Goal: Task Accomplishment & Management: Complete application form

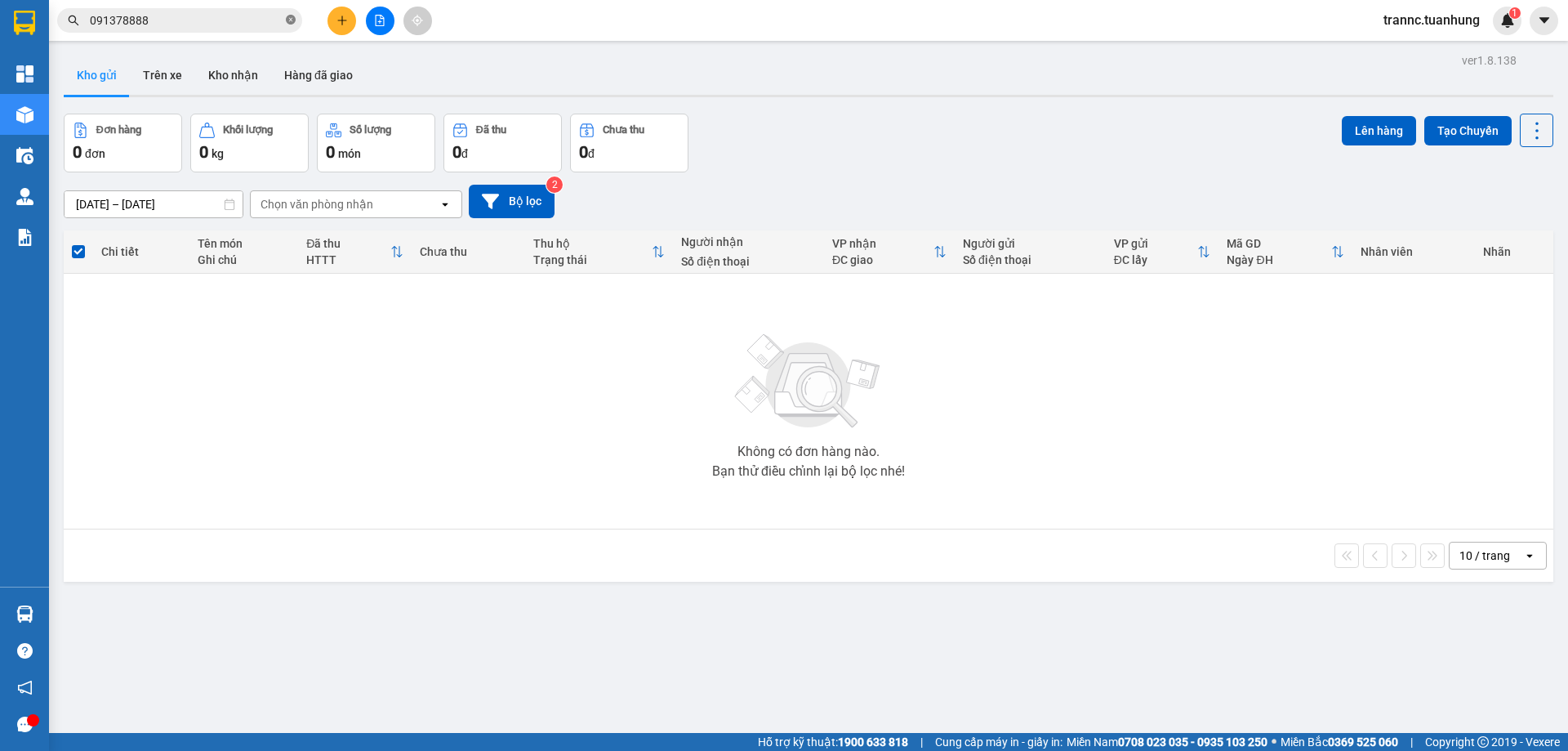
click at [293, 21] on icon "close-circle" at bounding box center [290, 19] width 10 height 10
click at [227, 19] on input "text" at bounding box center [187, 20] width 193 height 18
click at [231, 16] on input "text" at bounding box center [187, 20] width 193 height 18
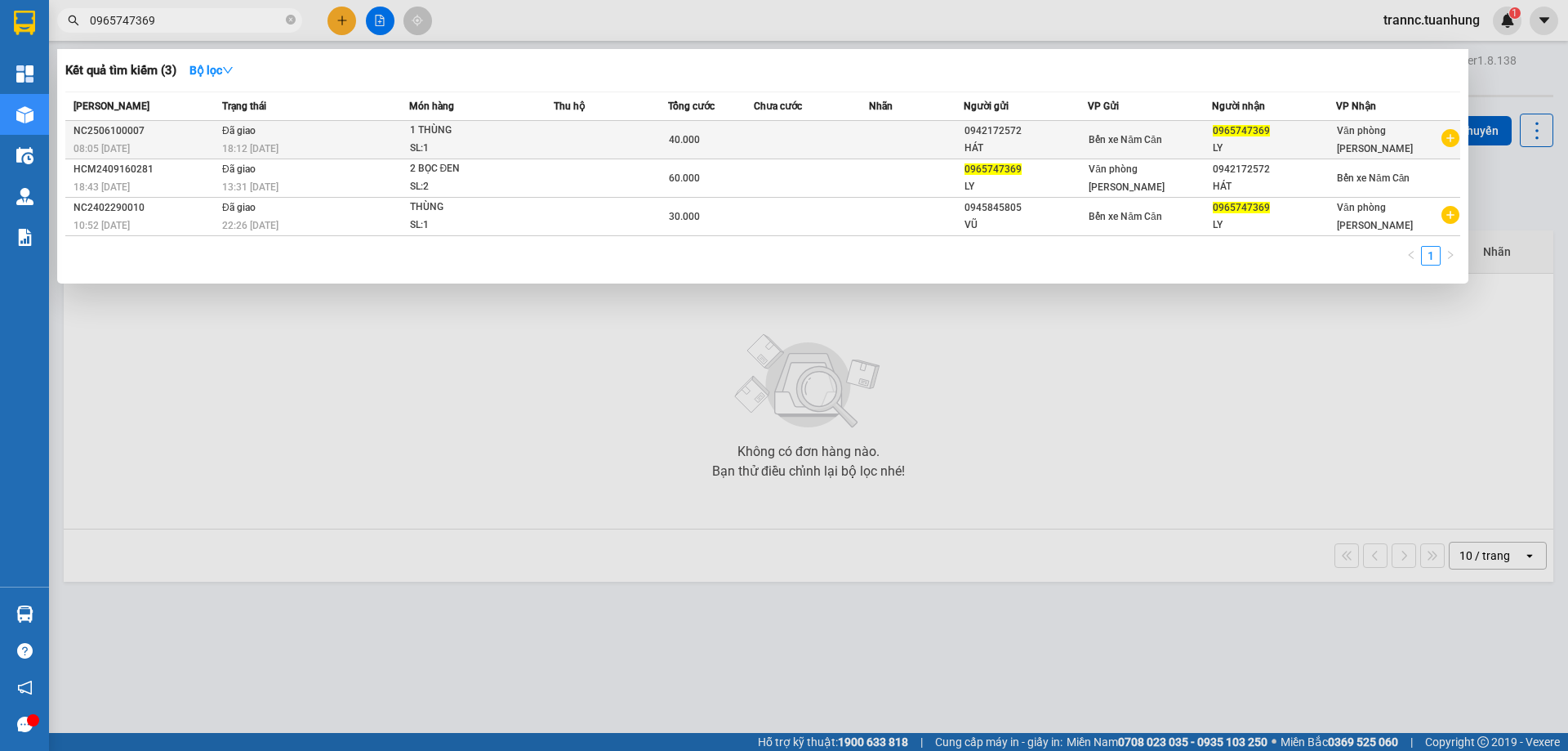
type input "0965747369"
click at [1453, 138] on icon "plus-circle" at bounding box center [1450, 138] width 18 height 18
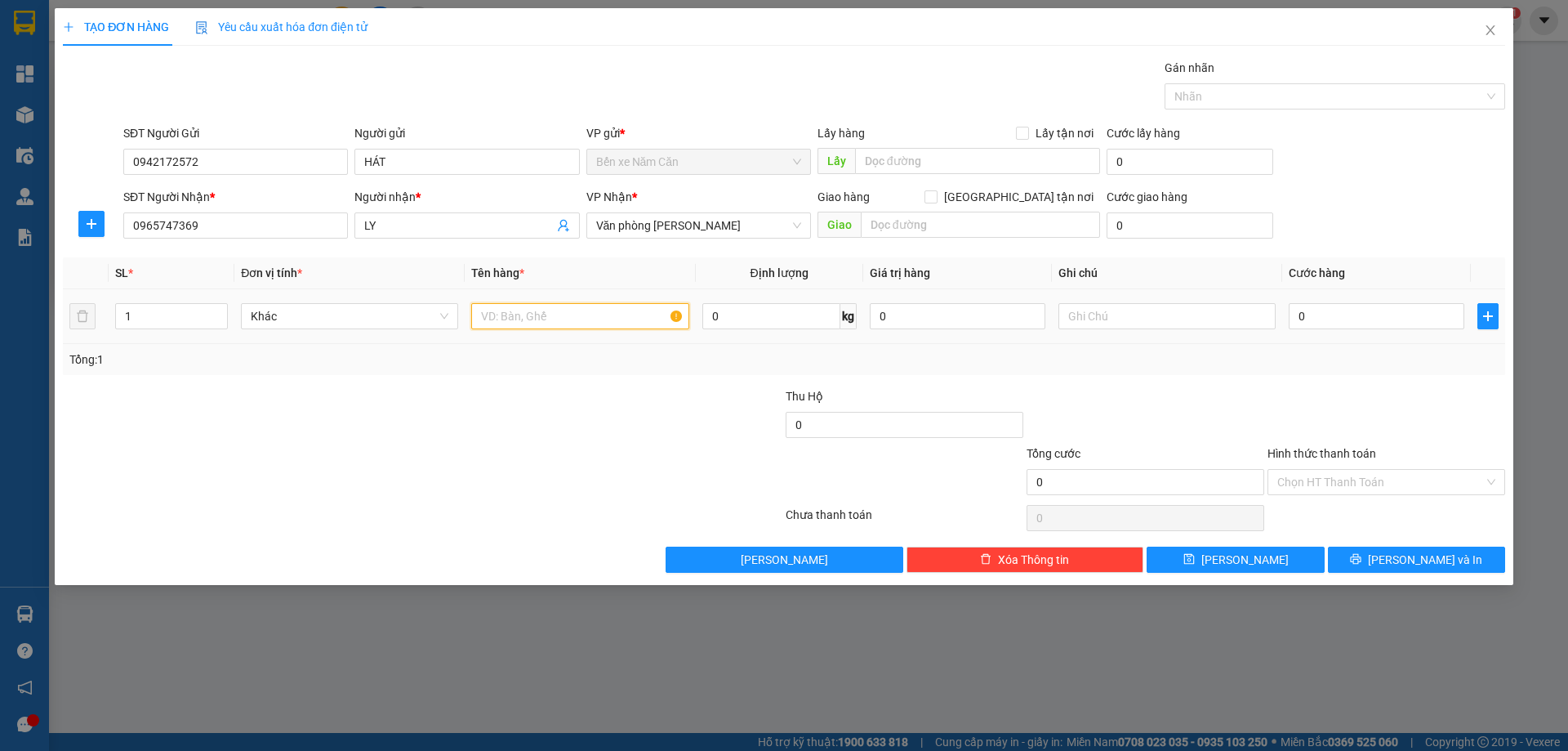
click at [616, 317] on input "text" at bounding box center [580, 316] width 217 height 26
type input "1 THÙNG"
click at [1317, 315] on input "0" at bounding box center [1376, 316] width 175 height 26
type input "3"
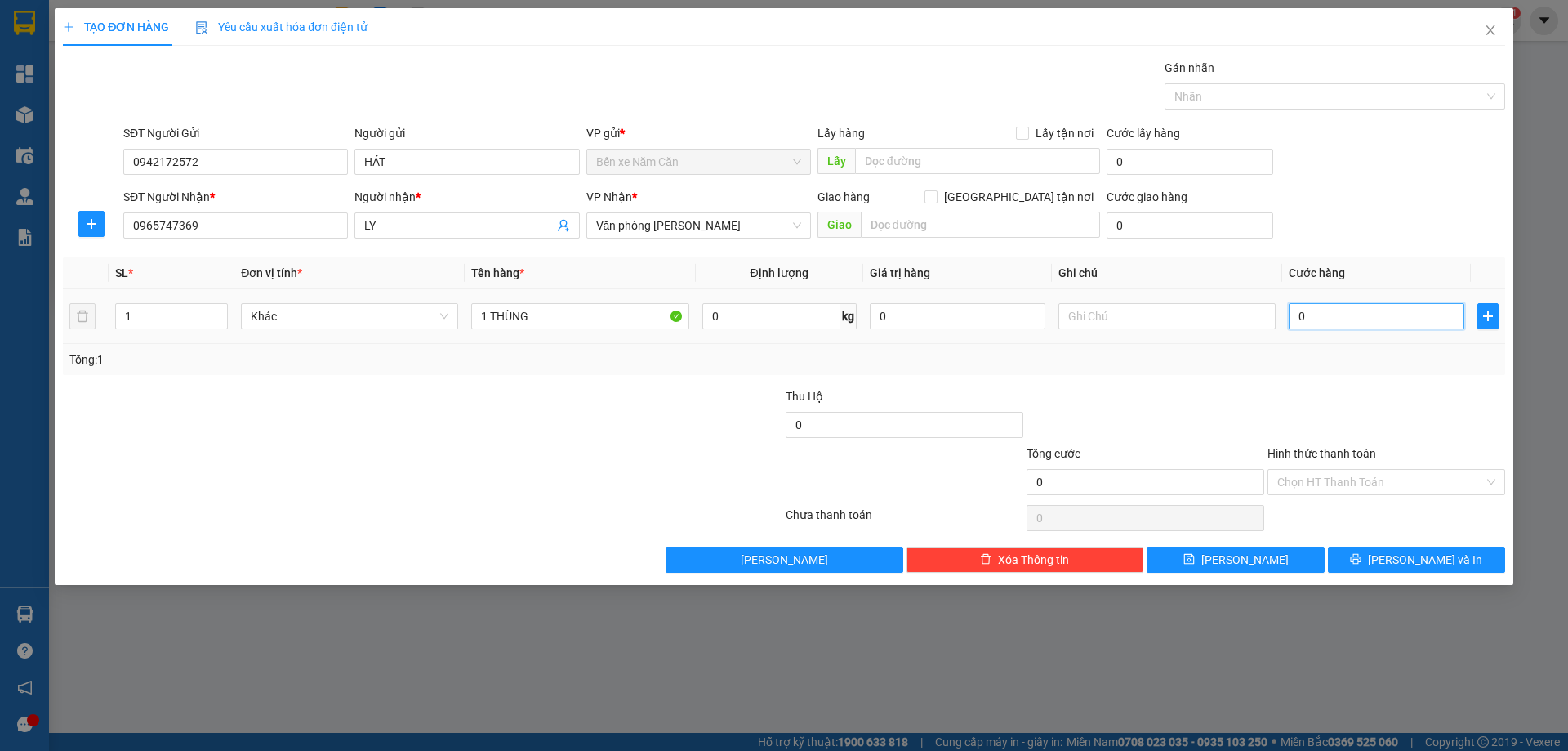
type input "3"
type input "30"
type input "30.000"
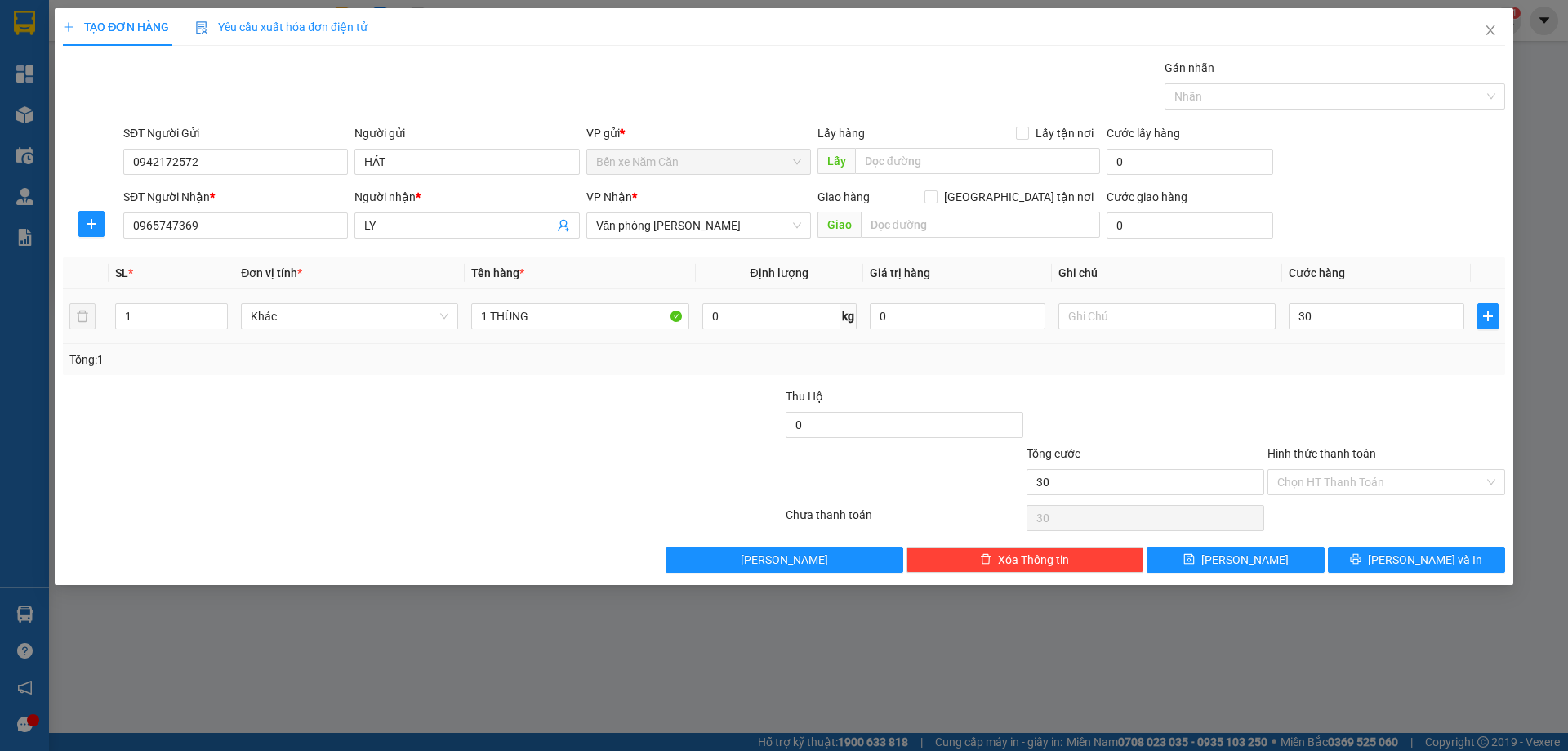
type input "30.000"
click at [1339, 339] on td "30.000" at bounding box center [1376, 316] width 188 height 55
click at [1315, 488] on input "Hình thức thanh toán" at bounding box center [1381, 482] width 207 height 24
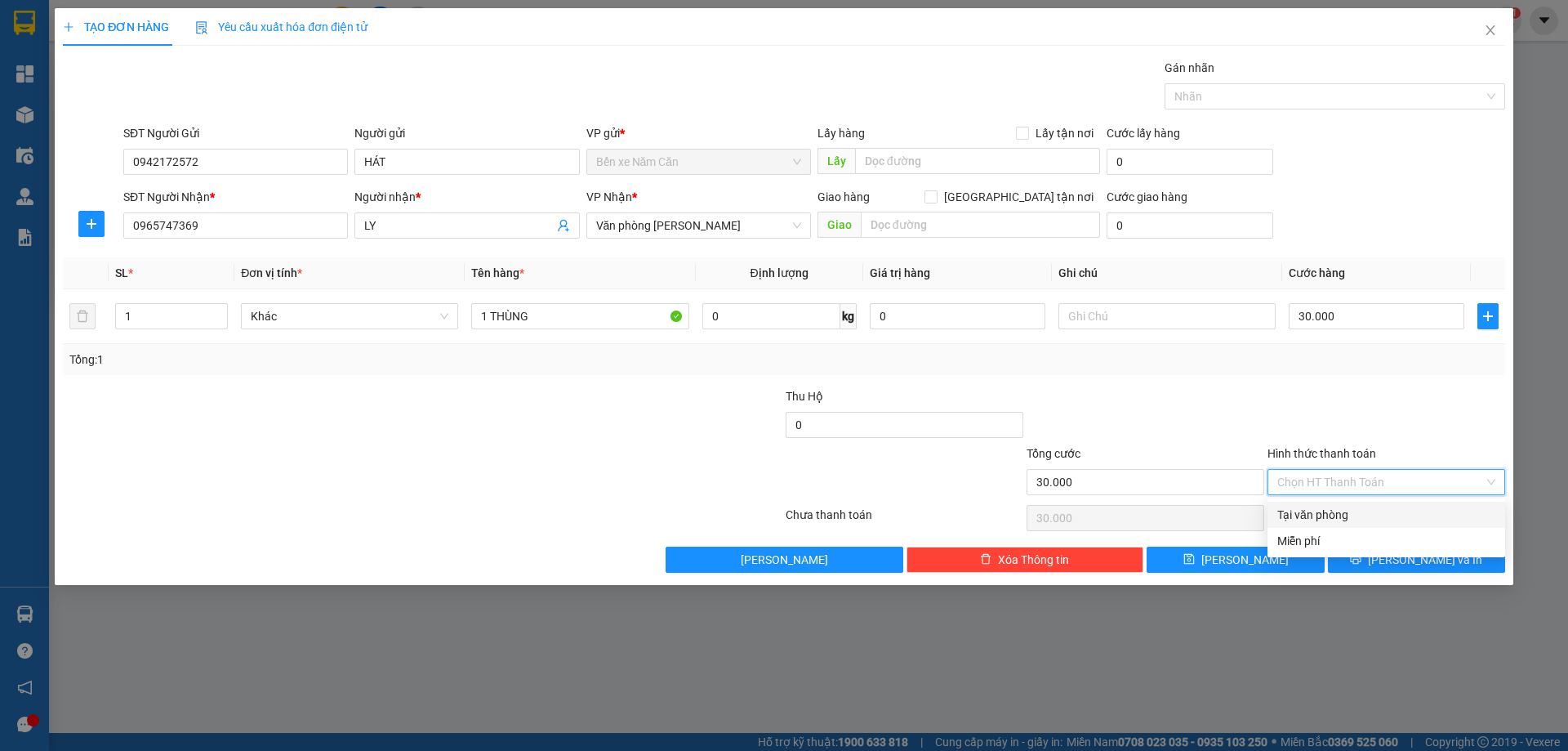
click at [1313, 520] on div "Tại văn phòng" at bounding box center [1386, 515] width 218 height 18
type input "0"
click at [1357, 563] on button "[PERSON_NAME] và In" at bounding box center [1417, 560] width 177 height 26
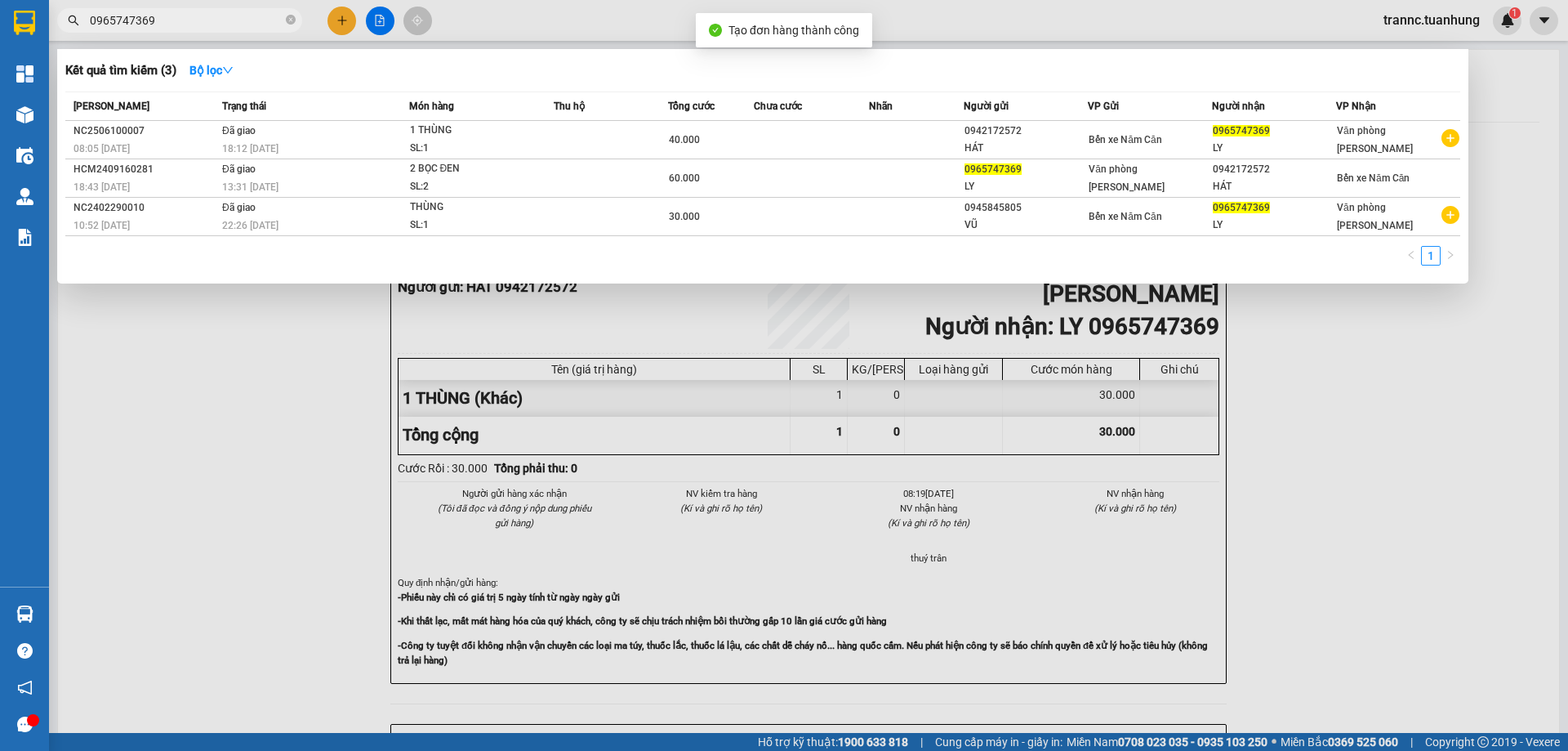
click at [1321, 540] on div at bounding box center [784, 375] width 1568 height 751
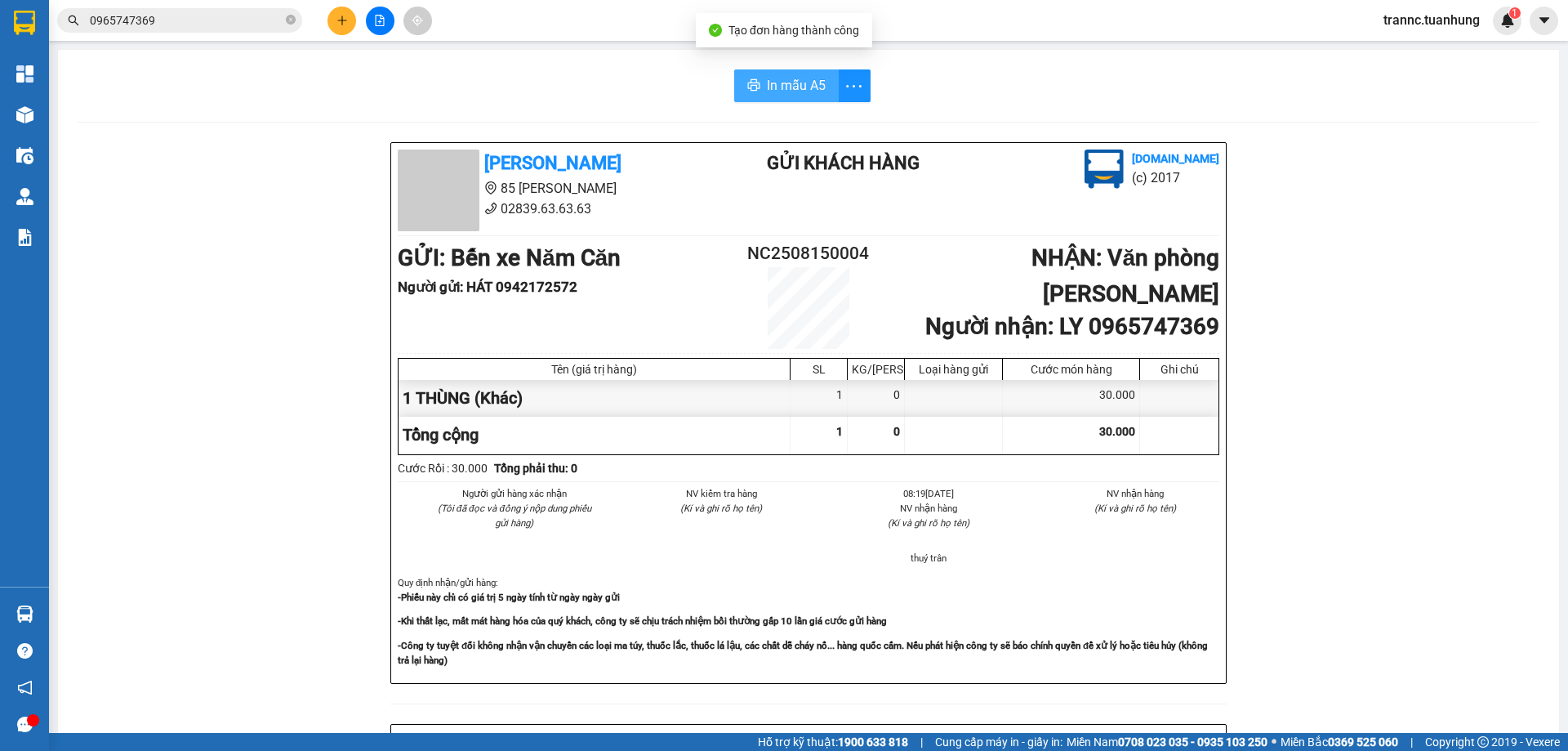
click at [796, 76] on span "In mẫu A5" at bounding box center [797, 86] width 59 height 21
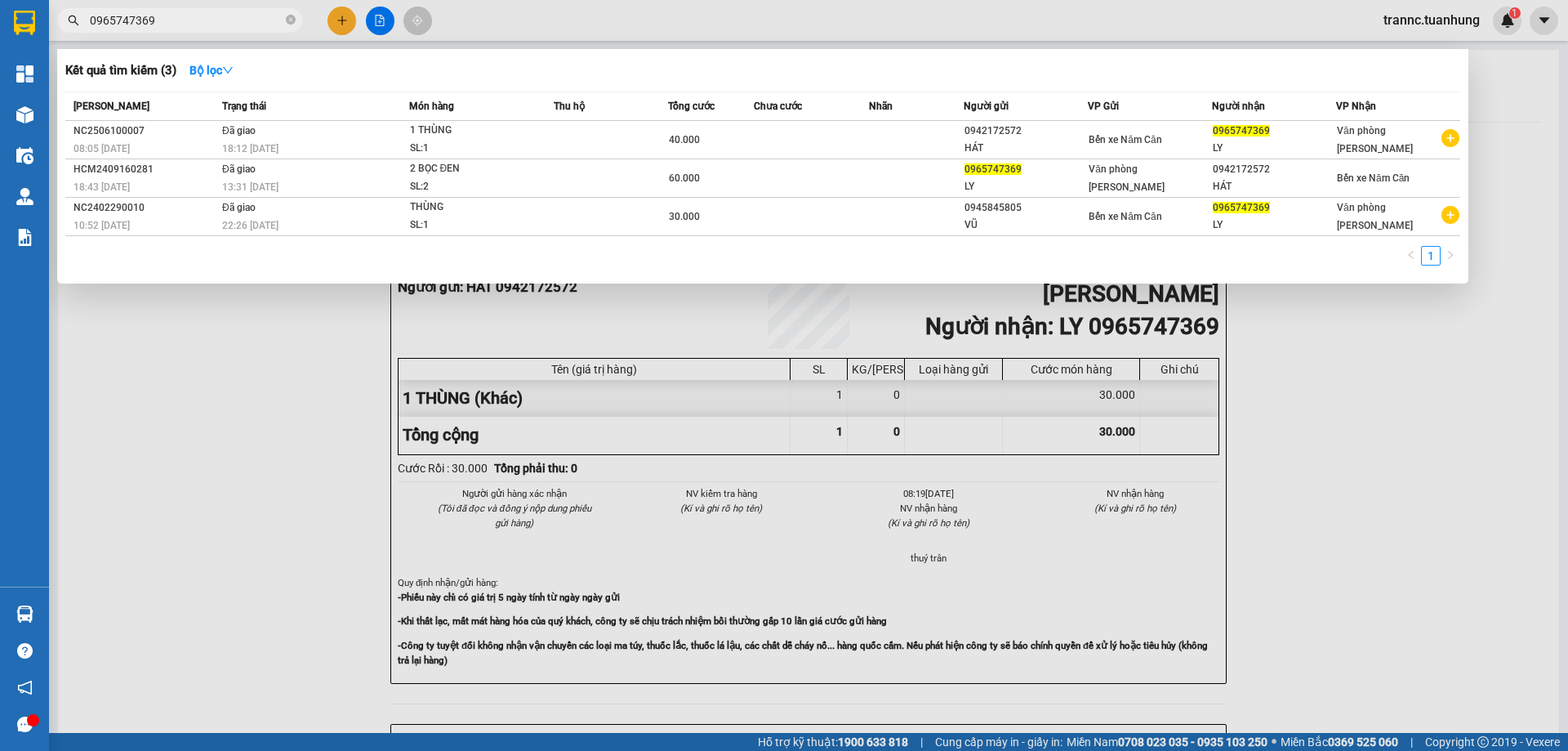
click at [183, 29] on input "0965747369" at bounding box center [187, 20] width 193 height 18
type input "0"
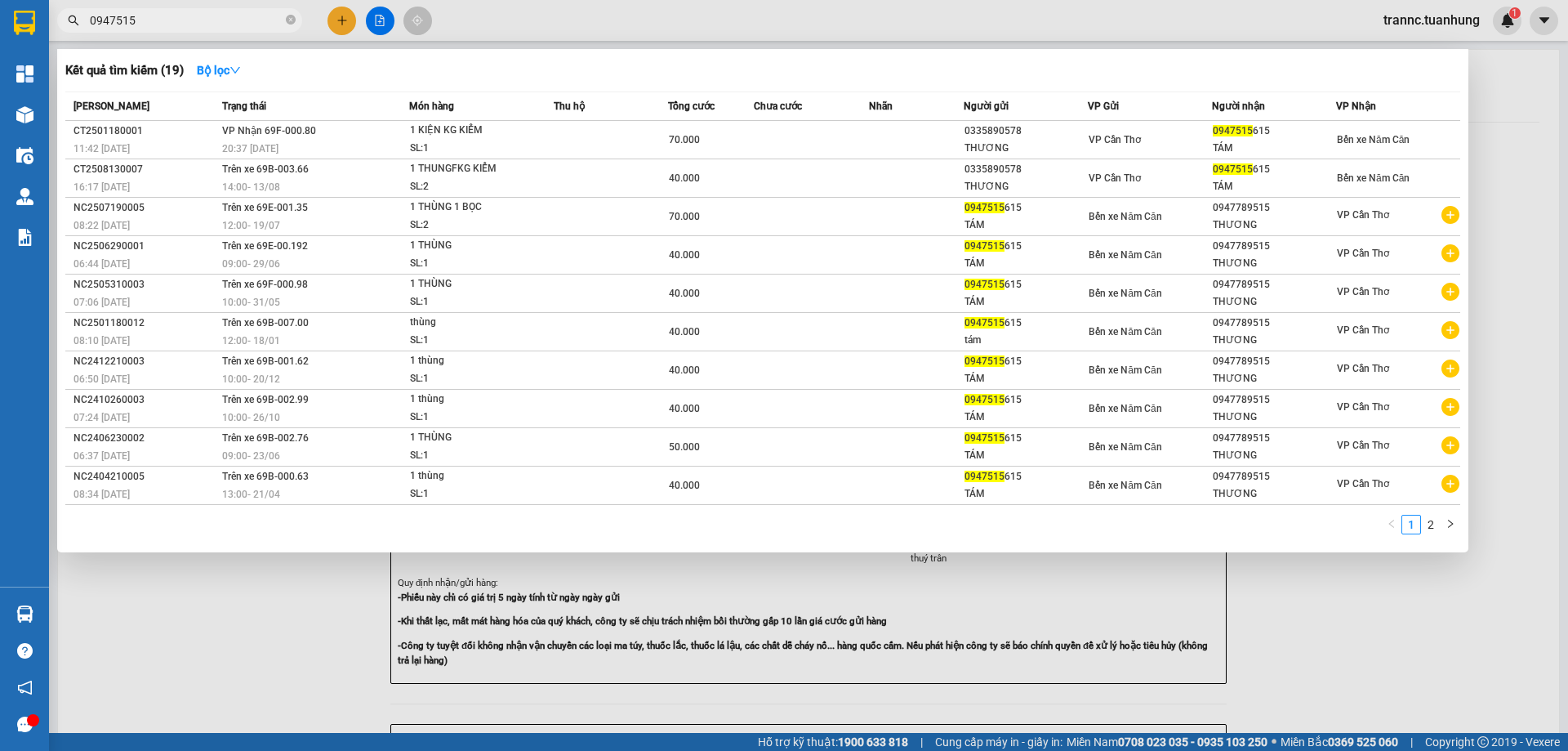
type input "0947515"
click at [1486, 396] on div at bounding box center [784, 375] width 1568 height 751
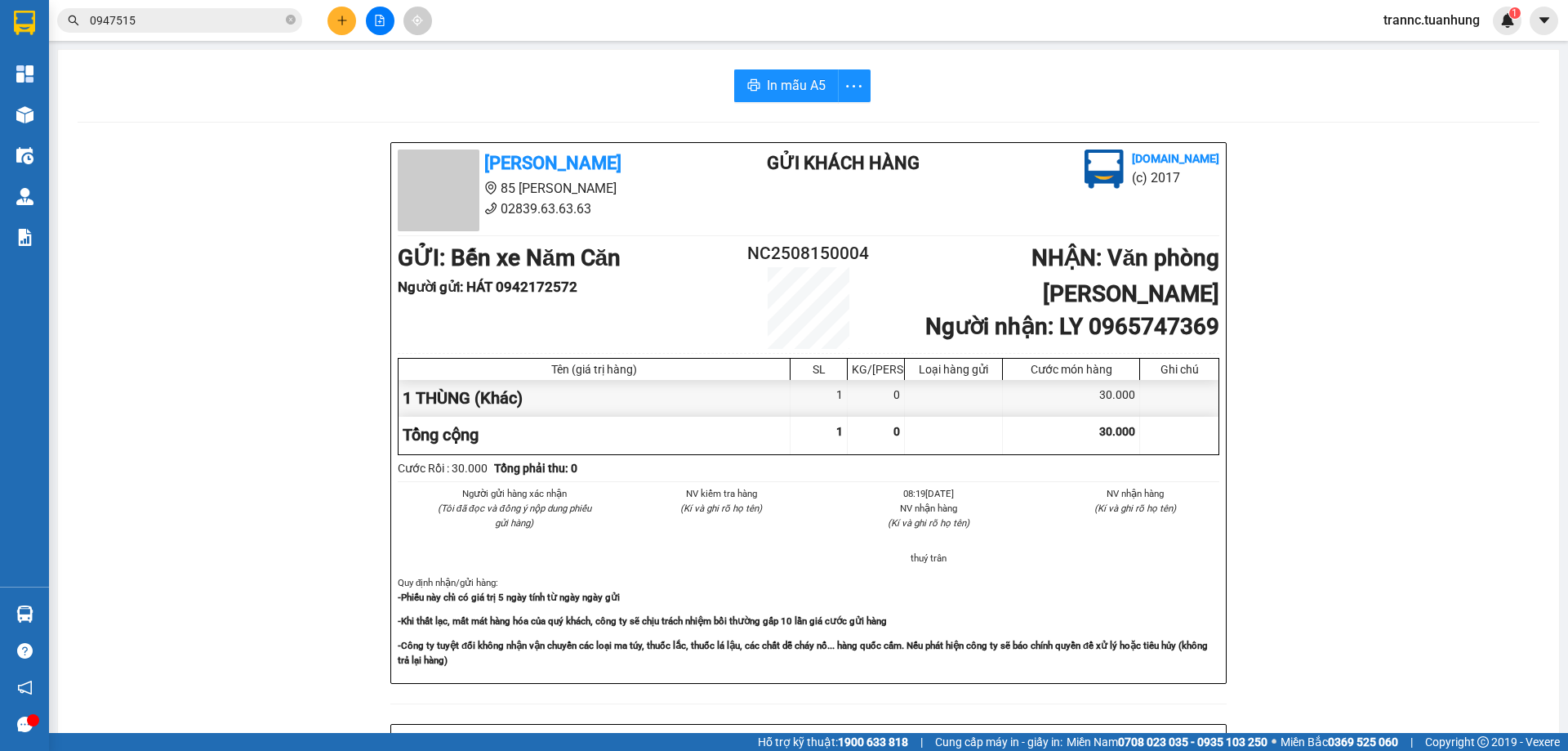
click at [341, 21] on icon "plus" at bounding box center [342, 20] width 9 height 1
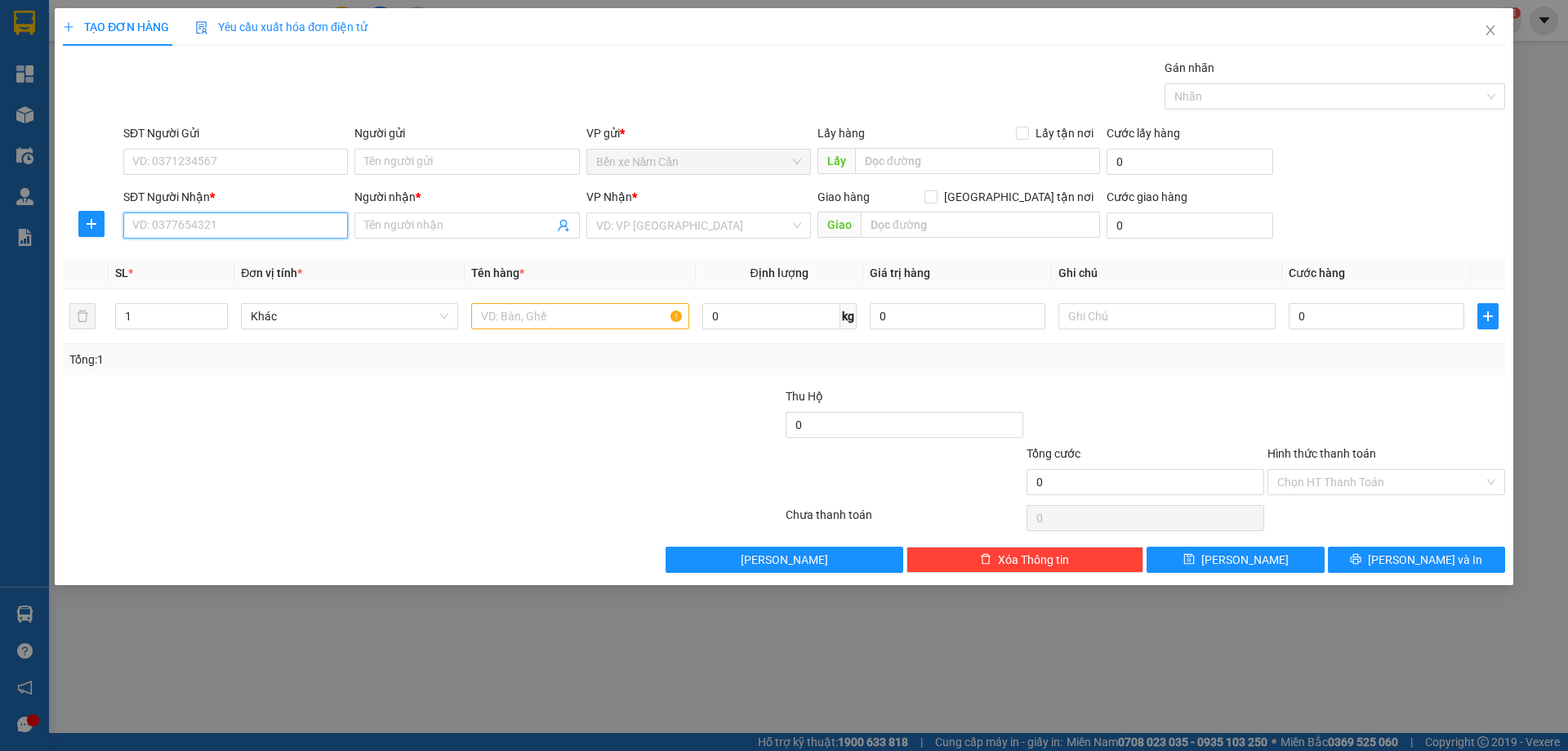
click at [265, 222] on input "SĐT Người Nhận *" at bounding box center [235, 226] width 225 height 26
type input "0903896371"
click at [417, 231] on input "Người nhận *" at bounding box center [458, 225] width 188 height 18
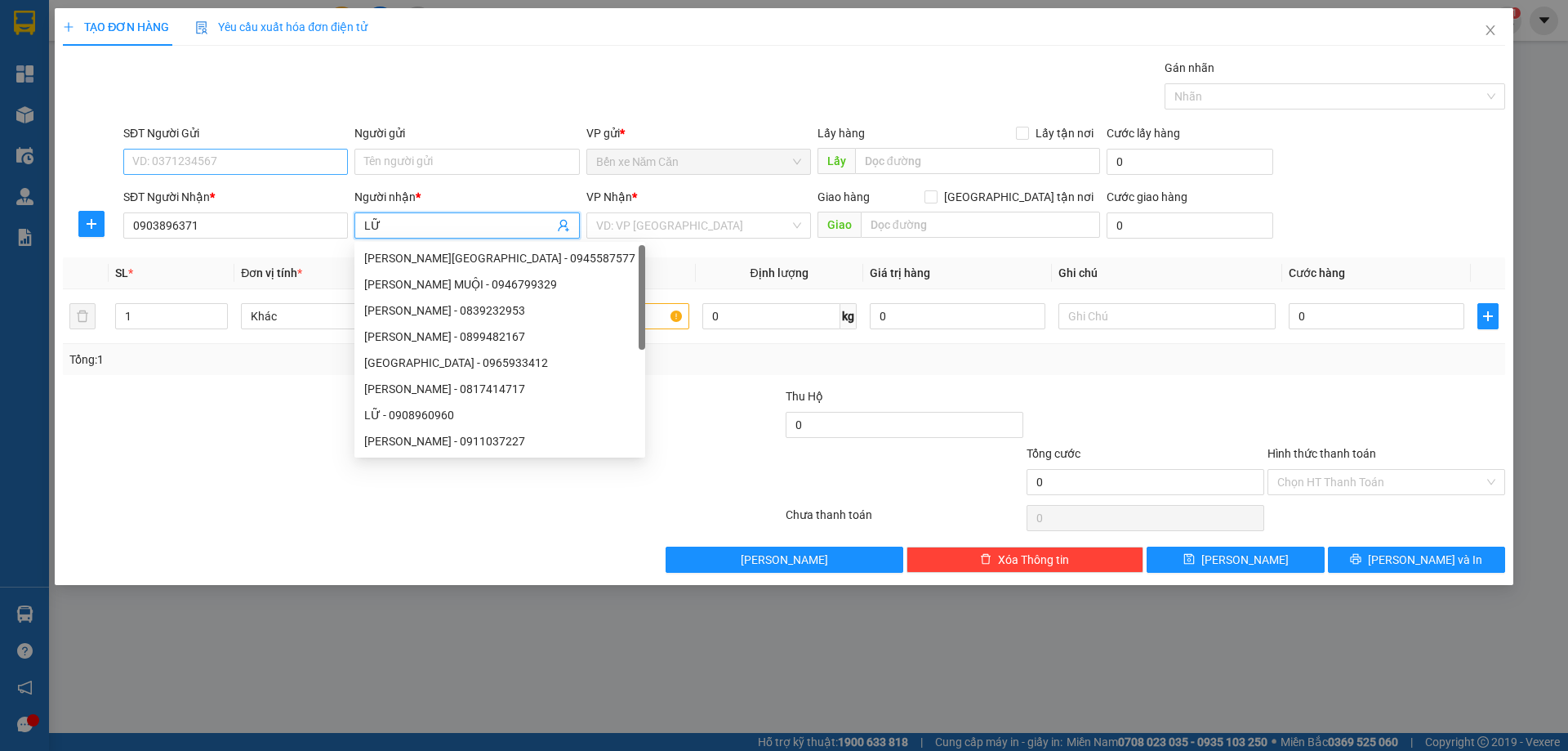
type input "LỮ"
click at [277, 165] on input "SĐT Người Gửi" at bounding box center [235, 161] width 225 height 26
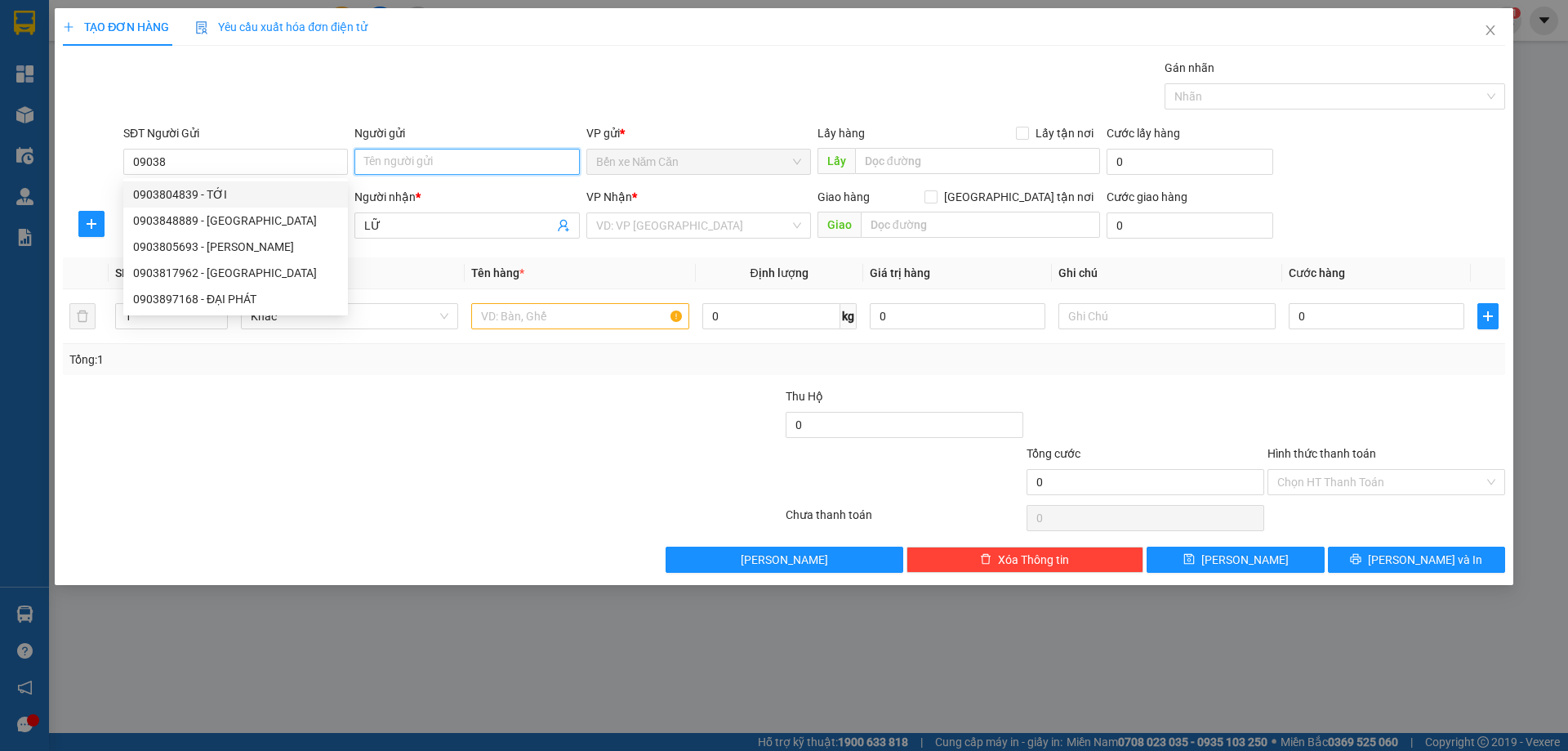
click at [371, 165] on input "Người gửi" at bounding box center [467, 161] width 225 height 26
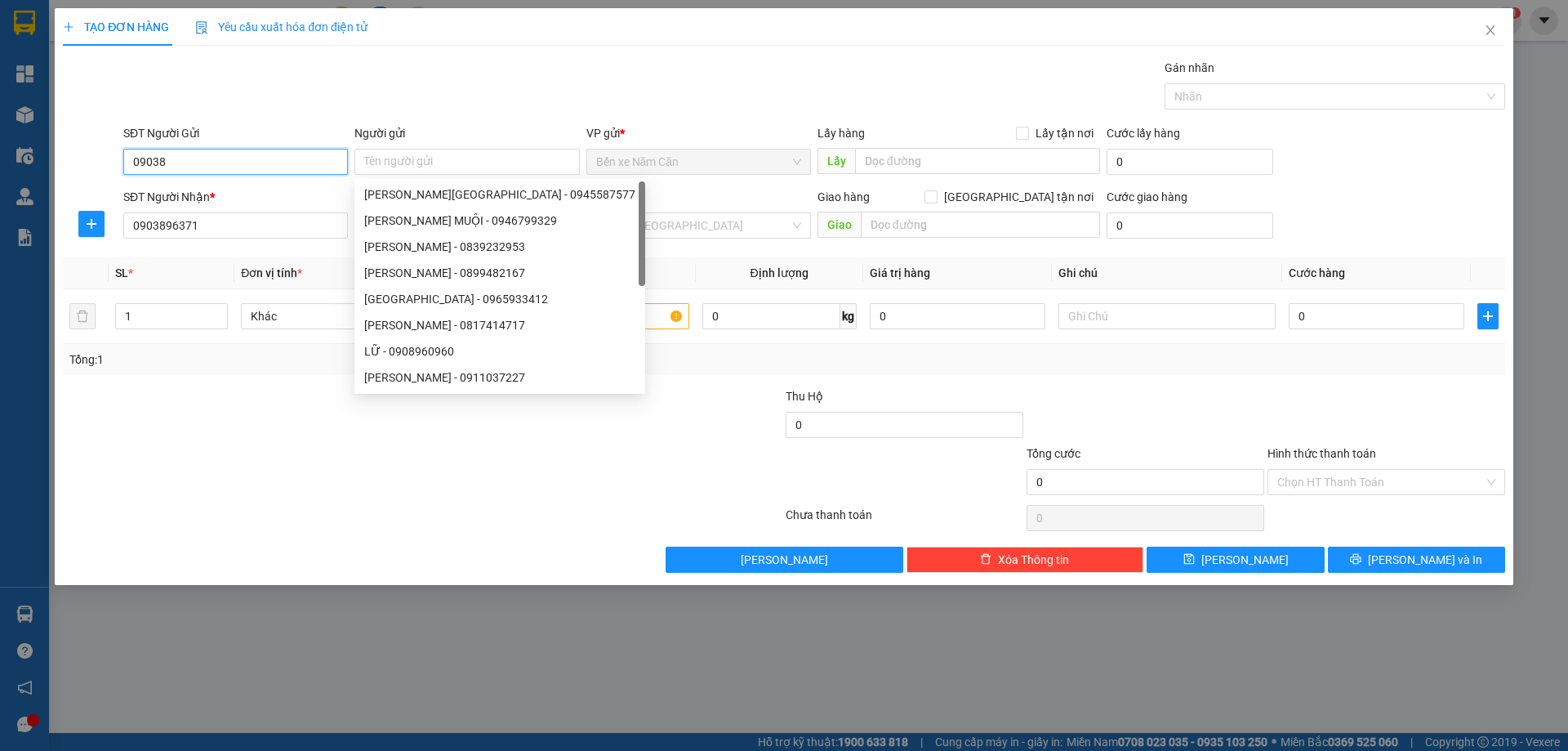
click at [239, 157] on input "09038" at bounding box center [235, 161] width 225 height 26
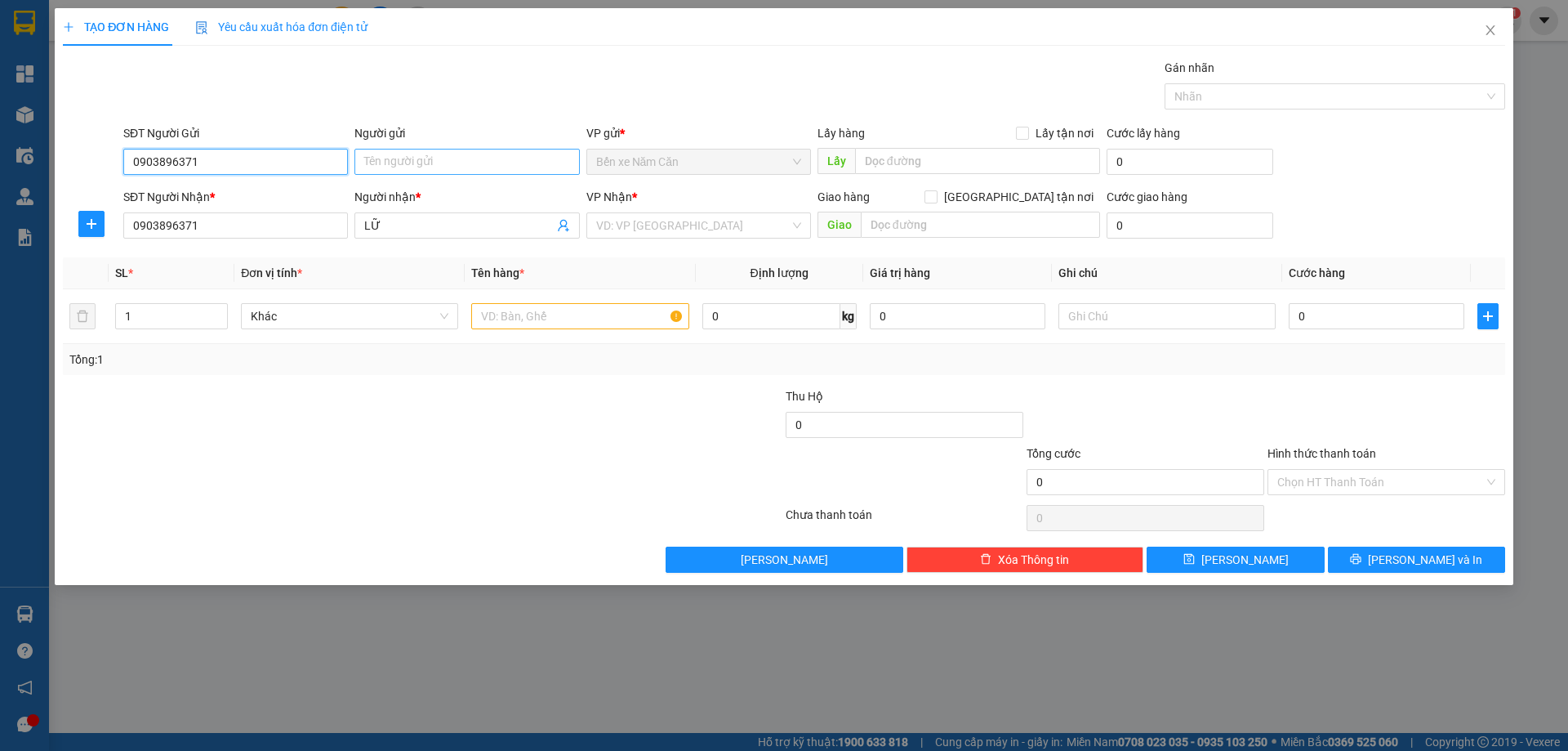
type input "0903896371"
click at [382, 160] on input "Người gửi" at bounding box center [467, 161] width 225 height 26
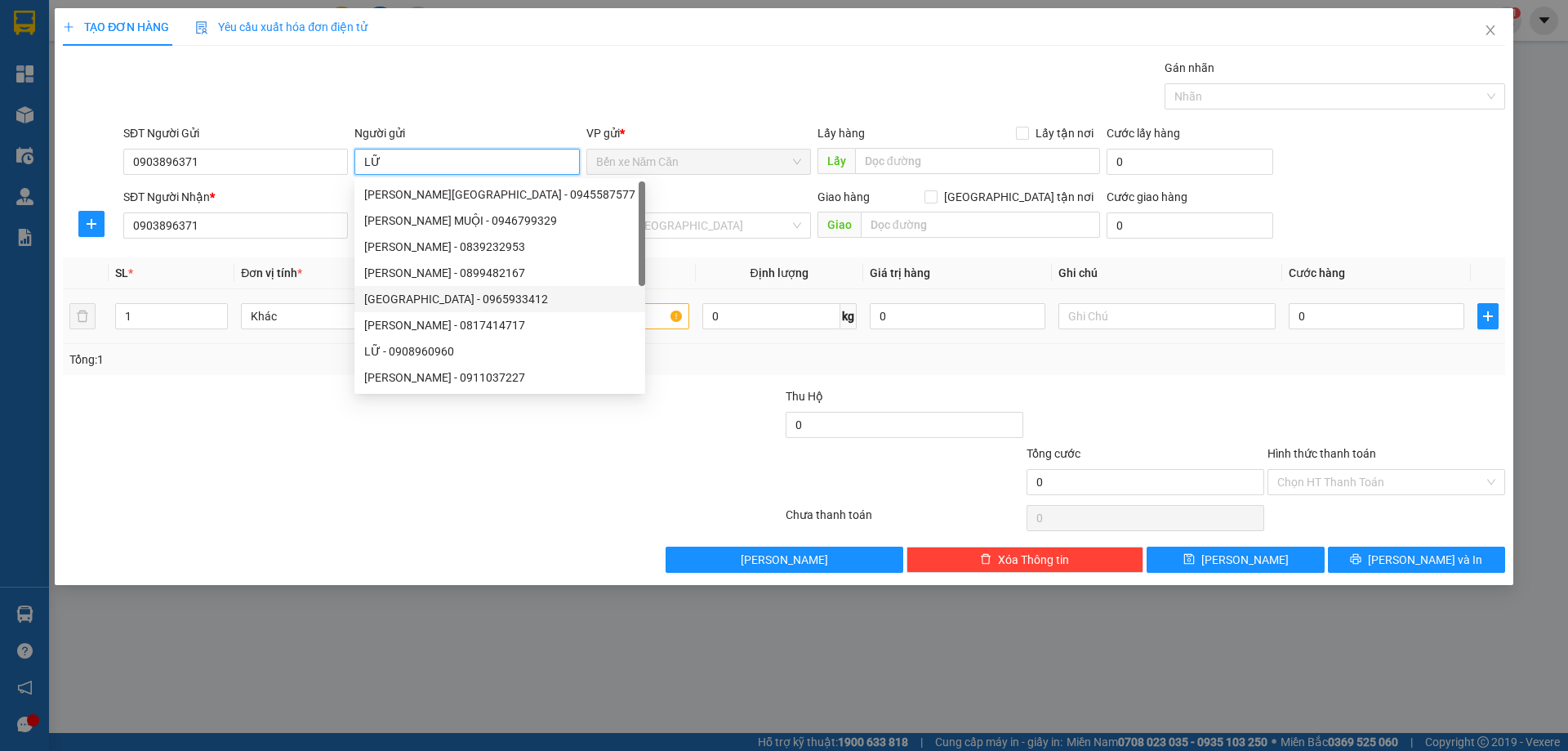
type input "LỮ"
click at [617, 311] on input "text" at bounding box center [580, 316] width 217 height 26
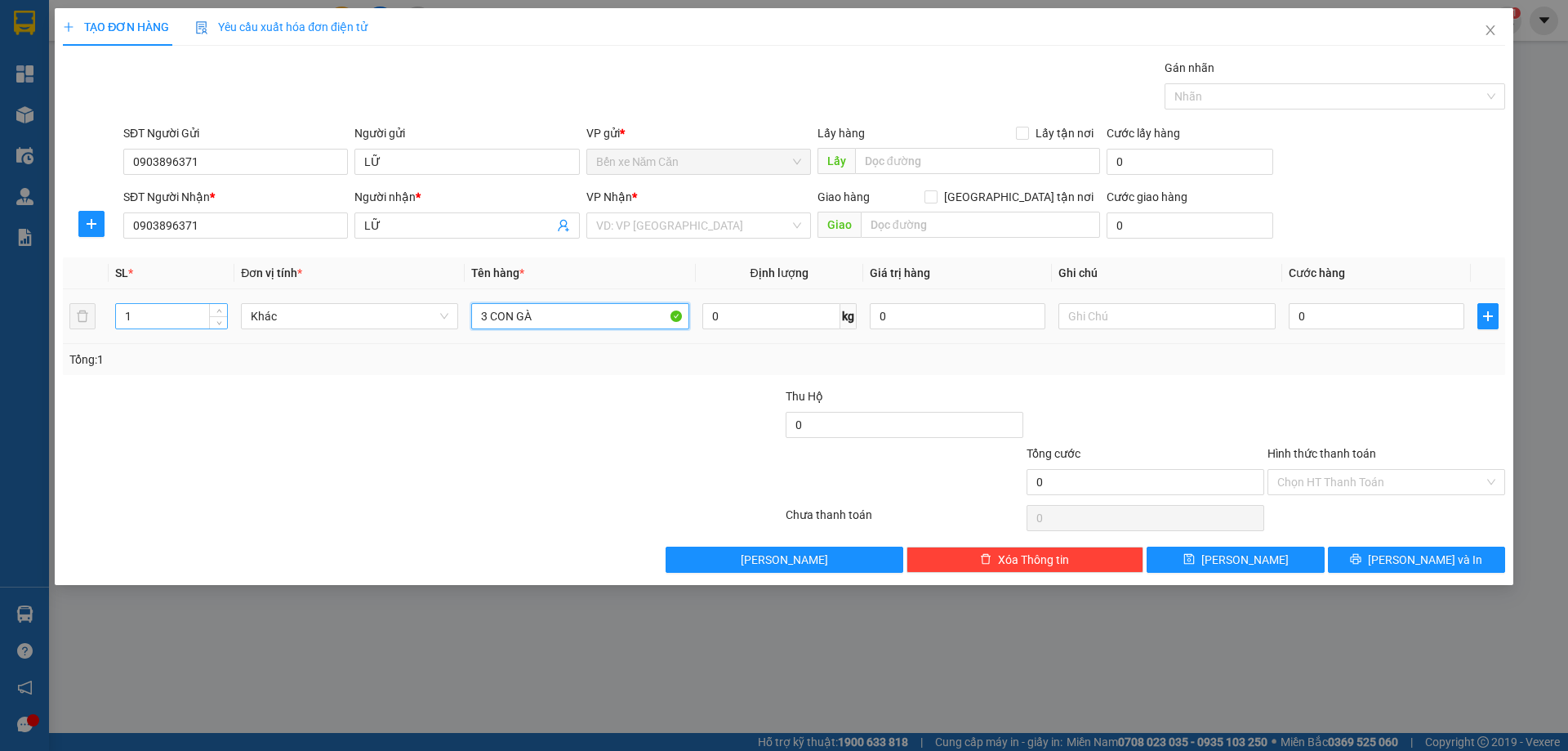
type input "3 CON GÀ"
click at [150, 315] on input "1" at bounding box center [172, 316] width 111 height 24
type input "3"
click at [1306, 318] on input "0" at bounding box center [1376, 316] width 175 height 26
type input "3"
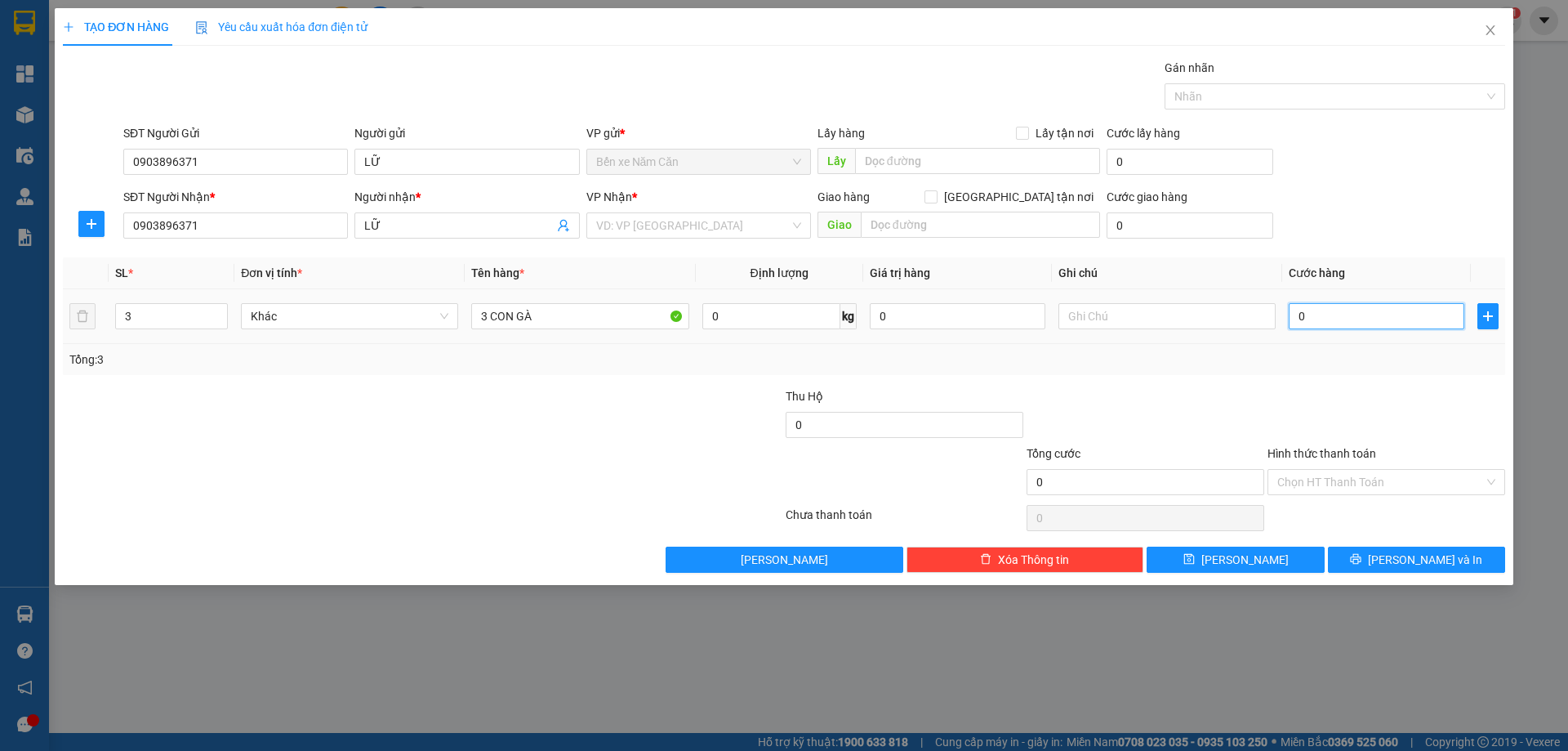
type input "3"
type input "30"
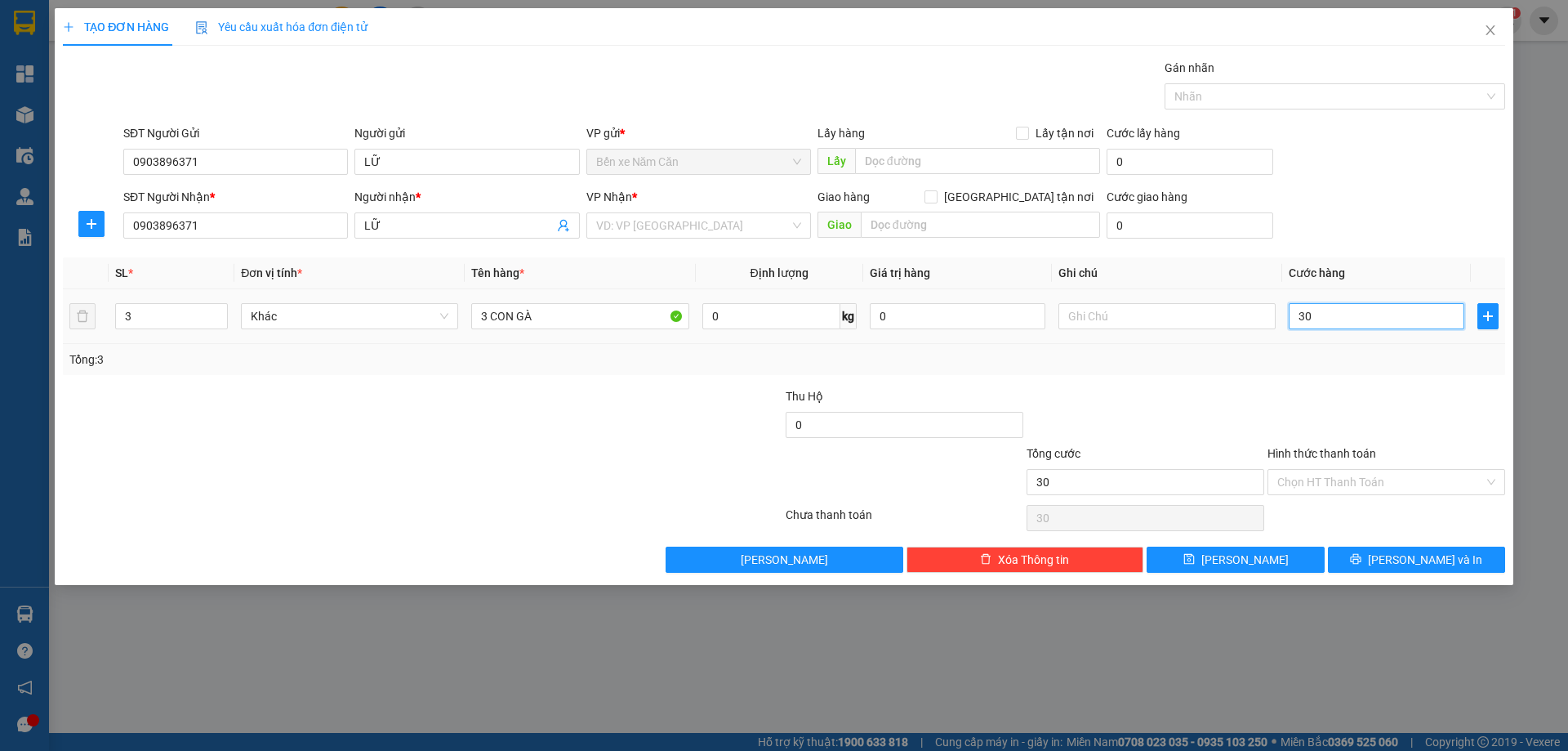
type input "300"
type input "3.000"
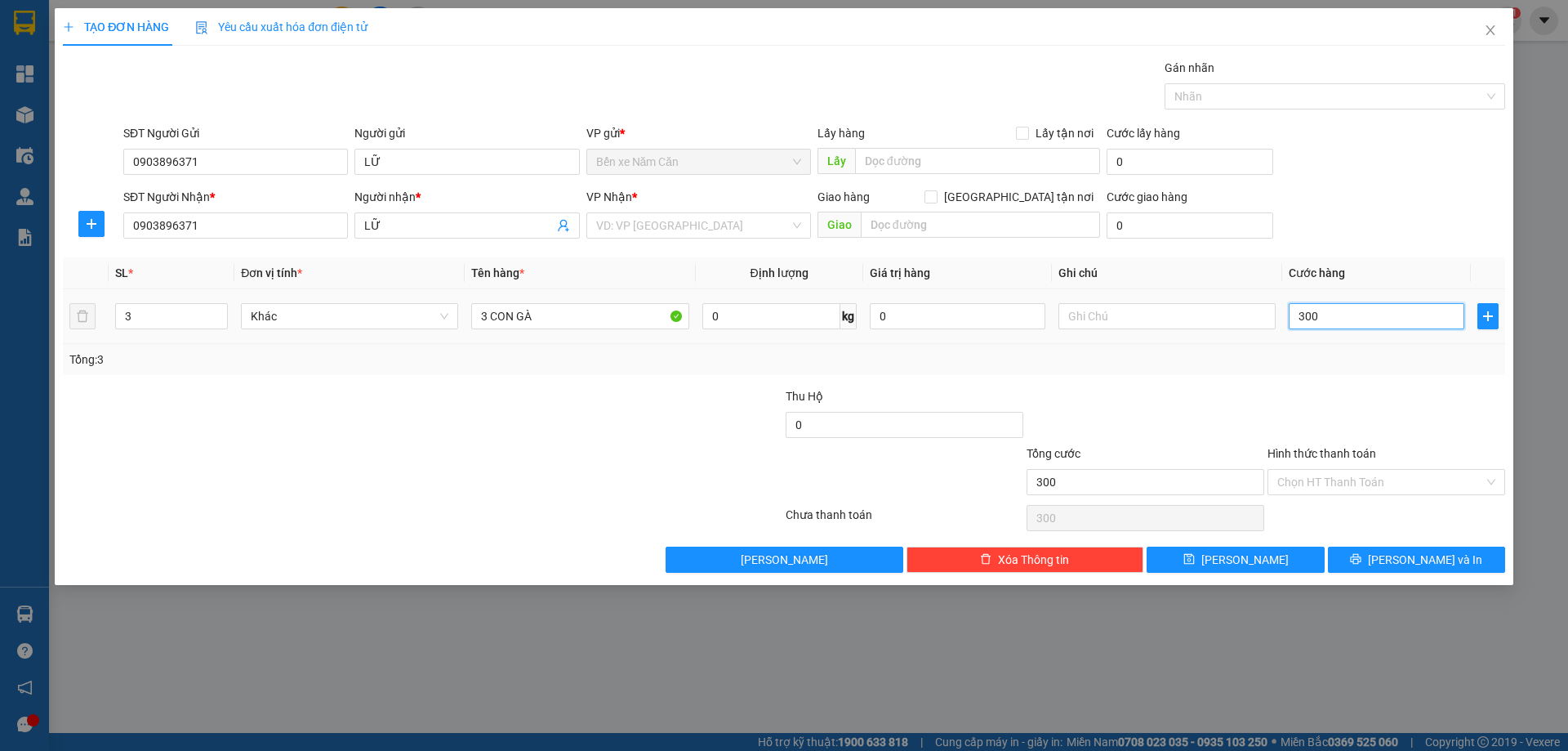
type input "3.000"
type input "300"
type input "300.000"
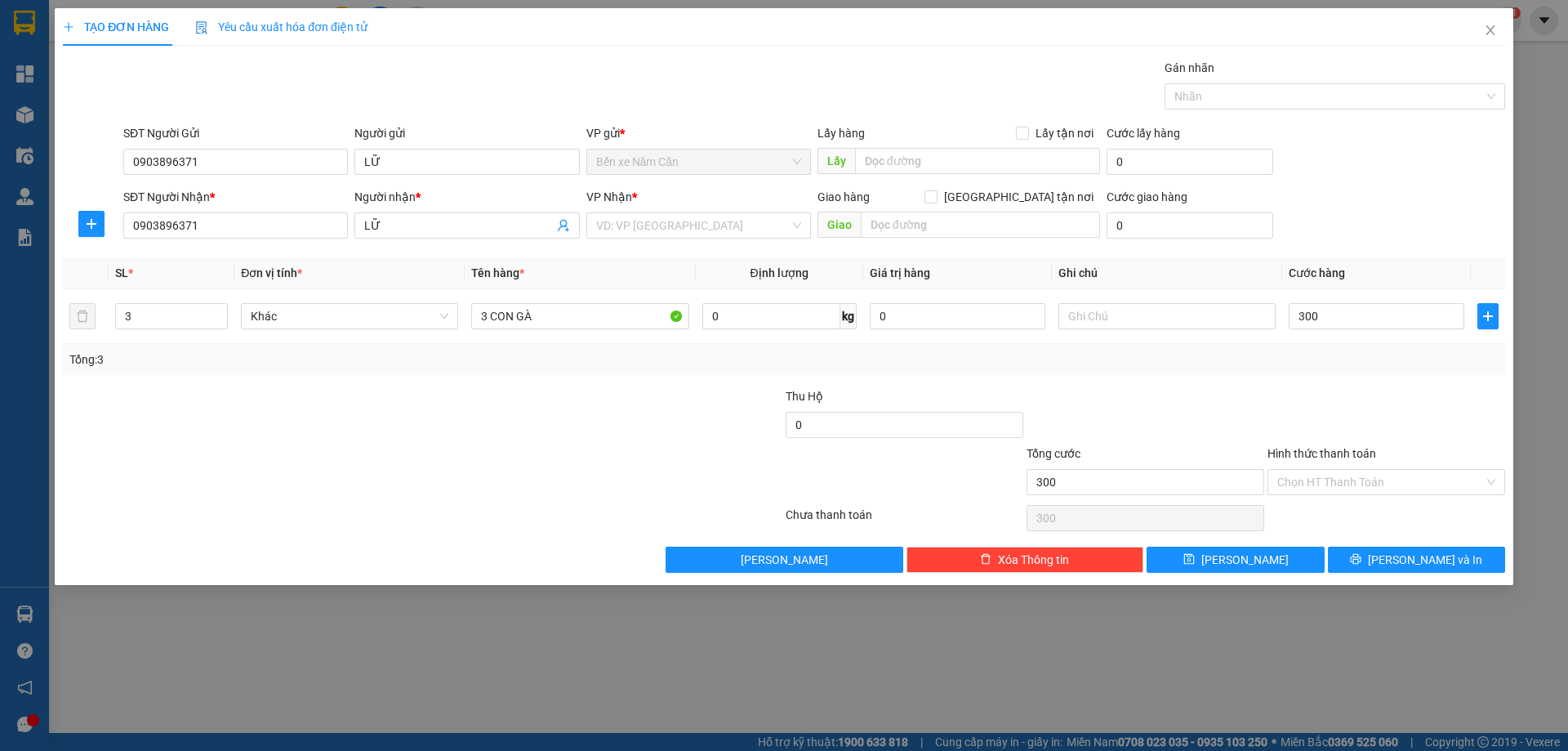
type input "300.000"
click at [1326, 377] on div "Transit Pickup Surcharge Ids Transit Deliver Surcharge Ids Transit Deliver Surc…" at bounding box center [784, 316] width 1442 height 514
click at [1131, 309] on input "text" at bounding box center [1167, 316] width 217 height 26
type input "KHÔNG BAO CHẾT"
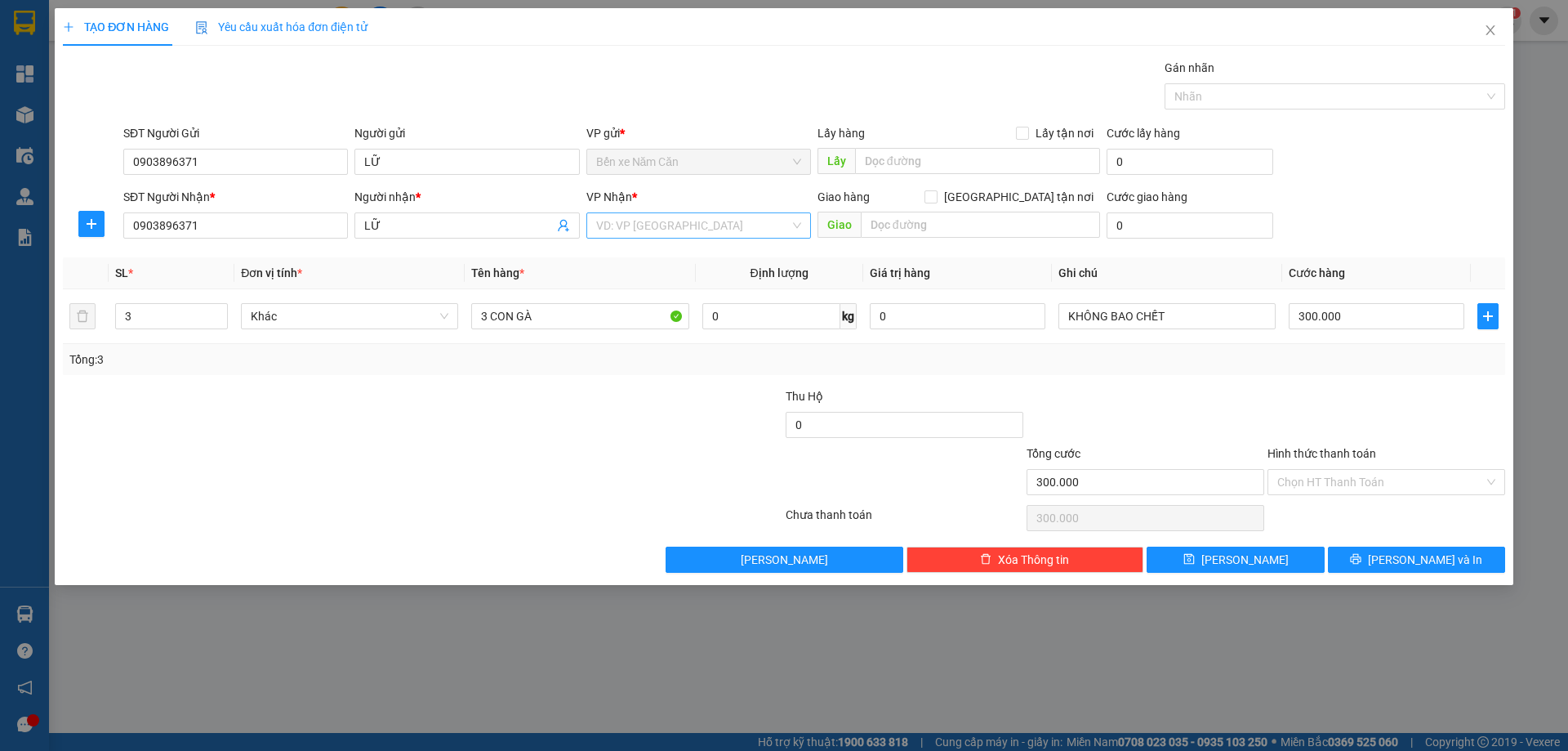
click at [662, 224] on input "search" at bounding box center [692, 226] width 194 height 24
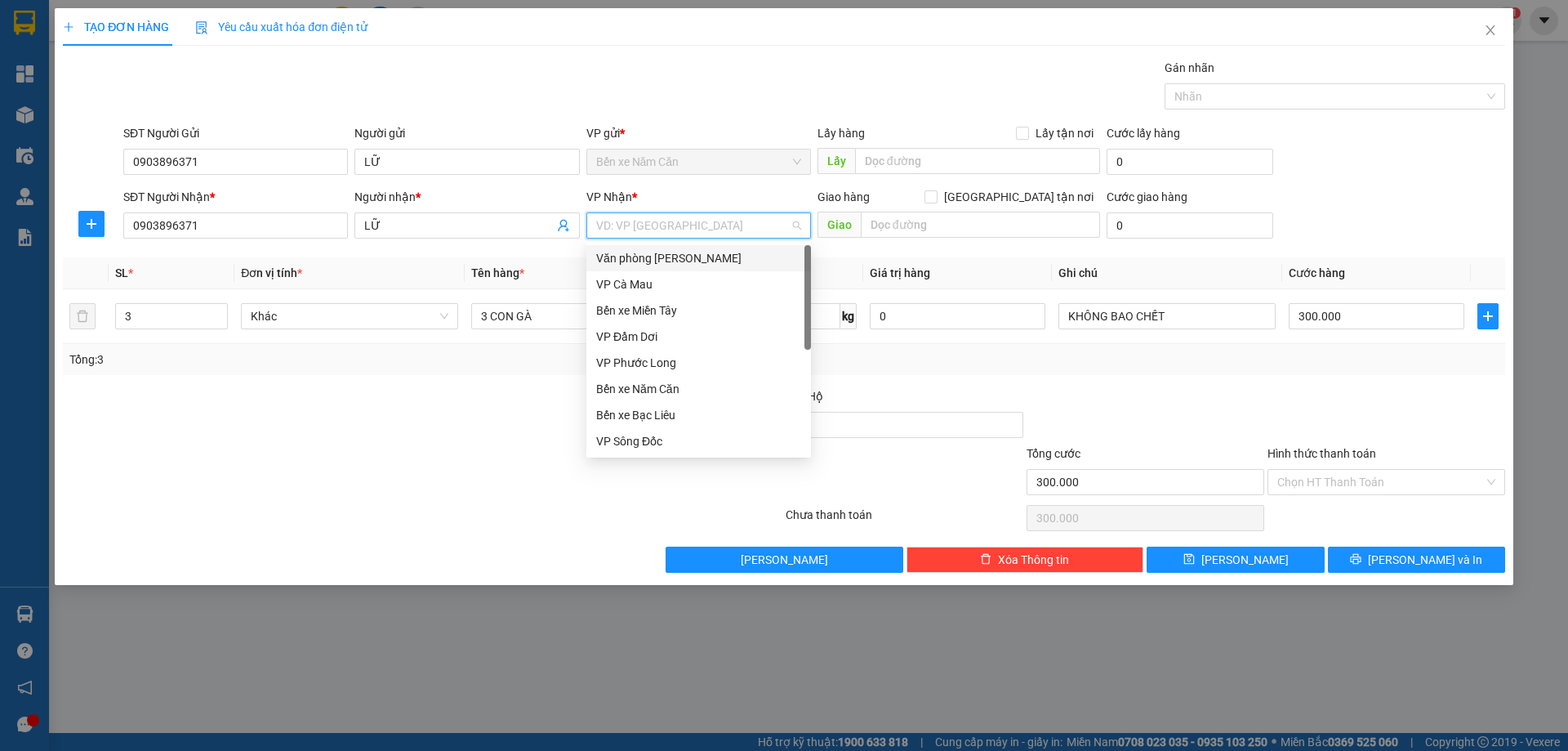
click at [700, 255] on div "Văn phòng [PERSON_NAME]" at bounding box center [699, 258] width 205 height 18
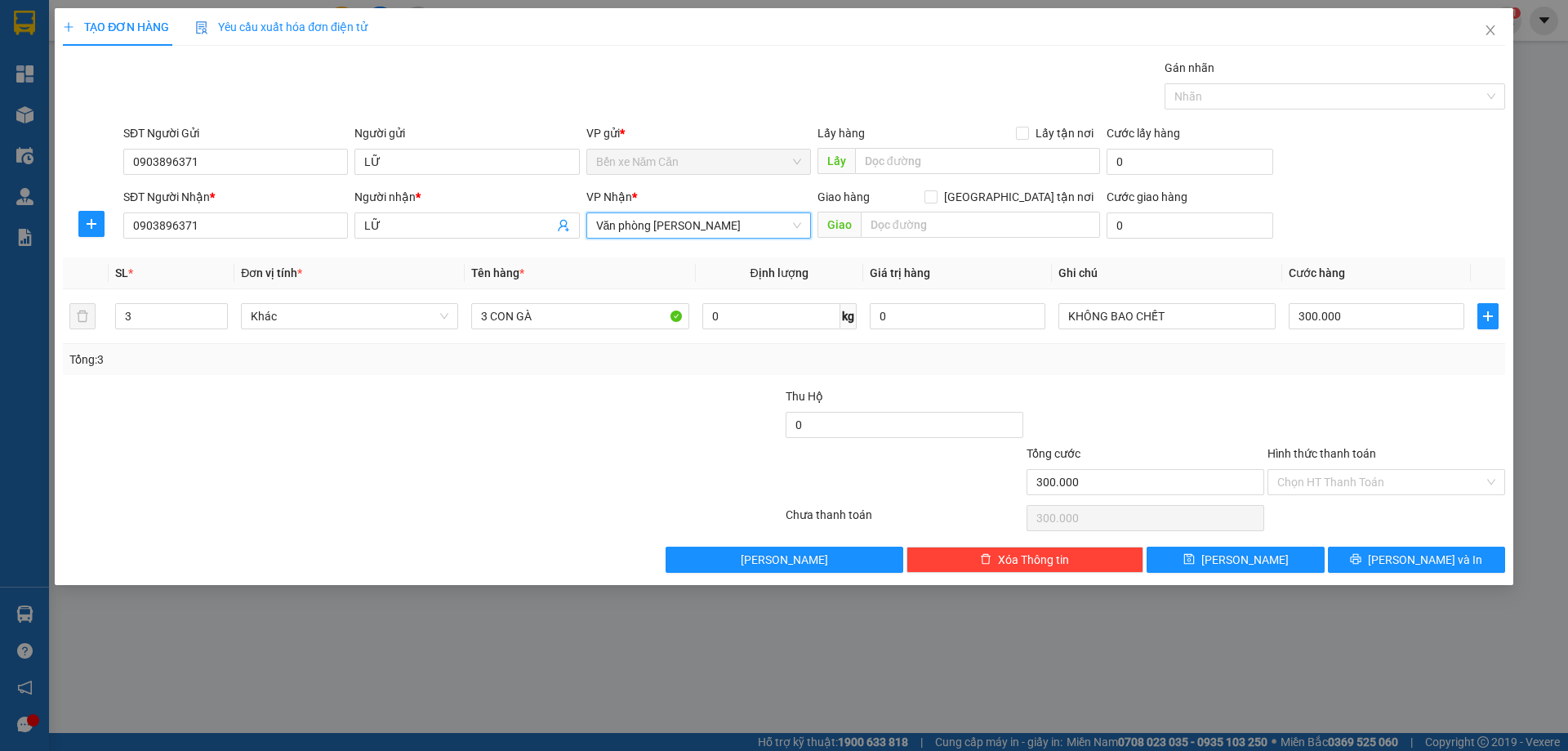
click at [1338, 447] on label "Hình thức thanh toán" at bounding box center [1322, 453] width 108 height 13
click at [1338, 470] on input "Hình thức thanh toán" at bounding box center [1381, 482] width 207 height 24
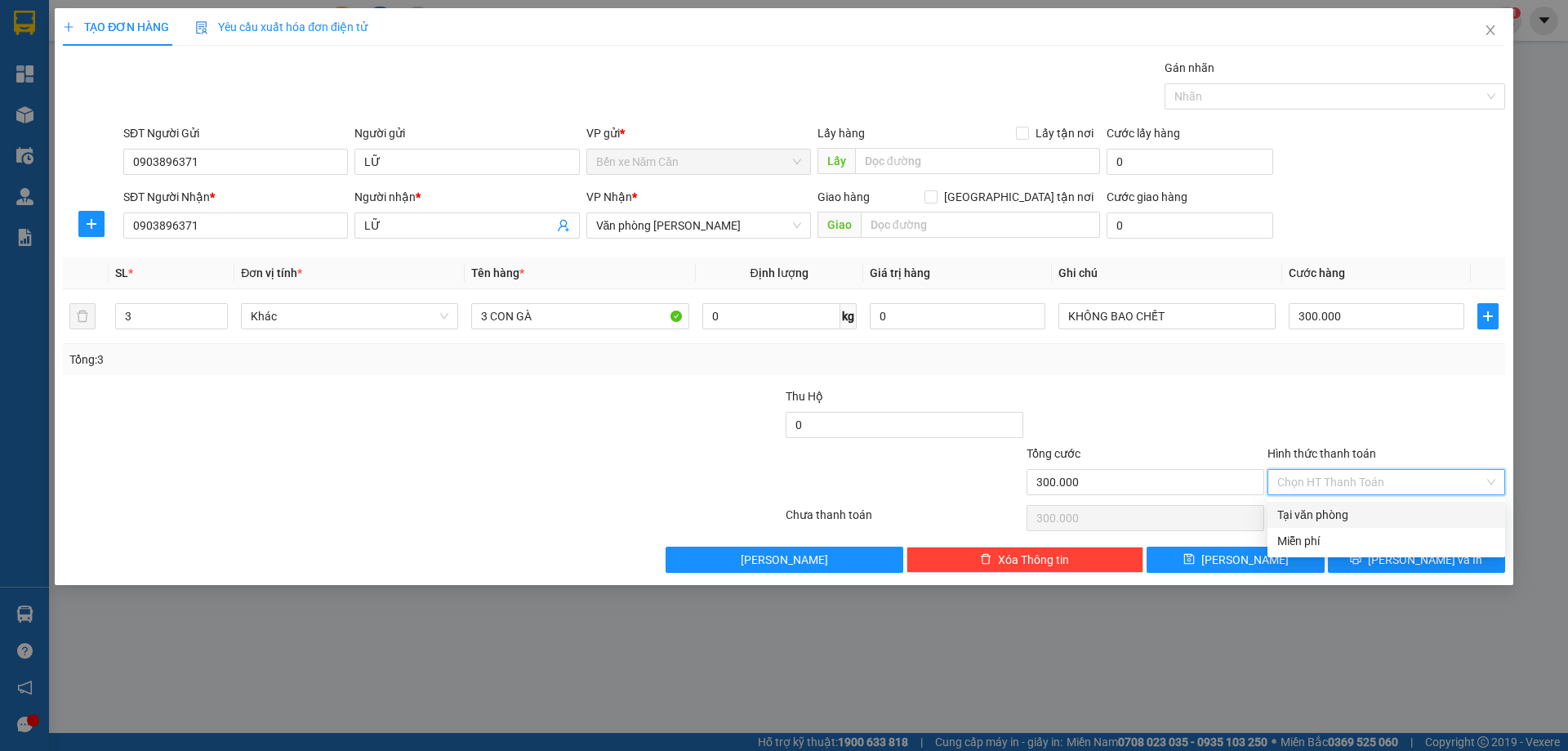
click at [1342, 514] on div "Tại văn phòng" at bounding box center [1386, 515] width 218 height 18
type input "0"
click at [1361, 559] on icon "printer" at bounding box center [1355, 558] width 11 height 11
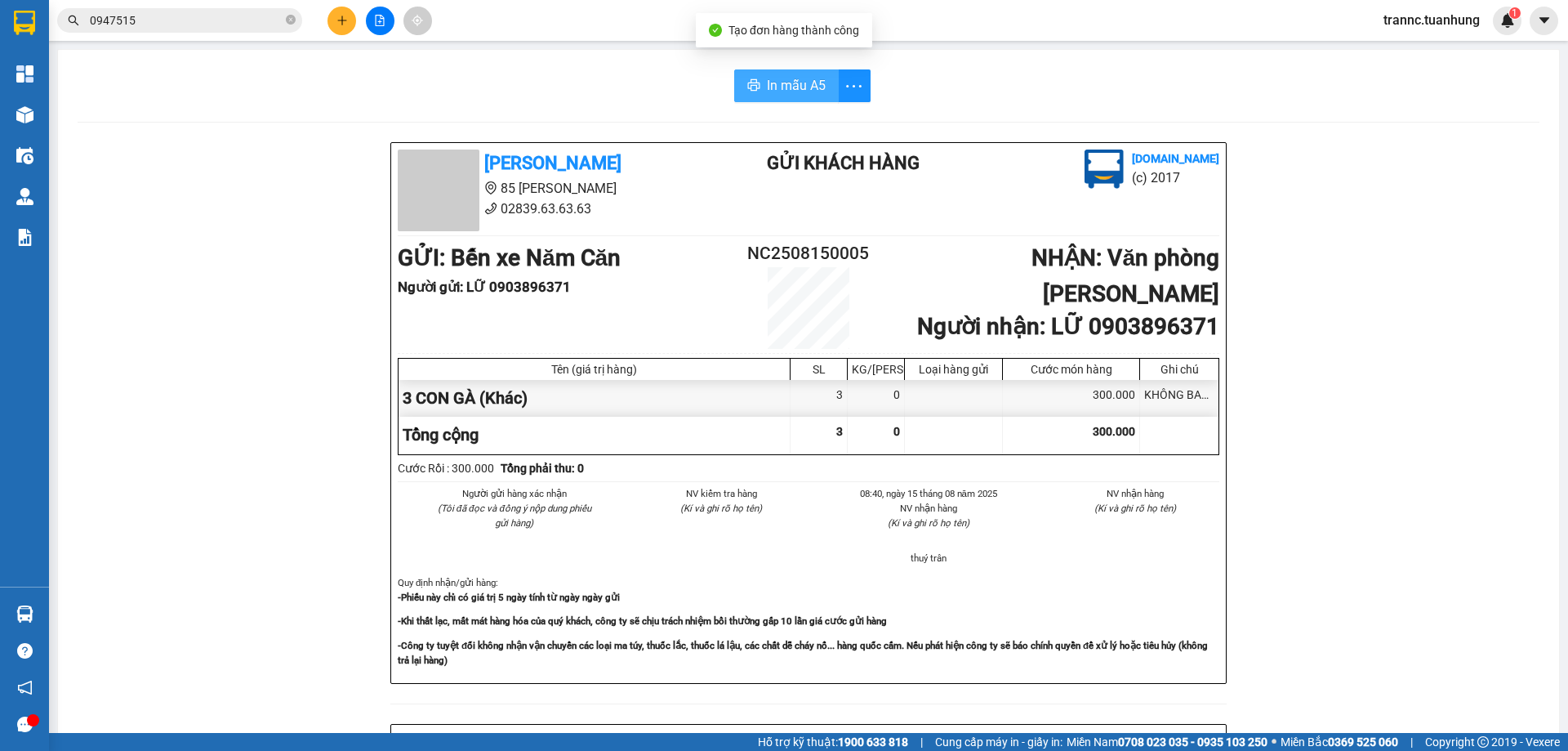
click at [791, 89] on span "In mẫu A5" at bounding box center [797, 86] width 59 height 21
click at [788, 88] on span "In mẫu A5" at bounding box center [797, 86] width 59 height 21
click at [286, 19] on icon "close-circle" at bounding box center [290, 19] width 10 height 10
click at [339, 18] on icon "plus" at bounding box center [342, 20] width 11 height 11
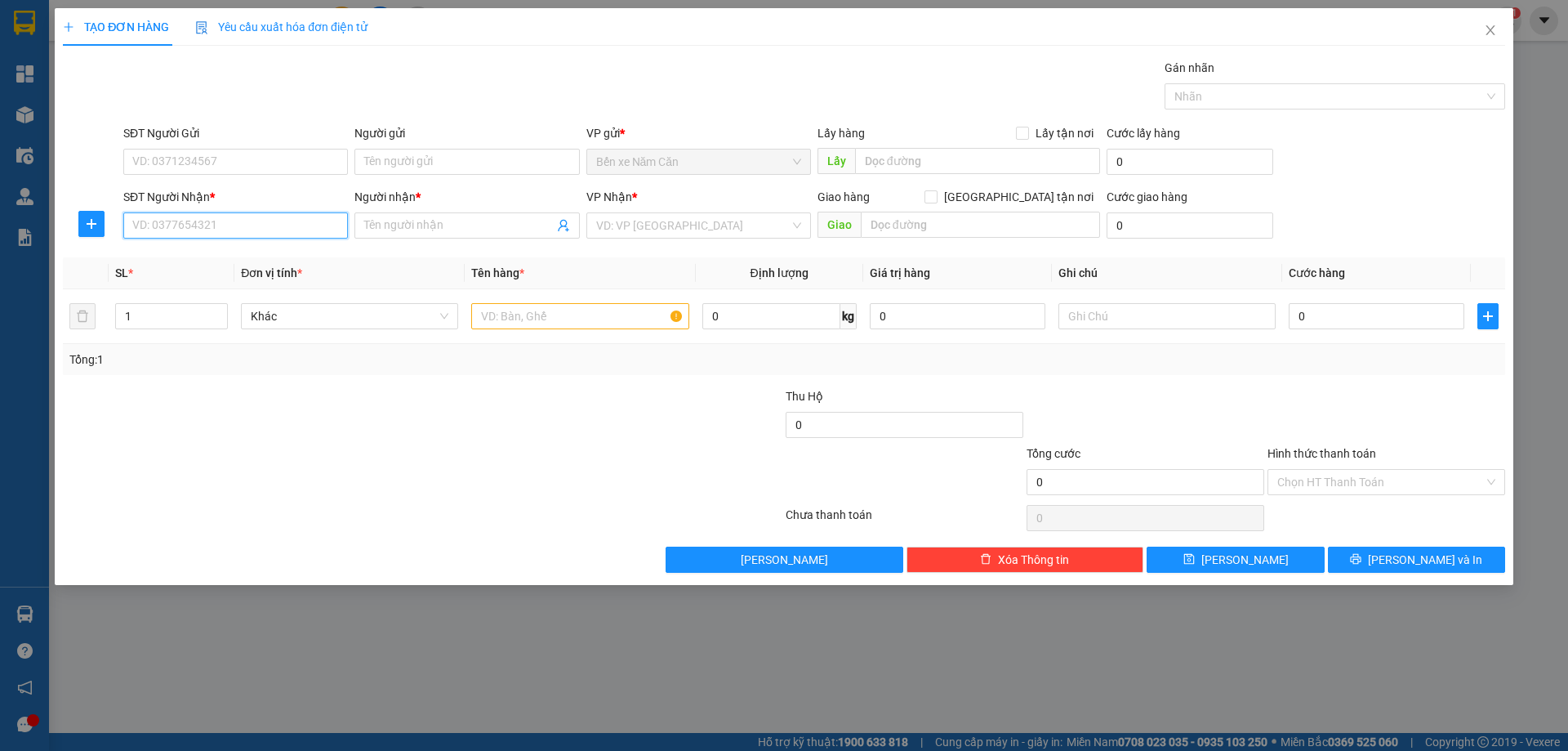
click at [194, 221] on input "SĐT Người Nhận *" at bounding box center [235, 226] width 225 height 26
click at [528, 325] on input "text" at bounding box center [580, 316] width 217 height 26
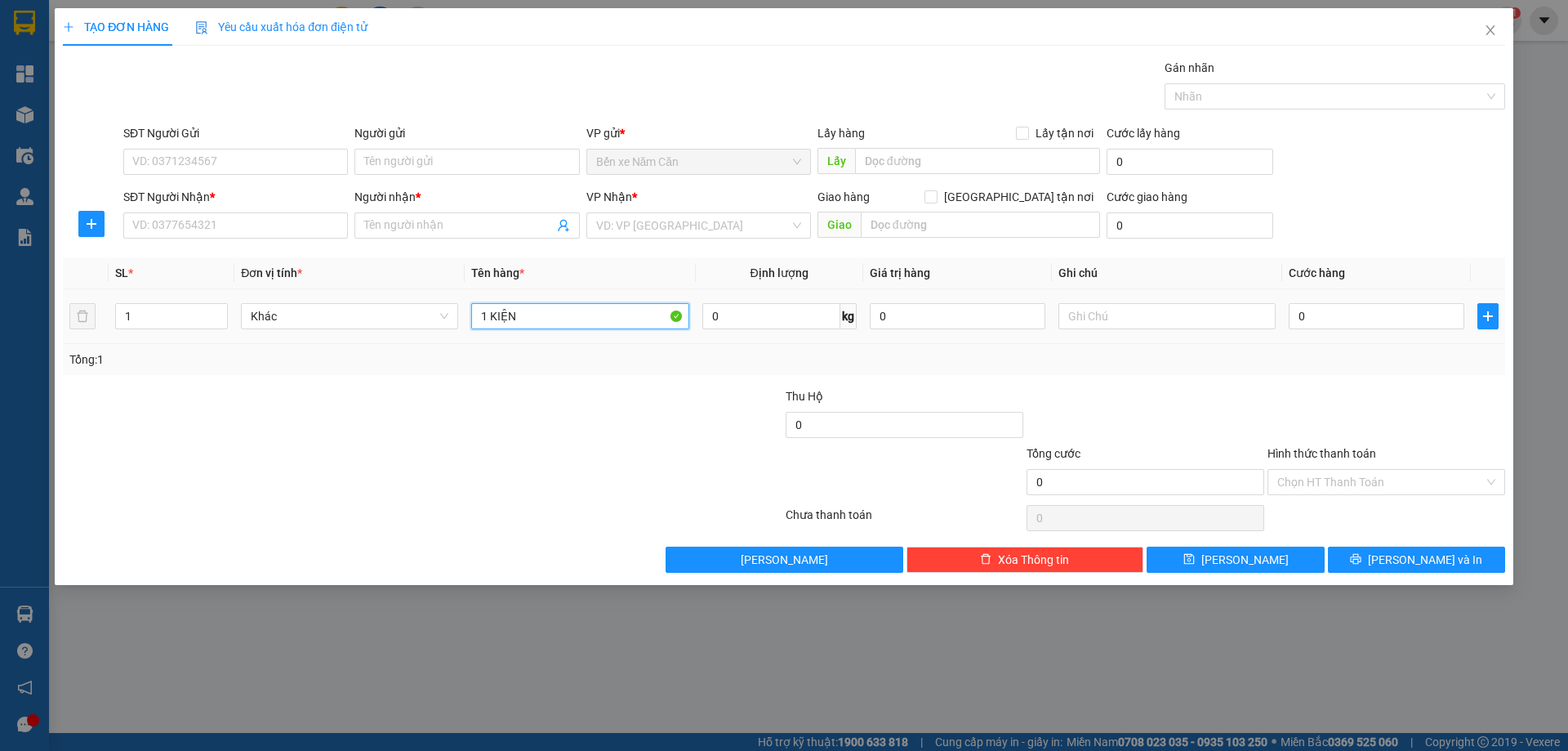
type input "1 KIỆN"
click at [1326, 336] on td "0" at bounding box center [1376, 316] width 188 height 55
click at [1325, 314] on input "0" at bounding box center [1376, 316] width 175 height 26
type input "5"
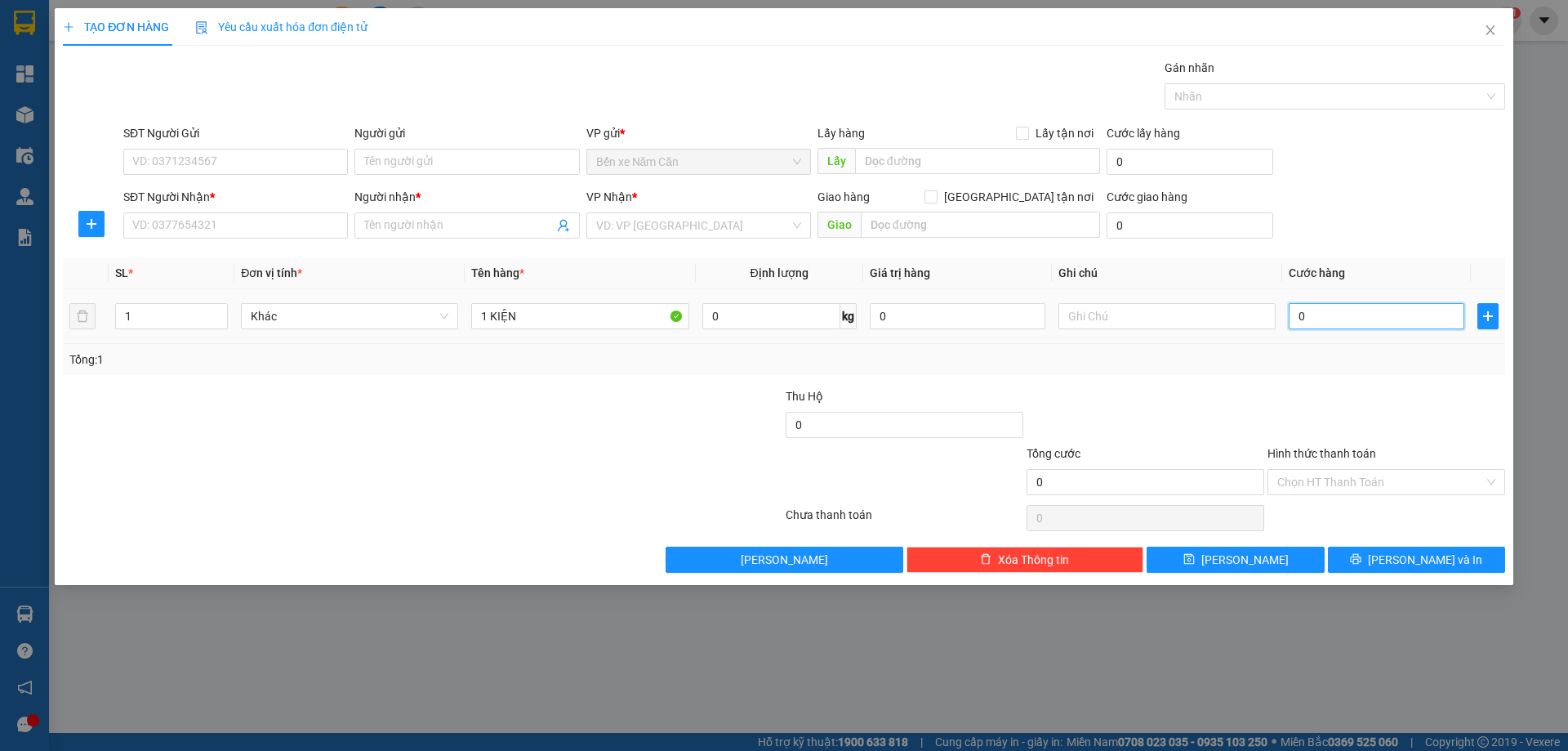
type input "5"
type input "50"
type input "50.000"
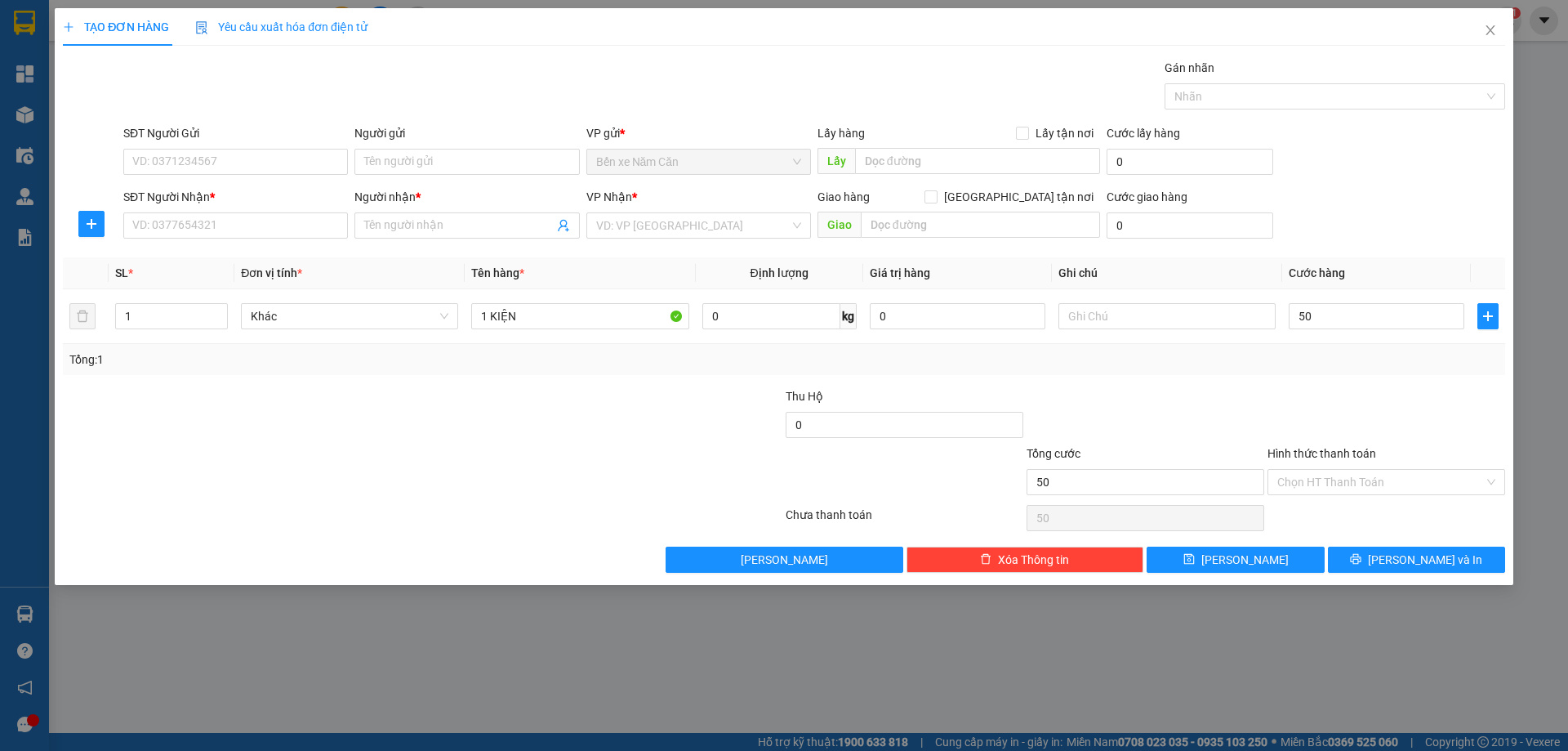
type input "50.000"
click at [1309, 381] on div "Transit Pickup Surcharge Ids Transit Deliver Surcharge Ids Transit Deliver Surc…" at bounding box center [784, 316] width 1442 height 514
click at [149, 215] on input "SĐT Người Nhận *" at bounding box center [235, 226] width 225 height 26
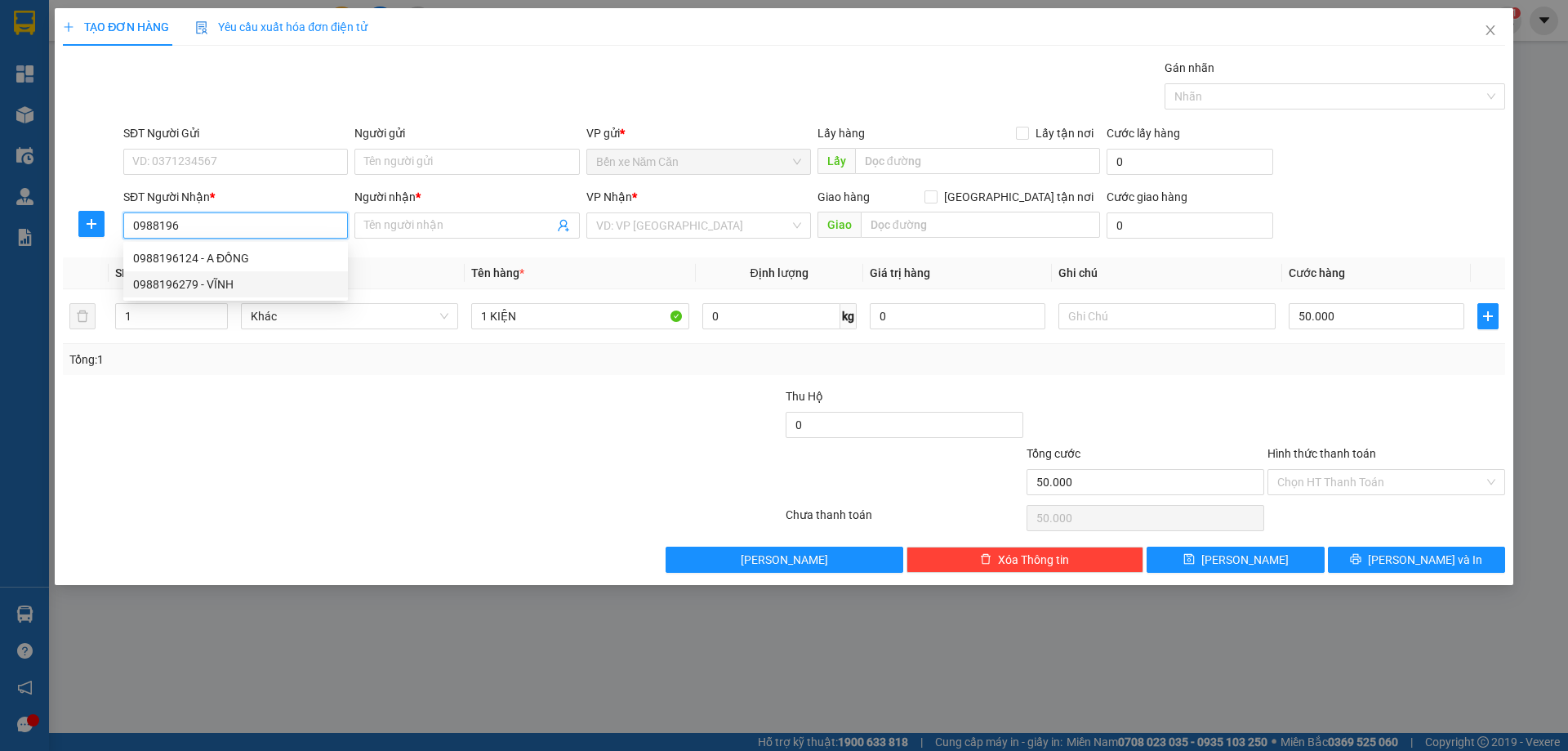
click at [179, 288] on div "0988196279 - VĨNH" at bounding box center [235, 284] width 205 height 18
type input "0988196279"
type input "VĨNH"
type input "0988196279"
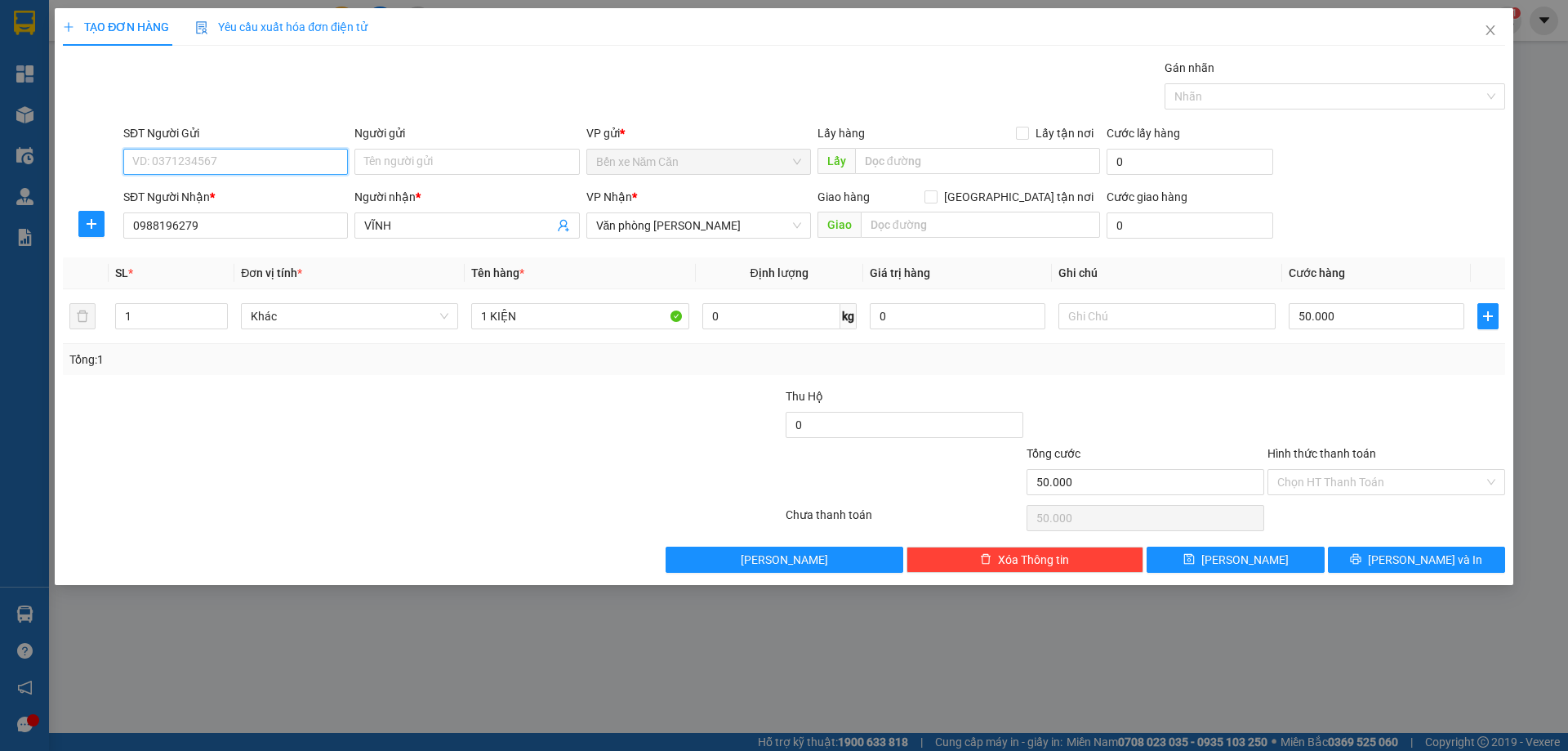
click at [190, 155] on input "SĐT Người Gửi" at bounding box center [235, 161] width 225 height 26
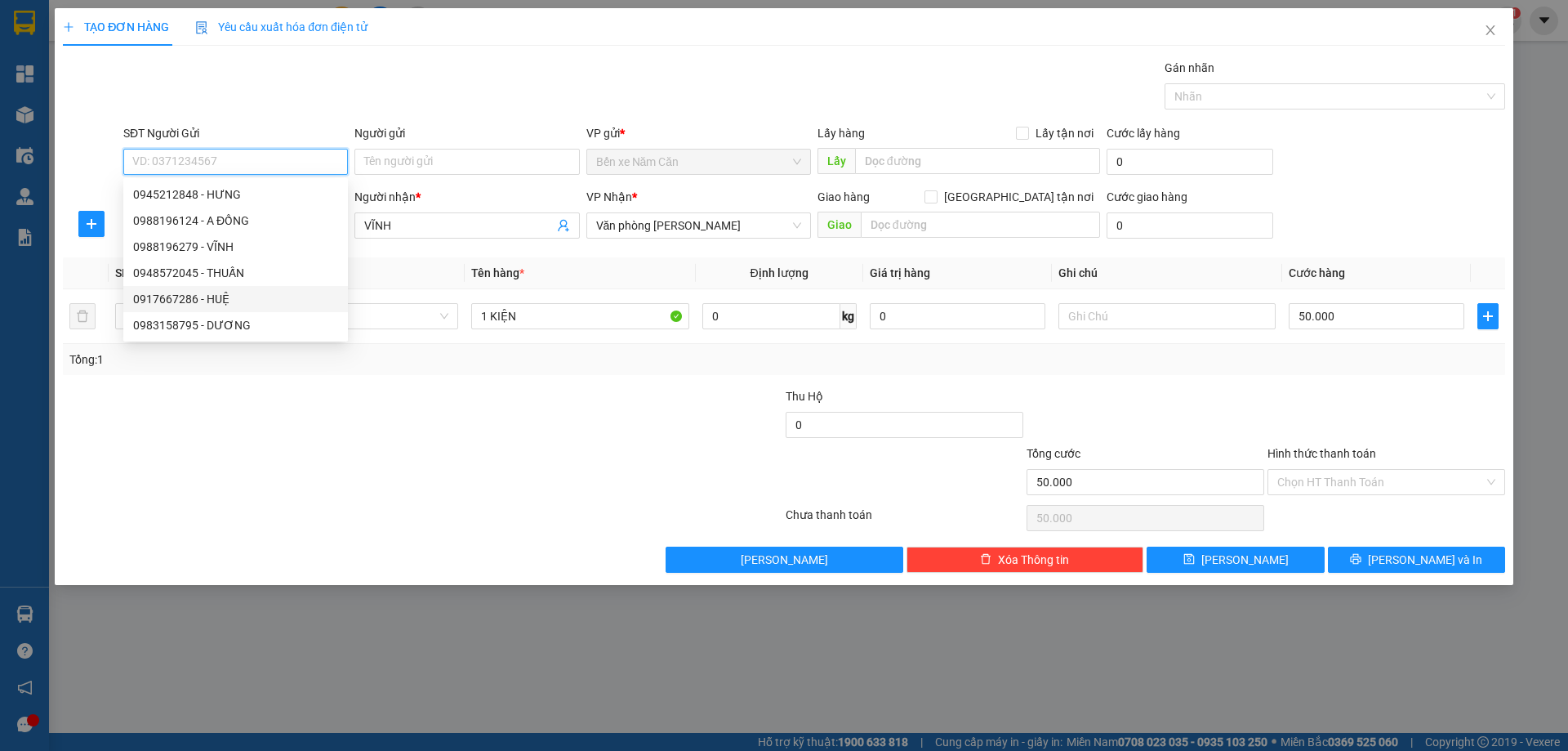
click at [187, 296] on div "0917667286 - HUỆ" at bounding box center [235, 299] width 205 height 18
type input "0917667286"
type input "HUỆ"
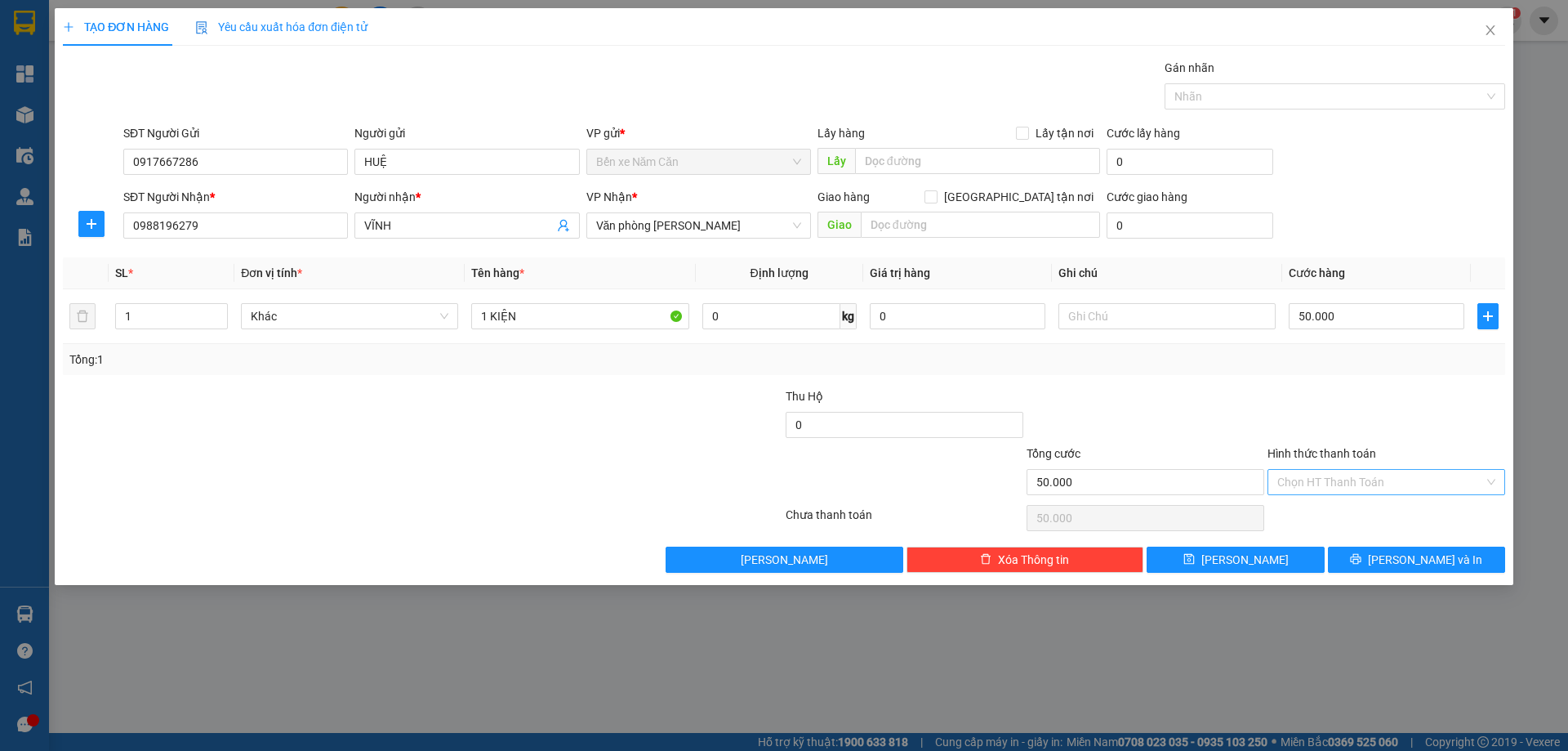
click at [1297, 476] on input "Hình thức thanh toán" at bounding box center [1381, 482] width 207 height 24
click at [1297, 513] on div "Tại văn phòng" at bounding box center [1386, 515] width 218 height 18
type input "0"
click at [1376, 560] on button "[PERSON_NAME] và In" at bounding box center [1417, 560] width 177 height 26
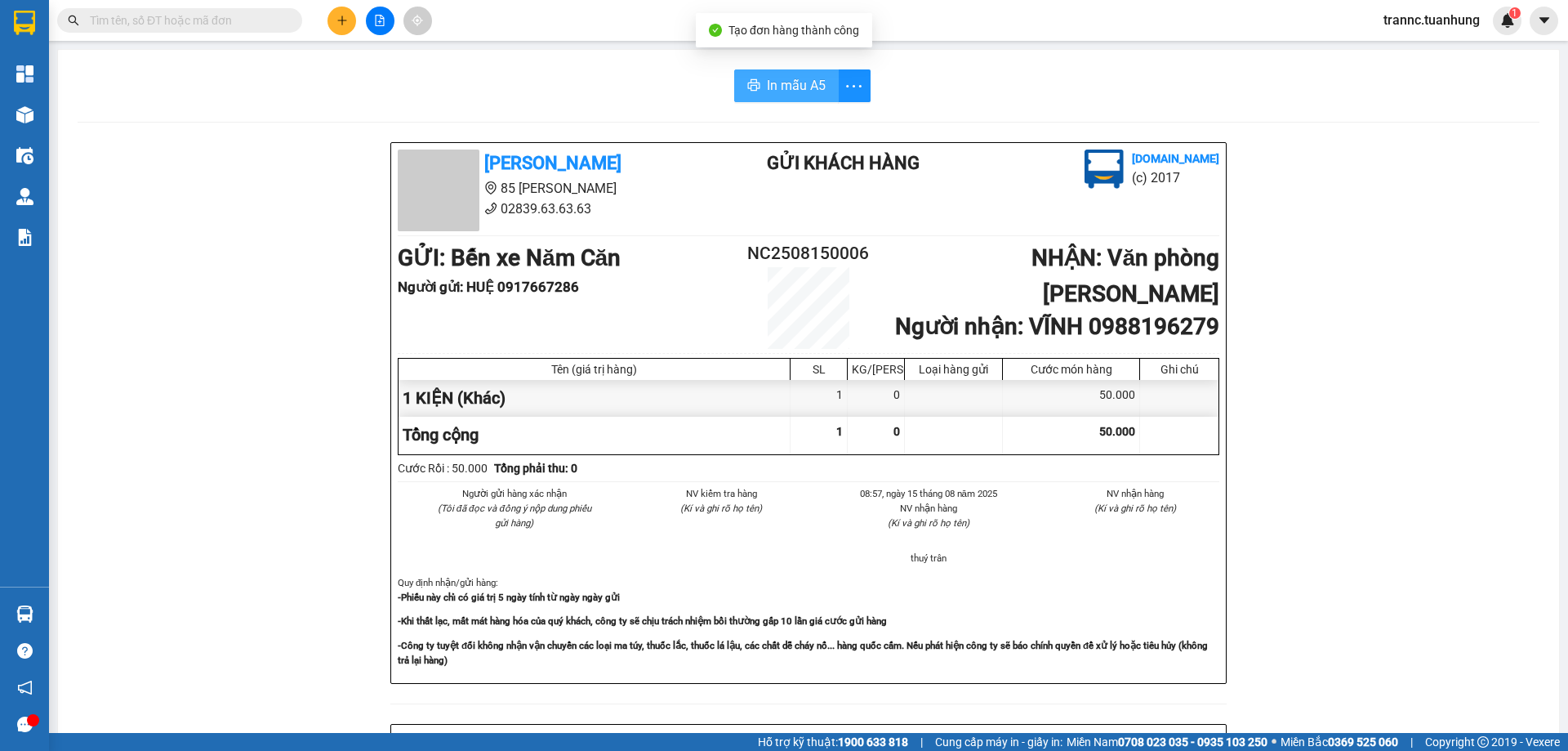
click at [793, 82] on span "In mẫu A5" at bounding box center [797, 86] width 59 height 21
click at [281, 20] on input "text" at bounding box center [187, 20] width 193 height 18
click at [341, 19] on icon "plus" at bounding box center [342, 20] width 11 height 11
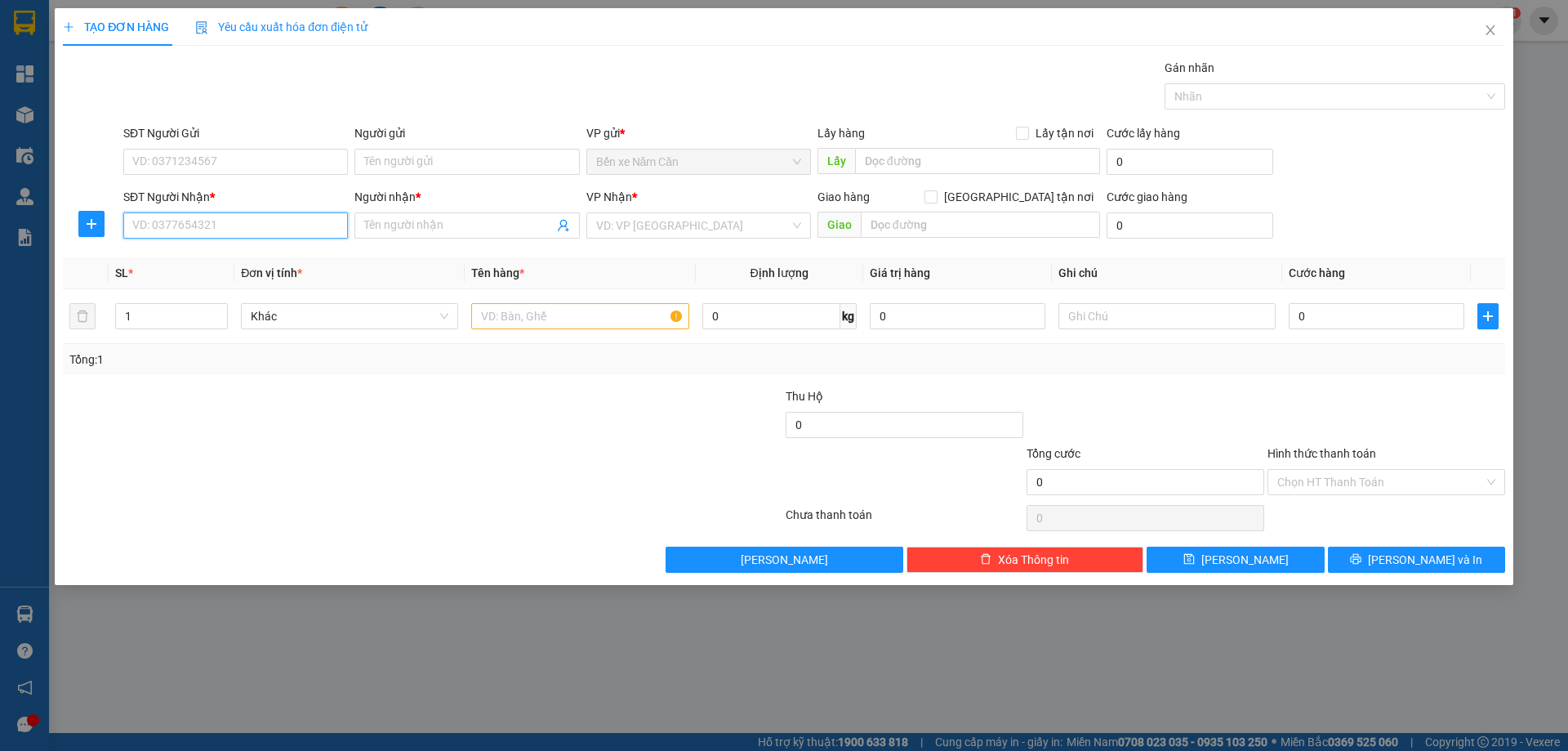
click at [154, 221] on input "SĐT Người Nhận *" at bounding box center [235, 226] width 225 height 26
click at [518, 321] on input "text" at bounding box center [580, 316] width 217 height 26
type input "1 THÙNG"
click at [211, 219] on input "SĐT Người Nhận *" at bounding box center [235, 226] width 225 height 26
click at [206, 260] on div "0923092876 - ĐÀO" at bounding box center [235, 258] width 205 height 18
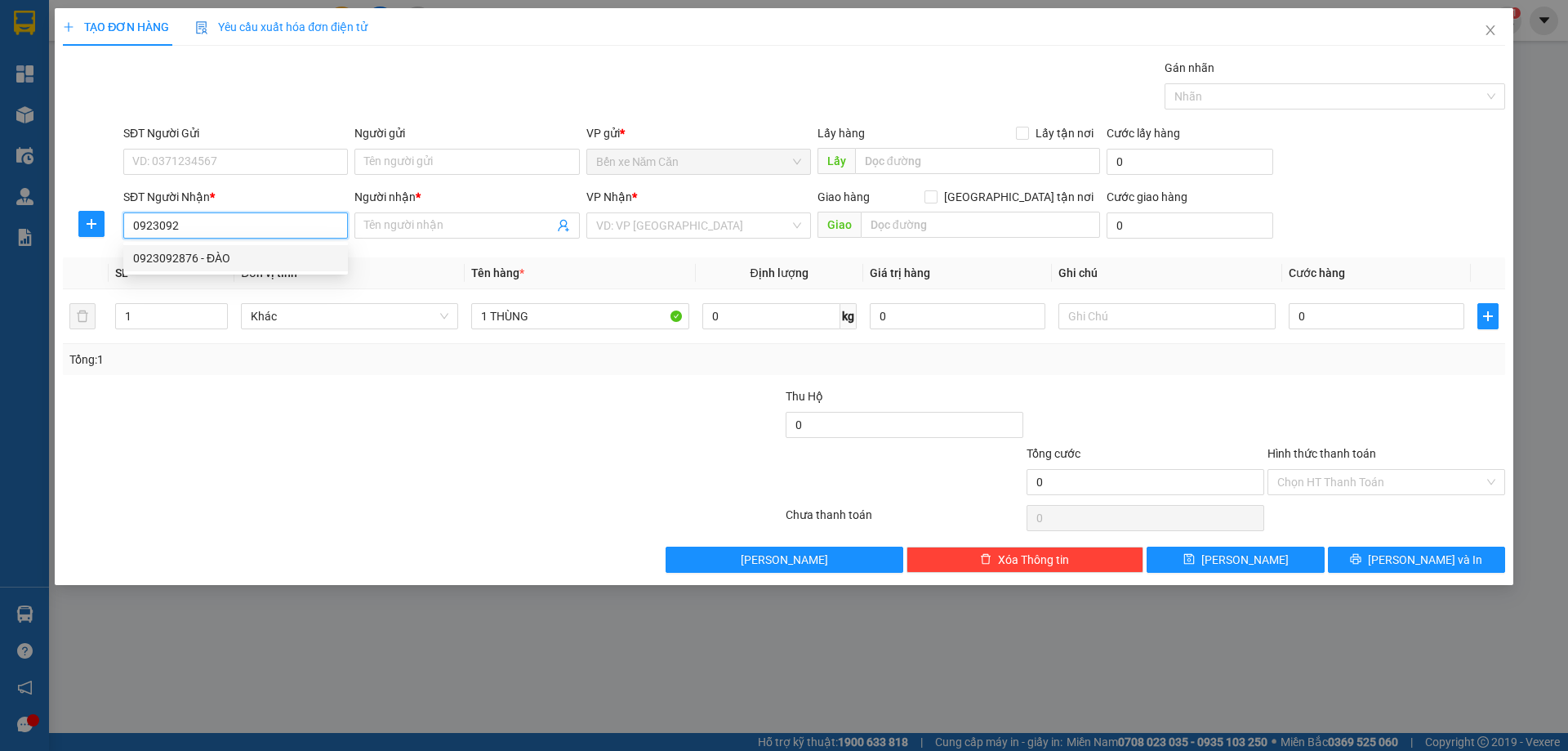
type input "0923092876"
type input "ĐÀO"
type input "0923092876"
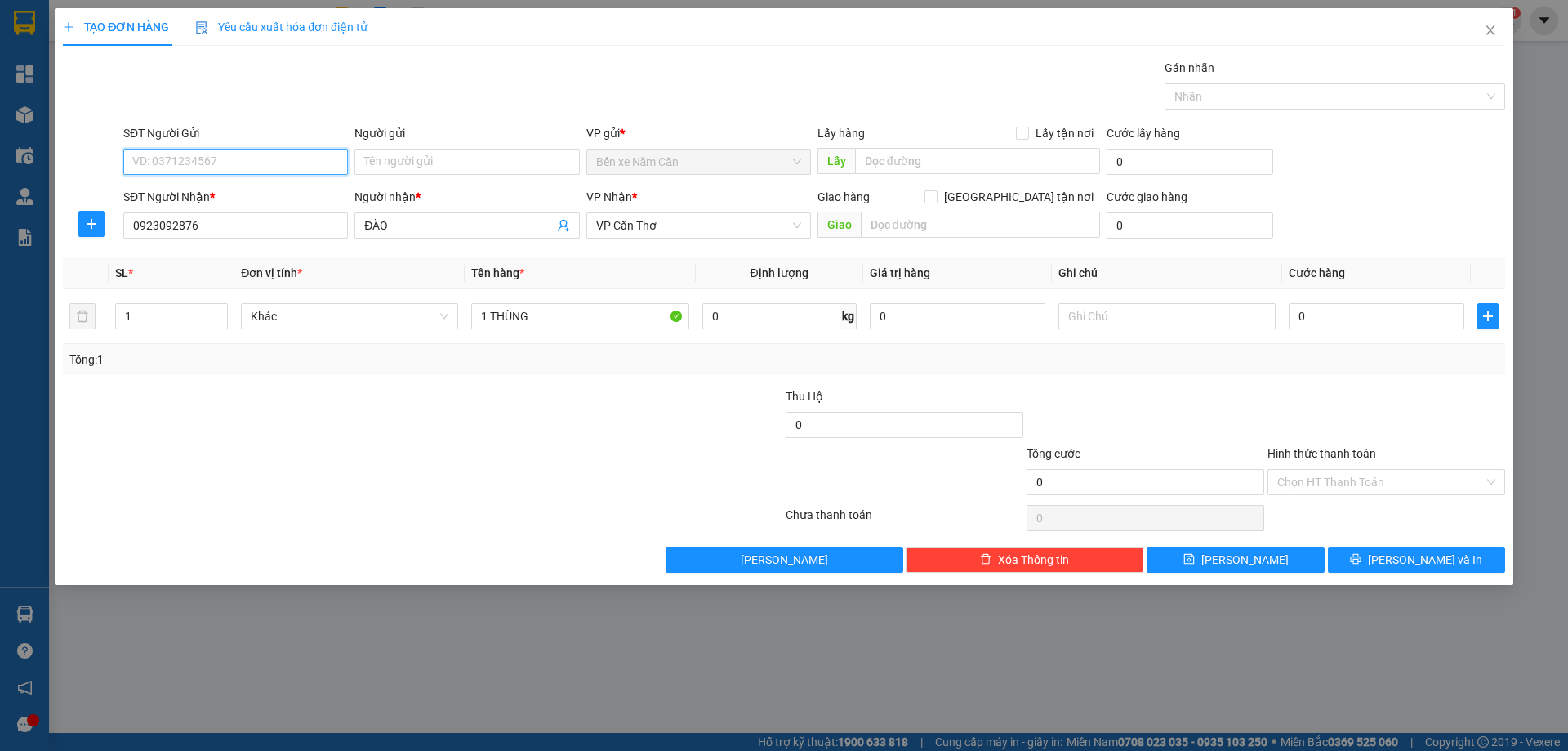
click at [236, 158] on input "SĐT Người Gửi" at bounding box center [235, 161] width 225 height 26
click at [222, 192] on div "0973949747 - [PERSON_NAME]" at bounding box center [235, 194] width 205 height 18
type input "0973949747"
type input "NGỌC"
click at [1313, 300] on div "0" at bounding box center [1376, 316] width 175 height 33
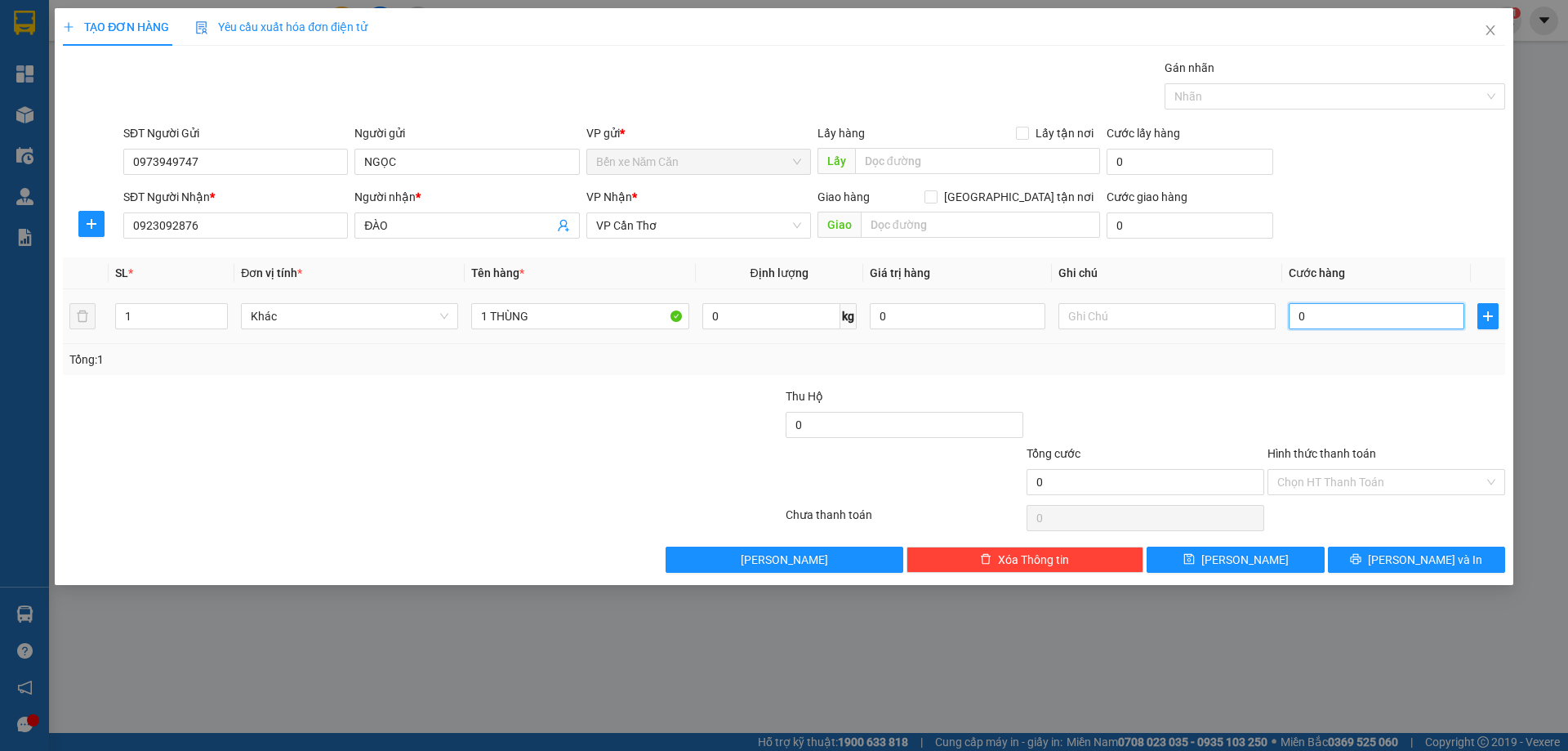
click at [1315, 319] on input "0" at bounding box center [1376, 316] width 175 height 26
type input "5"
type input "50"
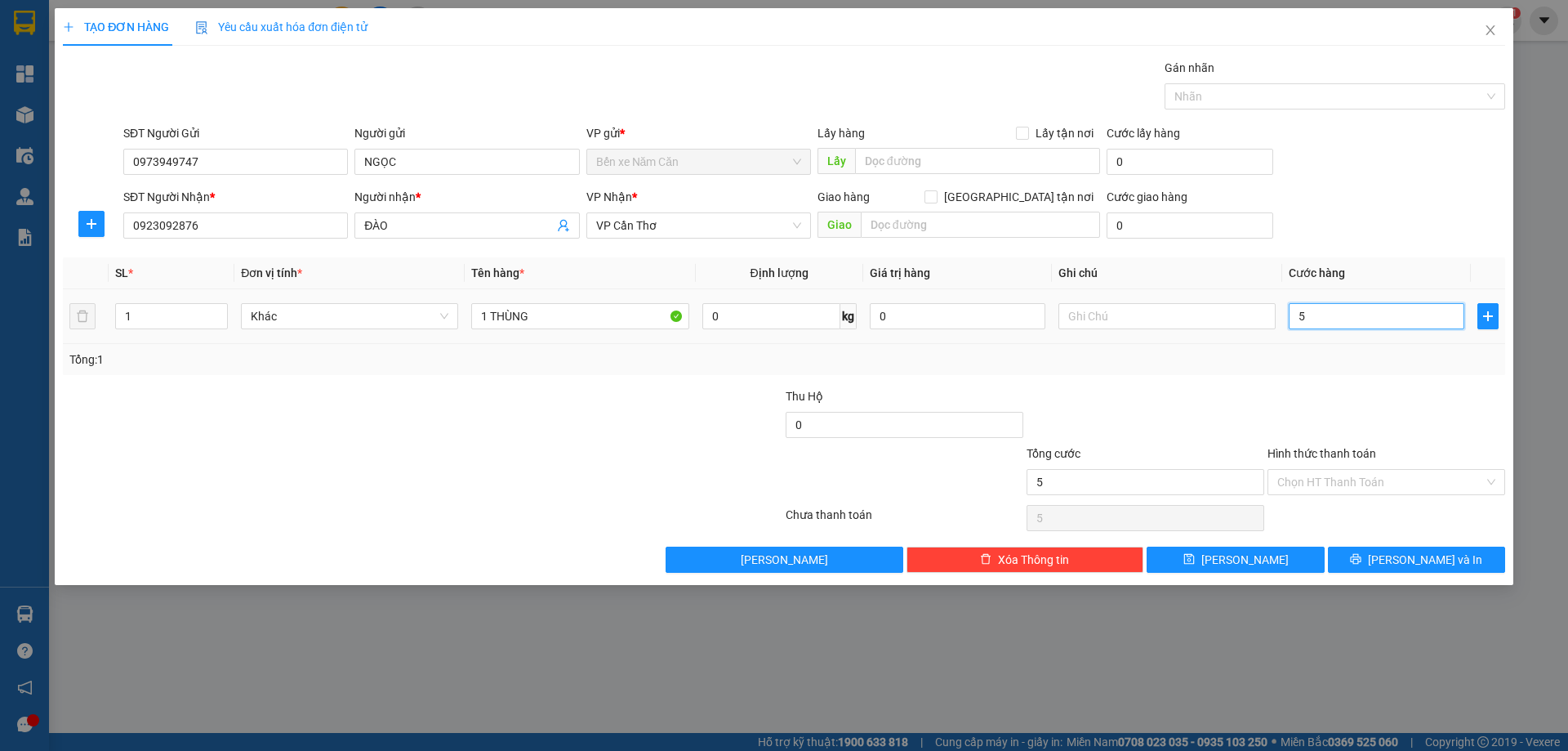
type input "50"
type input "50.000"
click at [1305, 399] on div at bounding box center [1387, 416] width 241 height 57
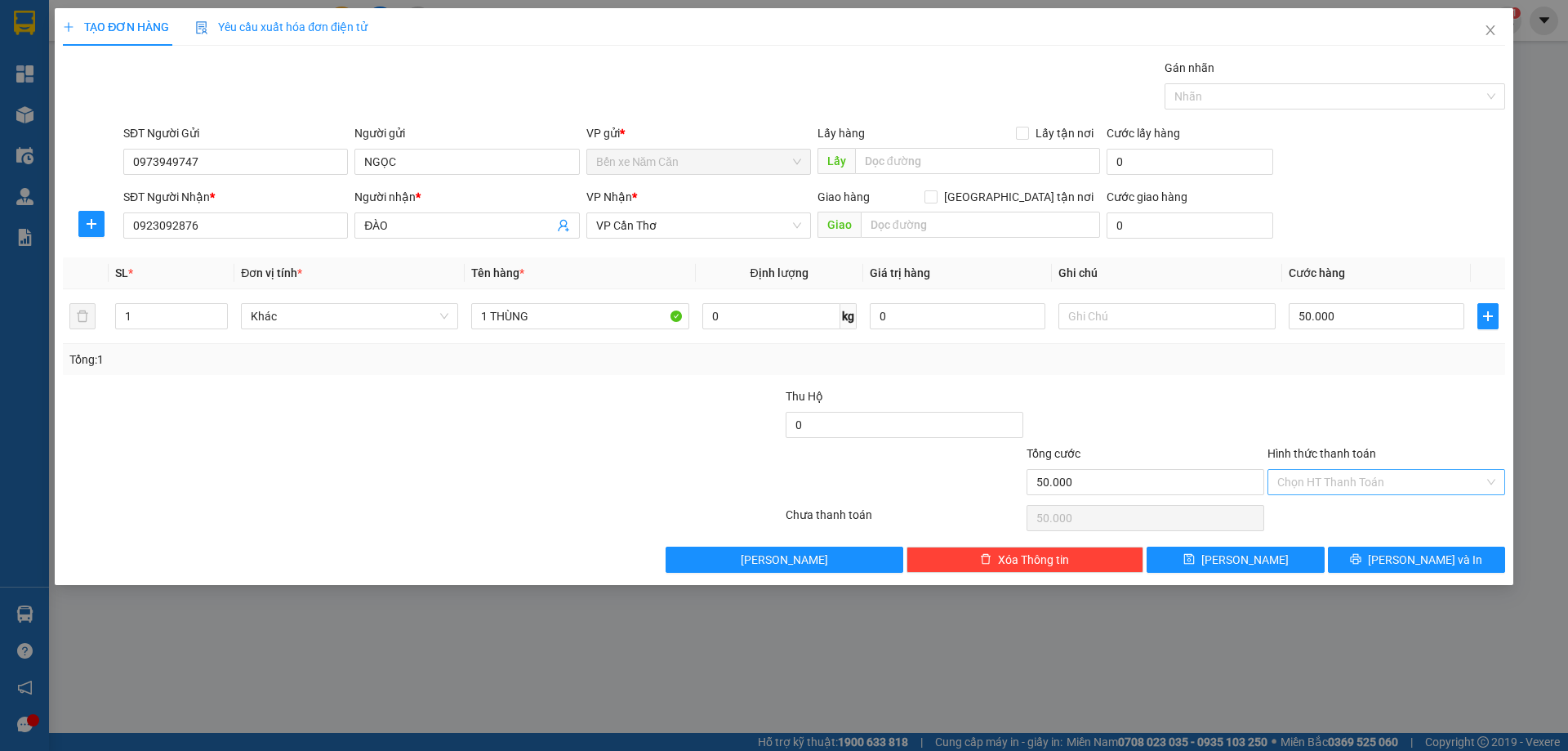
click at [1312, 480] on input "Hình thức thanh toán" at bounding box center [1381, 482] width 207 height 24
click at [1312, 510] on div "Tại văn phòng" at bounding box center [1386, 515] width 218 height 18
type input "0"
click at [1376, 563] on button "[PERSON_NAME] và In" at bounding box center [1417, 560] width 177 height 26
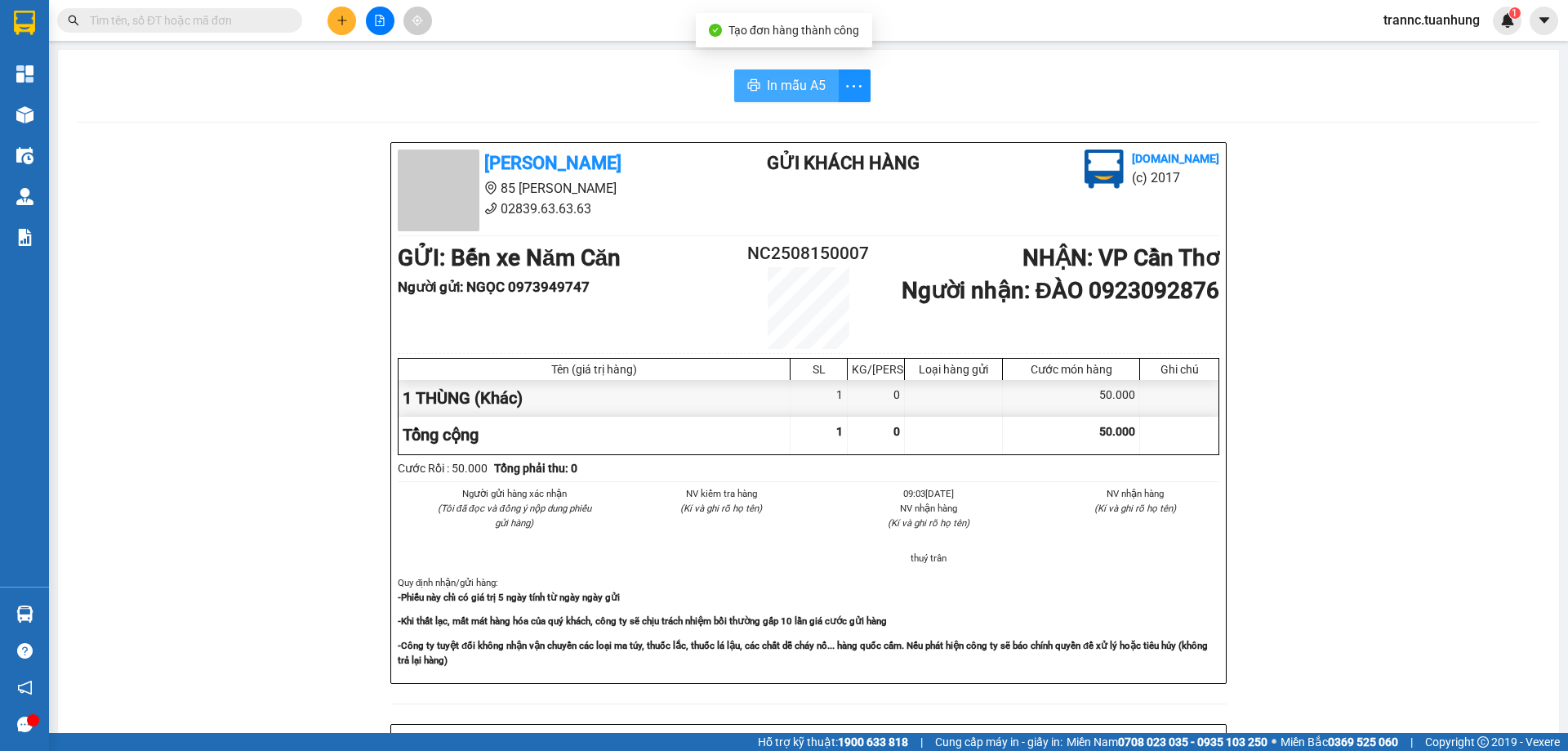
click at [795, 74] on button "In mẫu A5" at bounding box center [786, 86] width 104 height 33
click at [257, 24] on input "text" at bounding box center [187, 20] width 193 height 18
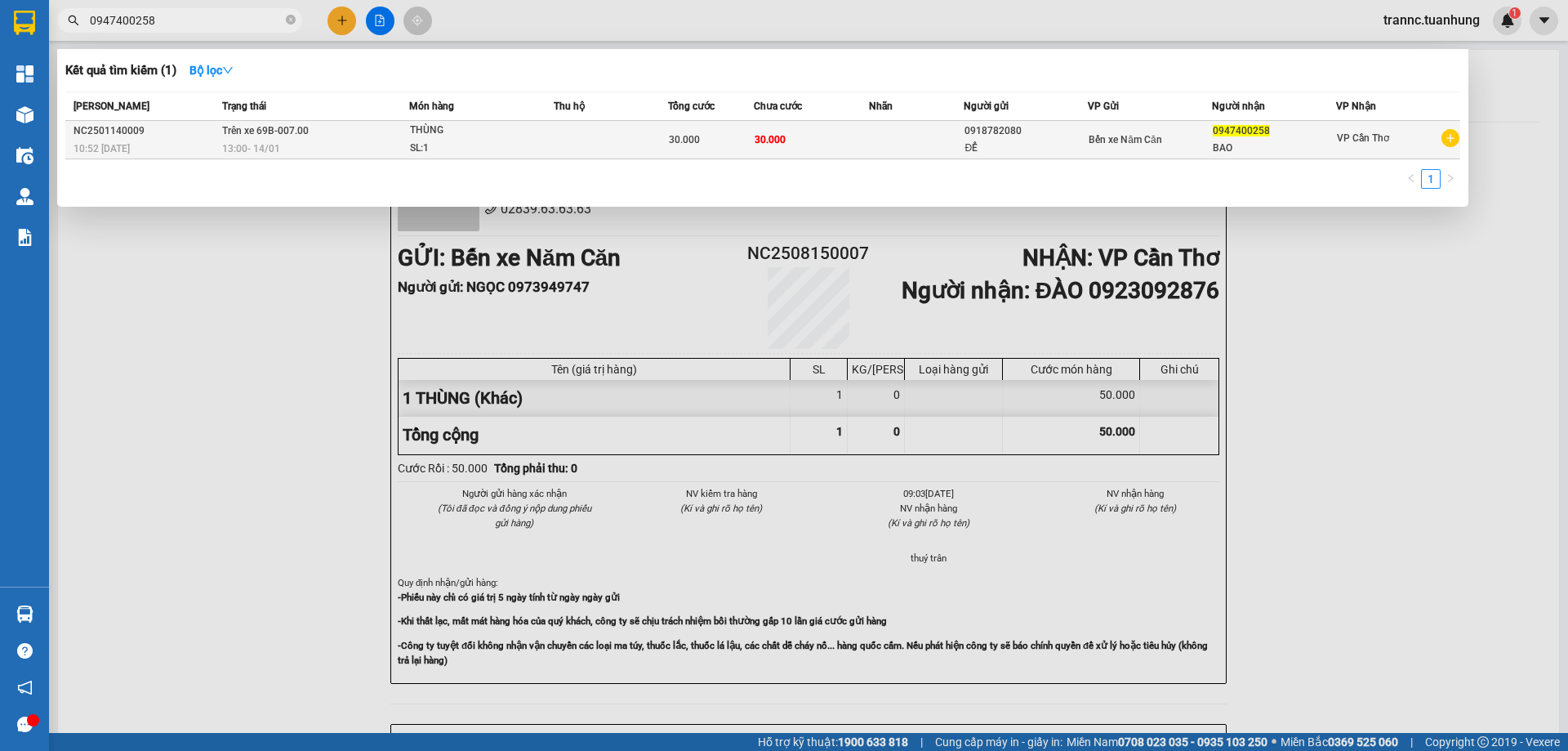
type input "0947400258"
click at [1452, 140] on icon "plus-circle" at bounding box center [1450, 138] width 18 height 18
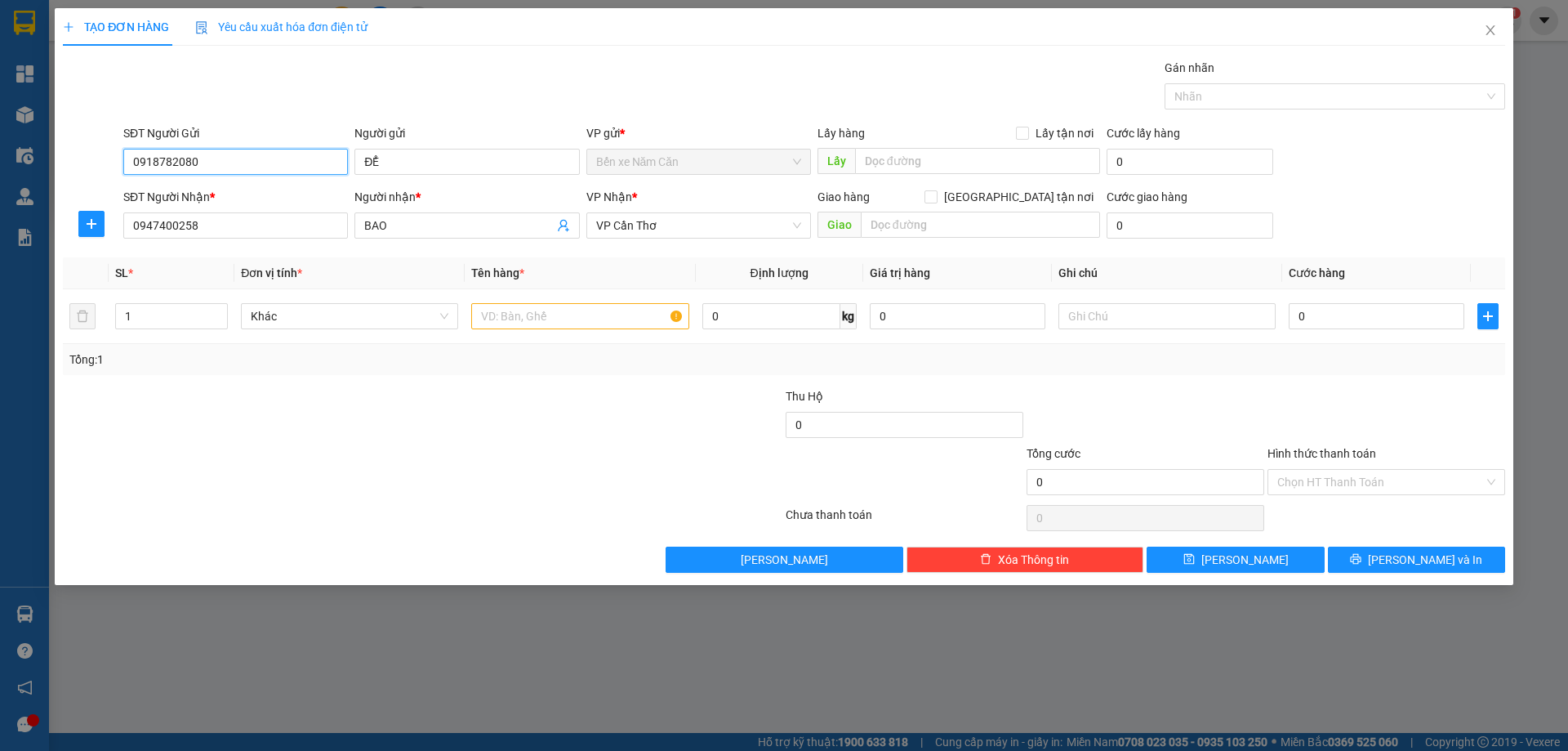
click at [219, 160] on input "0918782080" at bounding box center [235, 161] width 225 height 26
type input "0"
click at [225, 216] on div "0945585919 - ĐỂ" at bounding box center [235, 221] width 205 height 18
type input "0945585919"
click at [585, 302] on div at bounding box center [580, 316] width 217 height 33
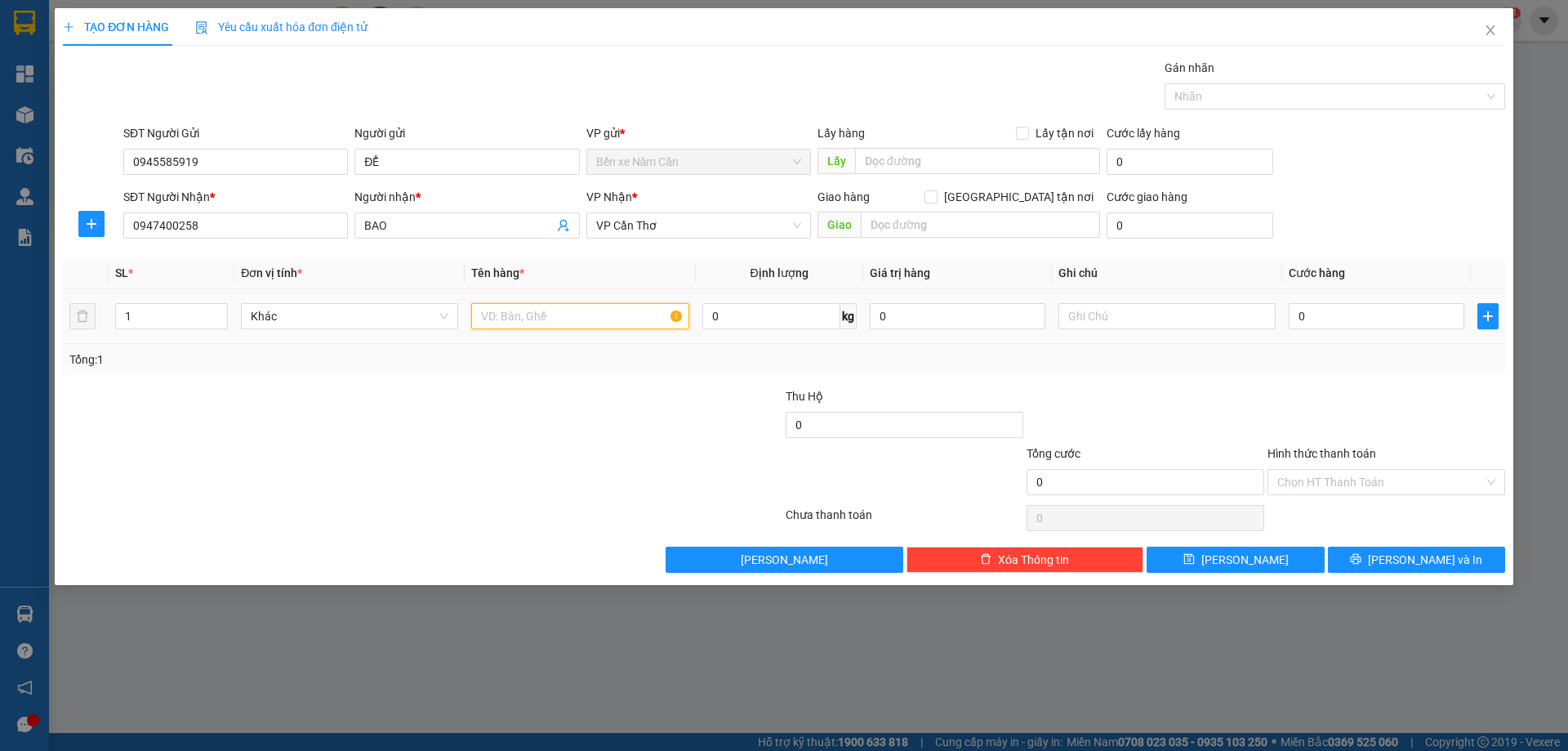
click at [579, 320] on input "text" at bounding box center [580, 316] width 217 height 26
type input "1 THÙNG"
click at [1317, 317] on input "0" at bounding box center [1376, 316] width 175 height 26
type input "3"
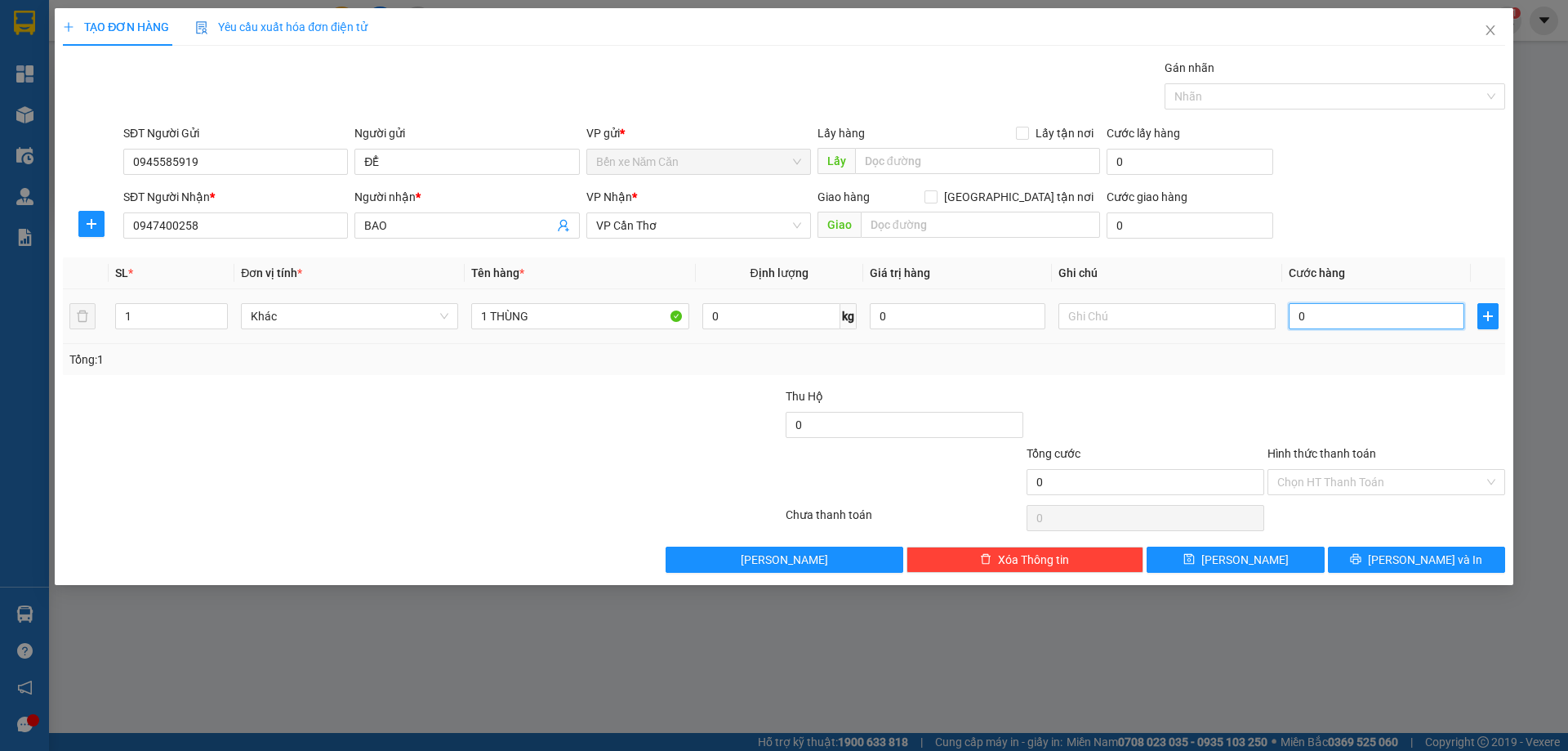
type input "3"
type input "30"
type input "30.000"
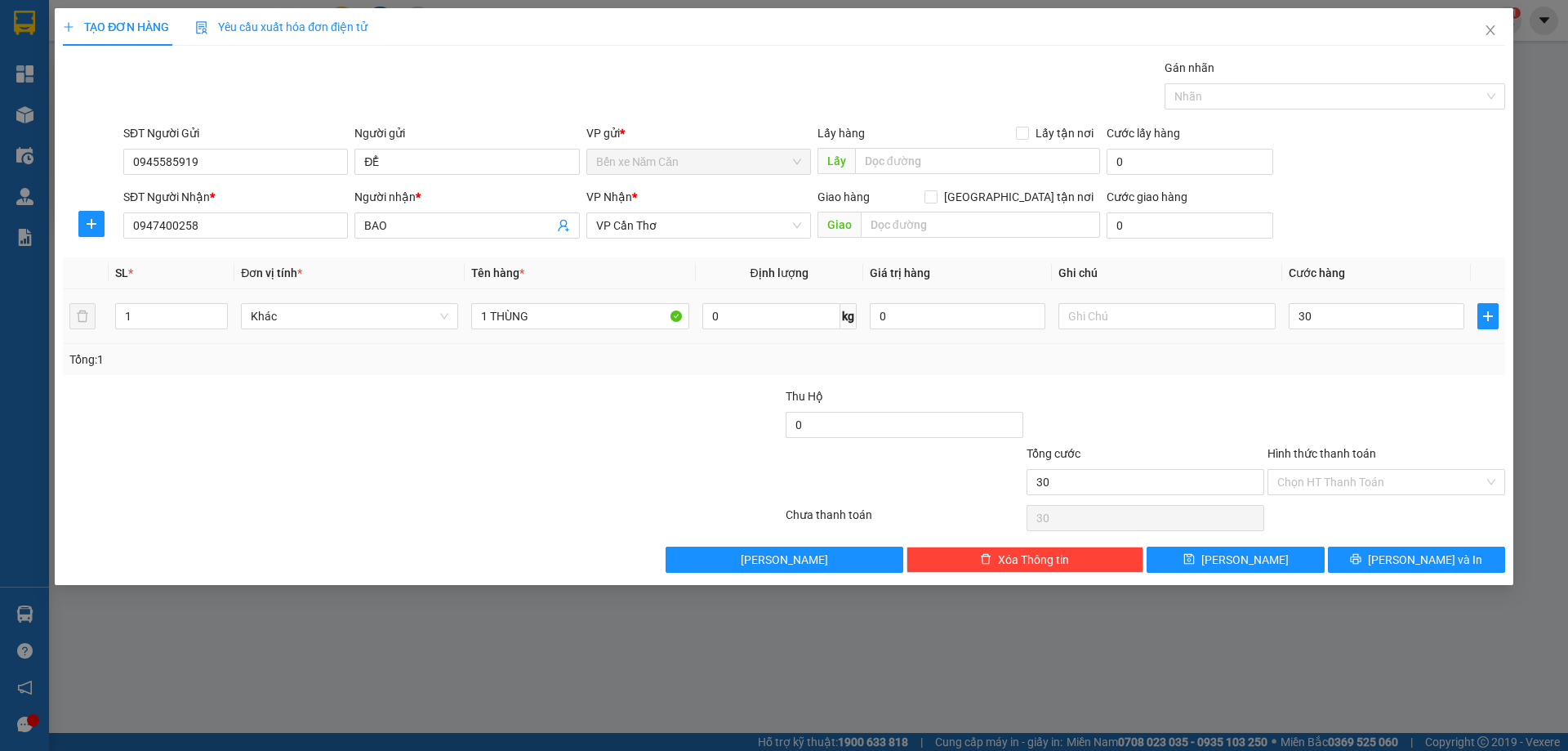
type input "30.000"
click at [1320, 339] on td "30.000" at bounding box center [1376, 316] width 188 height 55
click at [1468, 561] on button "[PERSON_NAME] và In" at bounding box center [1417, 560] width 177 height 26
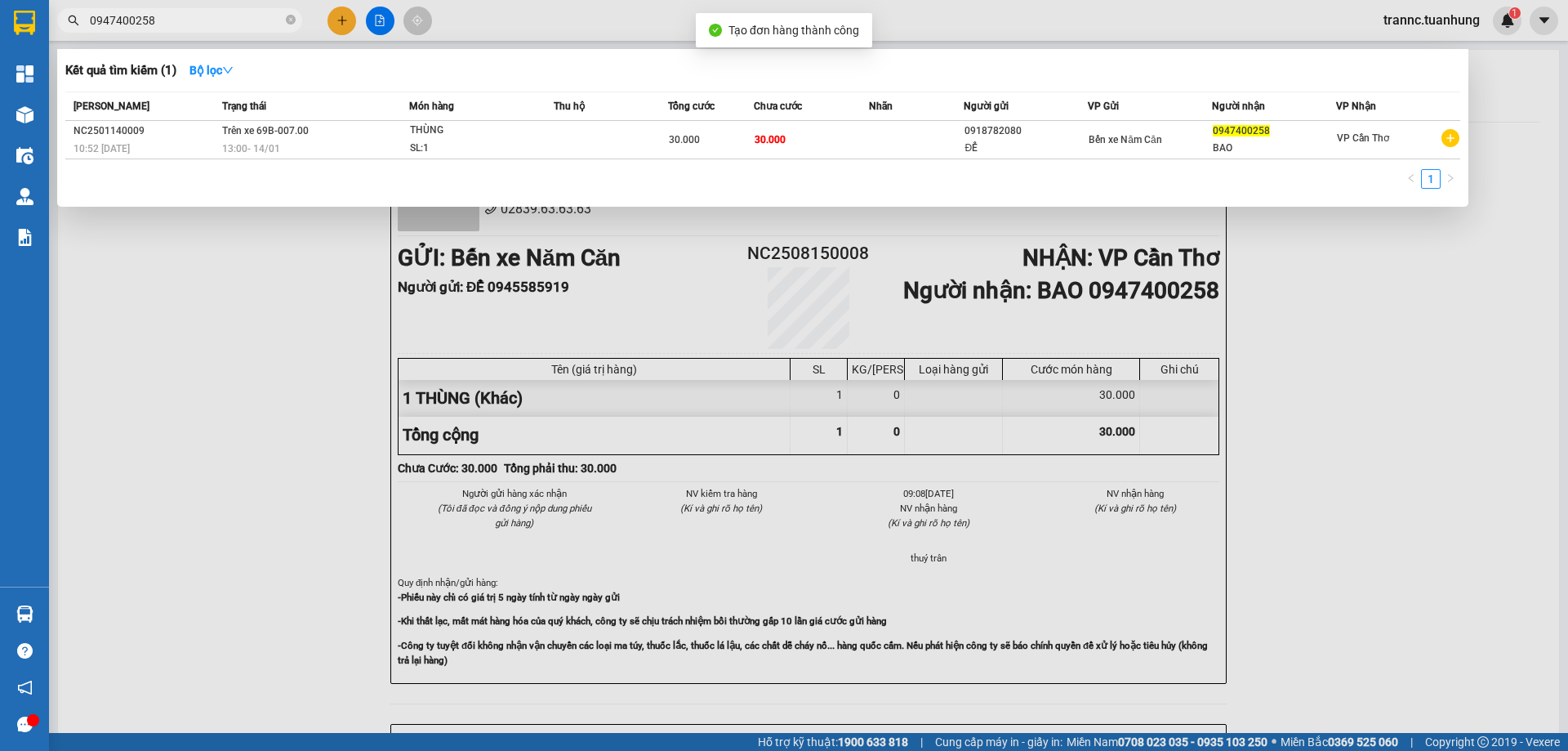
click at [1412, 560] on div at bounding box center [784, 375] width 1568 height 751
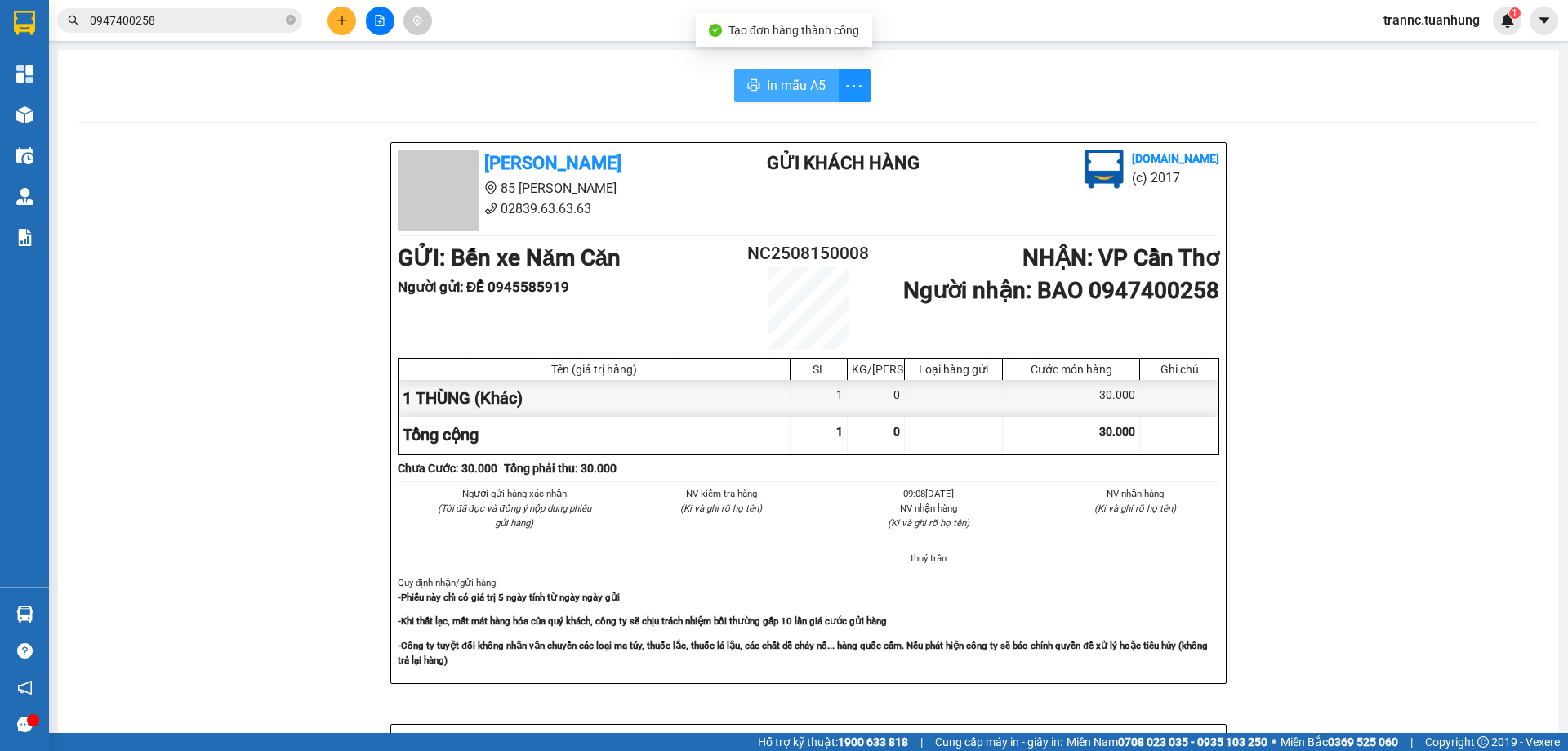
click at [772, 91] on span "In mẫu A5" at bounding box center [797, 86] width 59 height 21
click at [292, 22] on icon "close-circle" at bounding box center [290, 19] width 10 height 10
click at [211, 18] on input "text" at bounding box center [187, 20] width 193 height 18
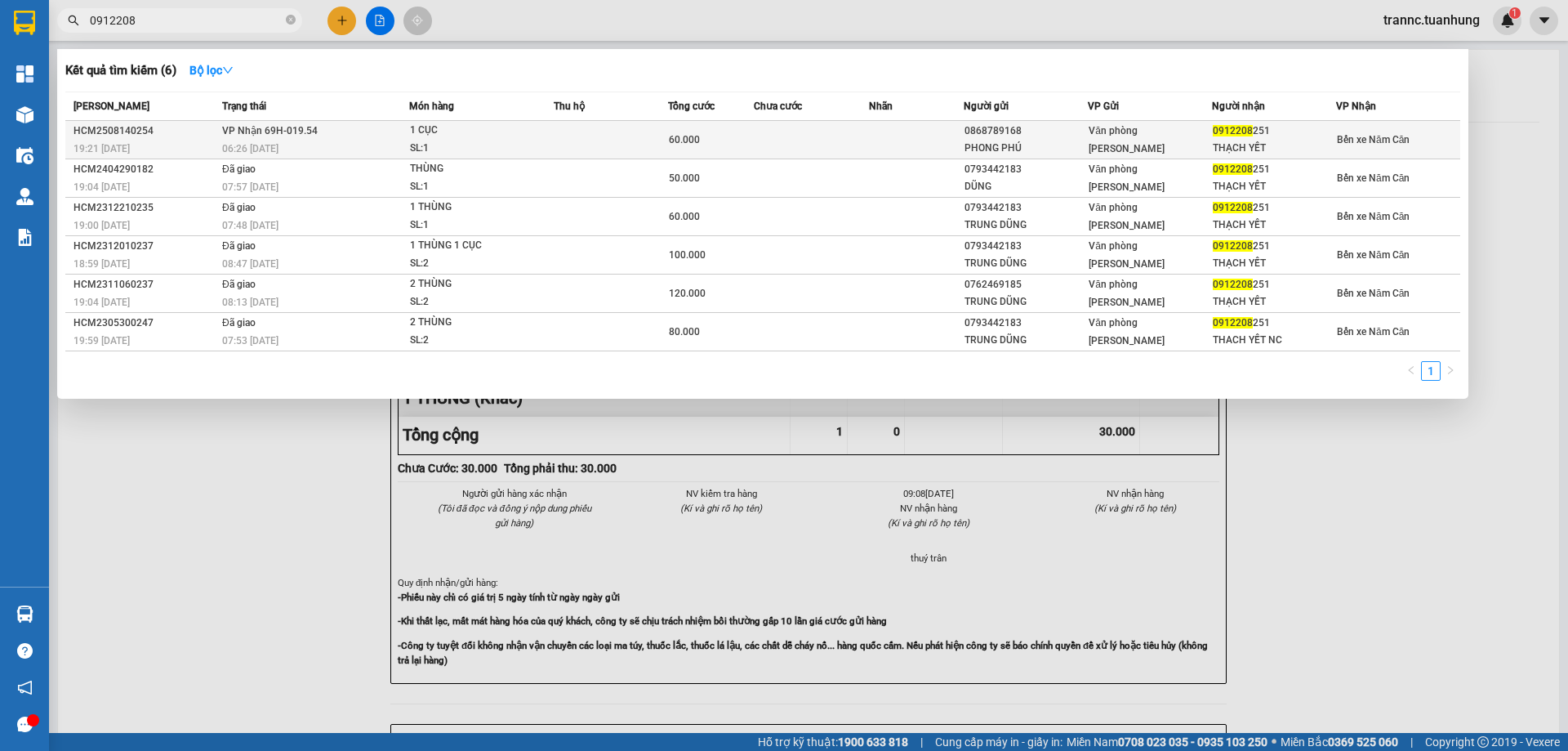
type input "0912208"
click at [1110, 135] on span "Văn phòng [PERSON_NAME]" at bounding box center [1127, 140] width 76 height 30
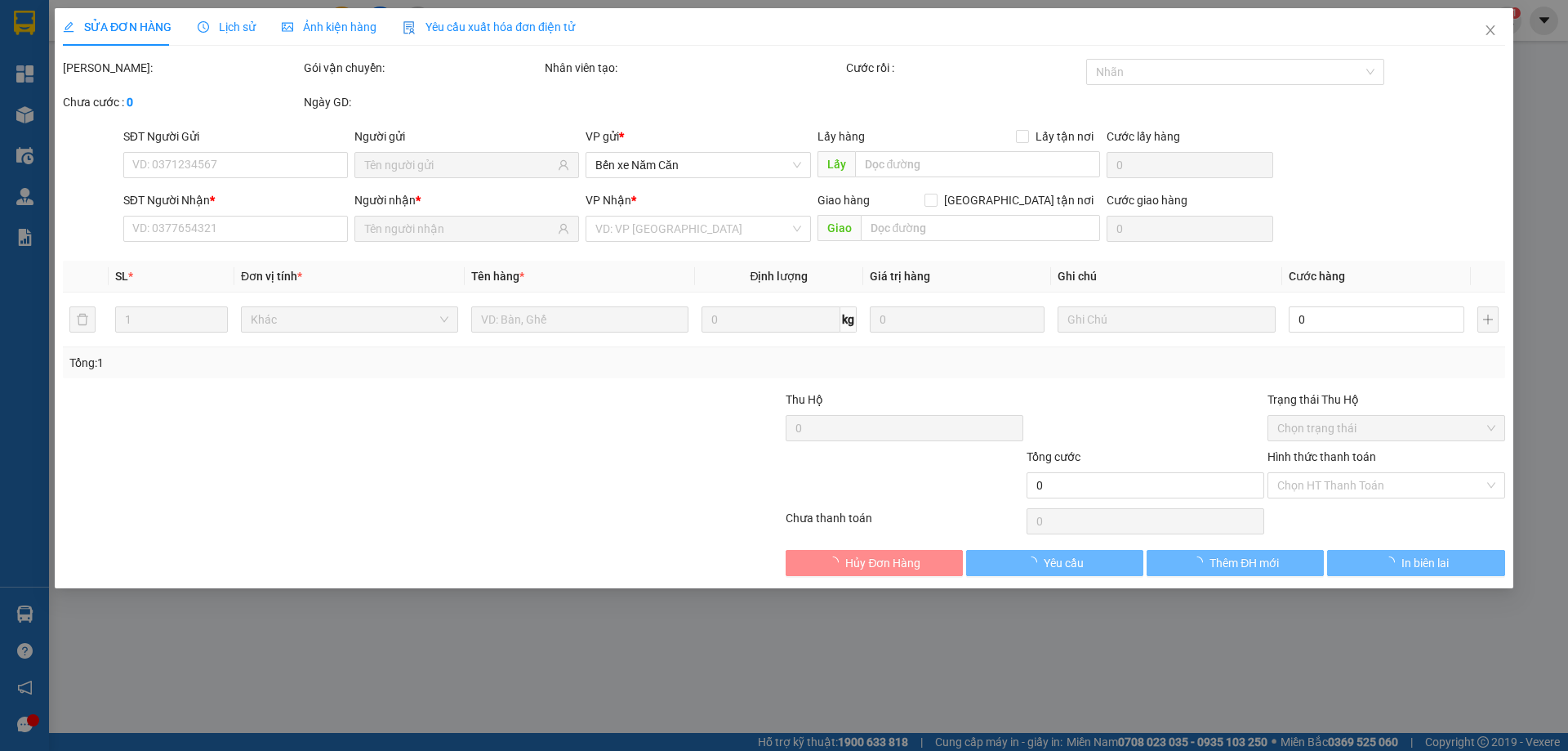
type input "0868789168"
type input "PHONG PHÚ"
type input "0912208251"
type input "THẠCH YẾT"
type input "60.000"
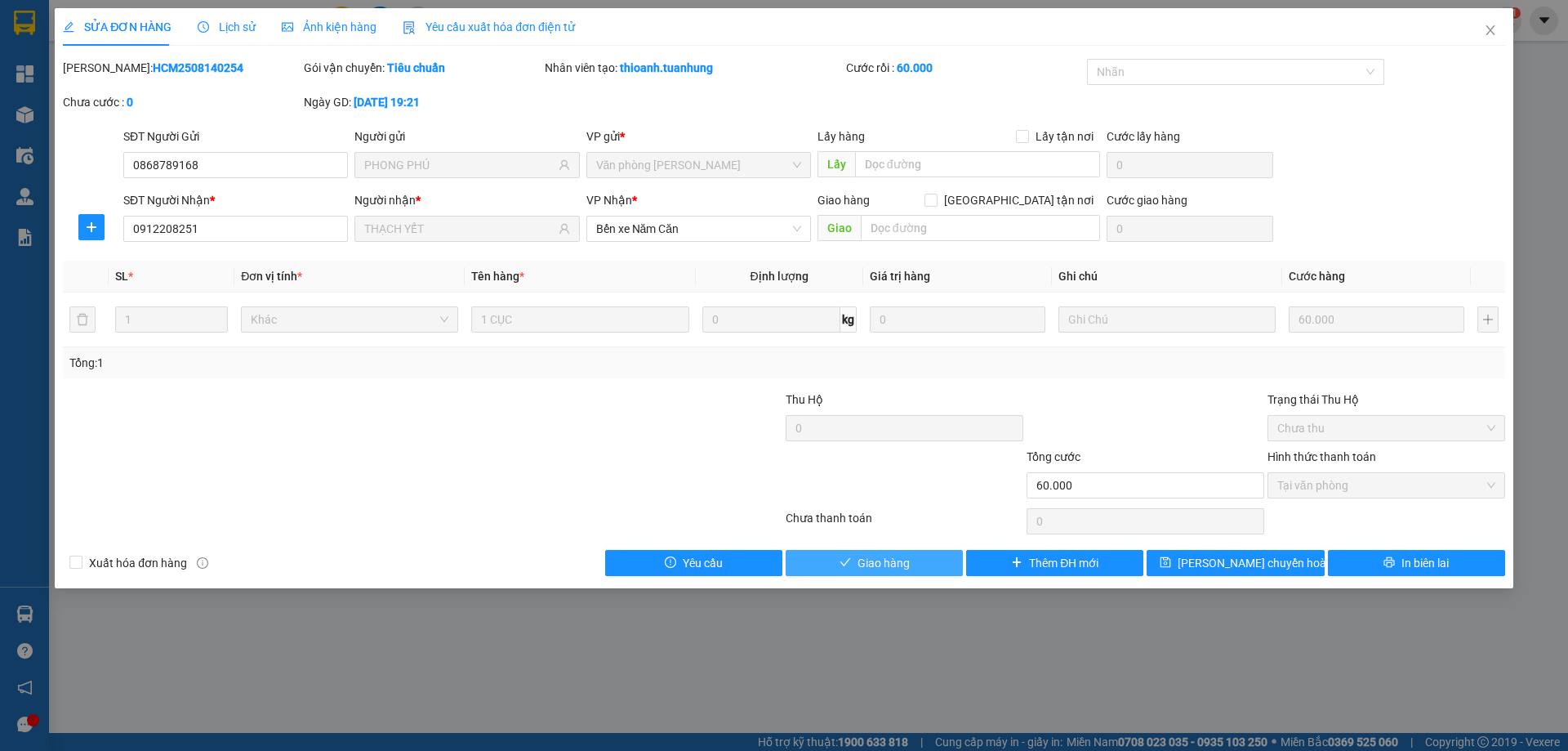
click at [902, 554] on span "Giao hàng" at bounding box center [883, 563] width 52 height 18
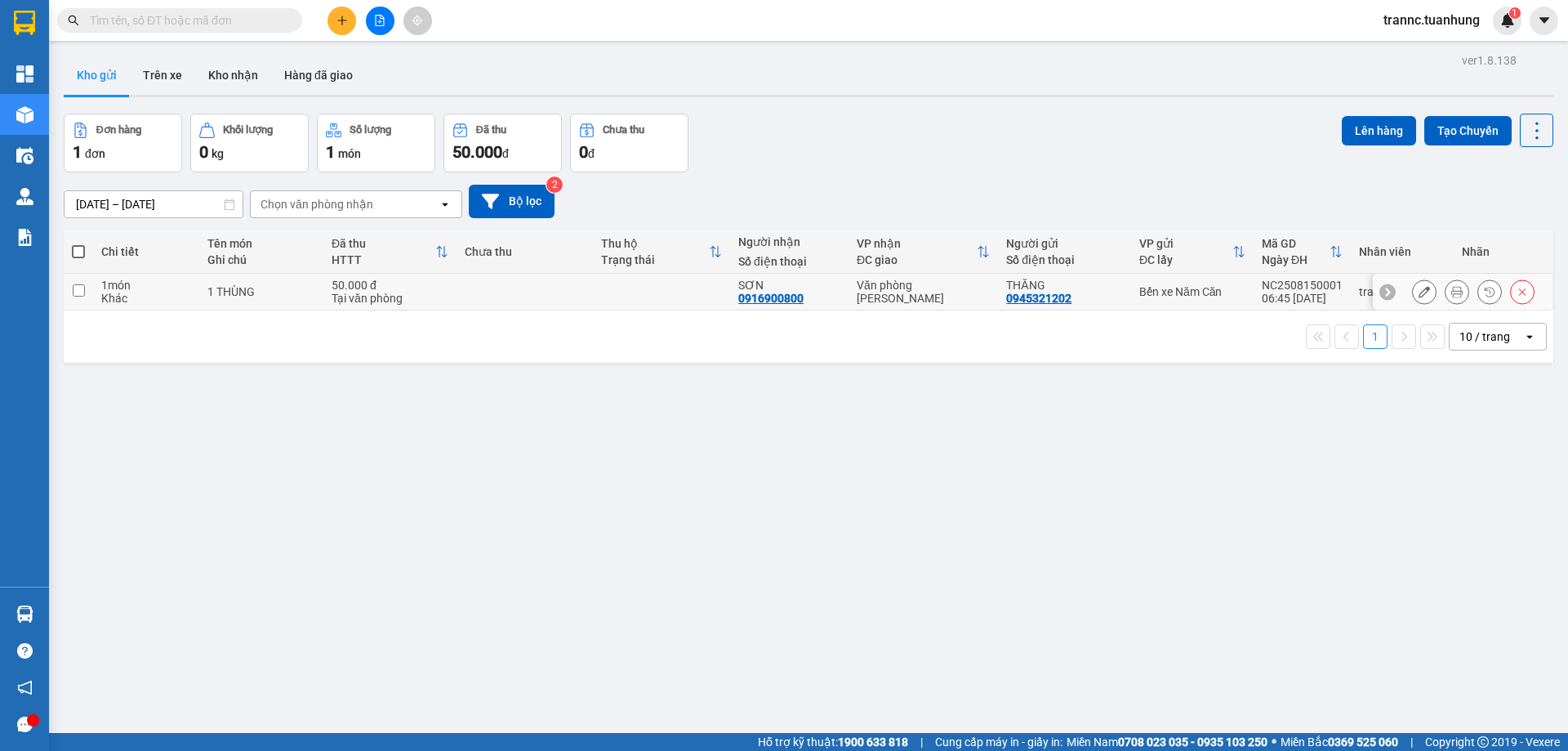
click at [560, 285] on td at bounding box center [525, 292] width 137 height 36
checkbox input "true"
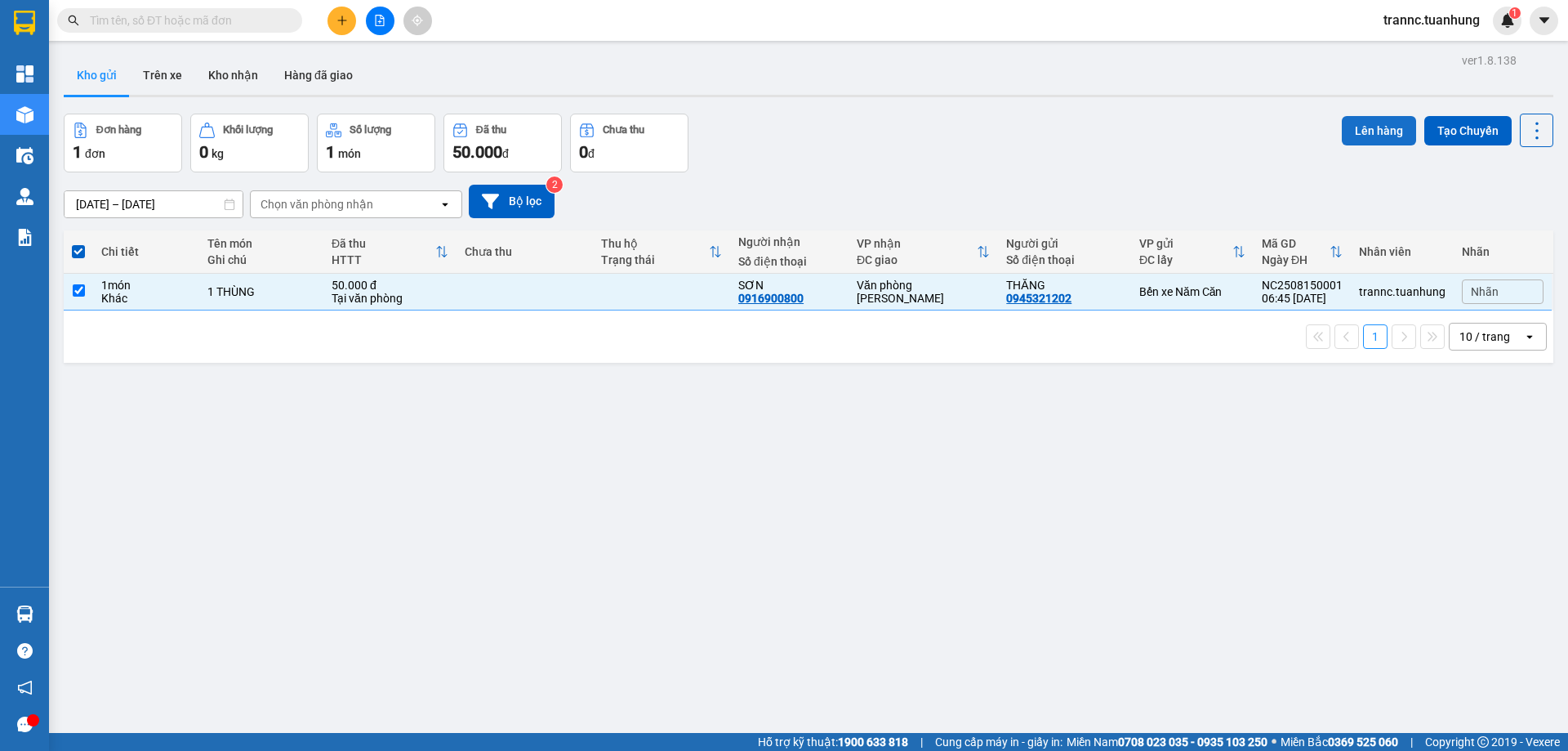
click at [1343, 131] on button "Lên hàng" at bounding box center [1380, 131] width 75 height 30
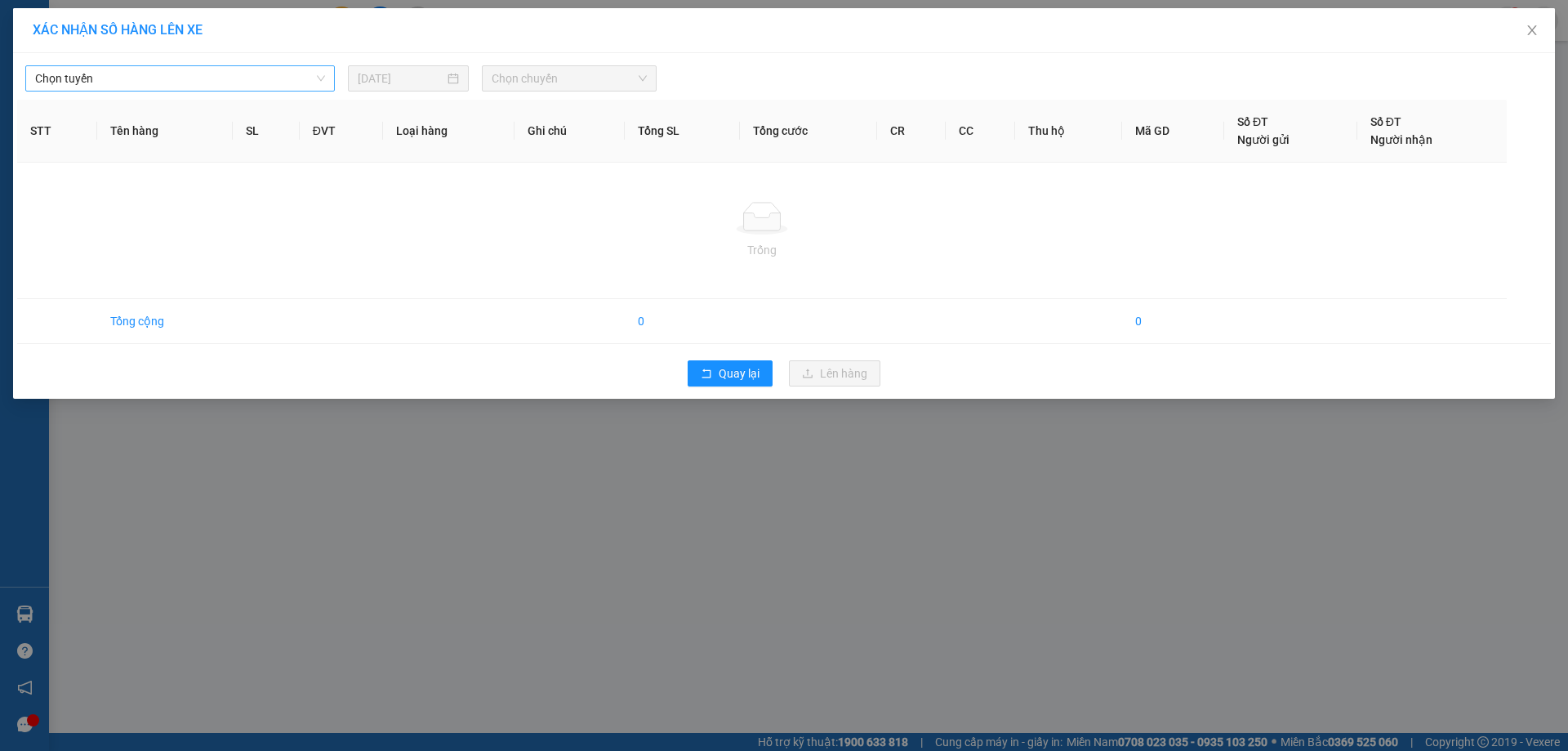
click at [132, 78] on span "Chọn tuyến" at bounding box center [180, 78] width 290 height 24
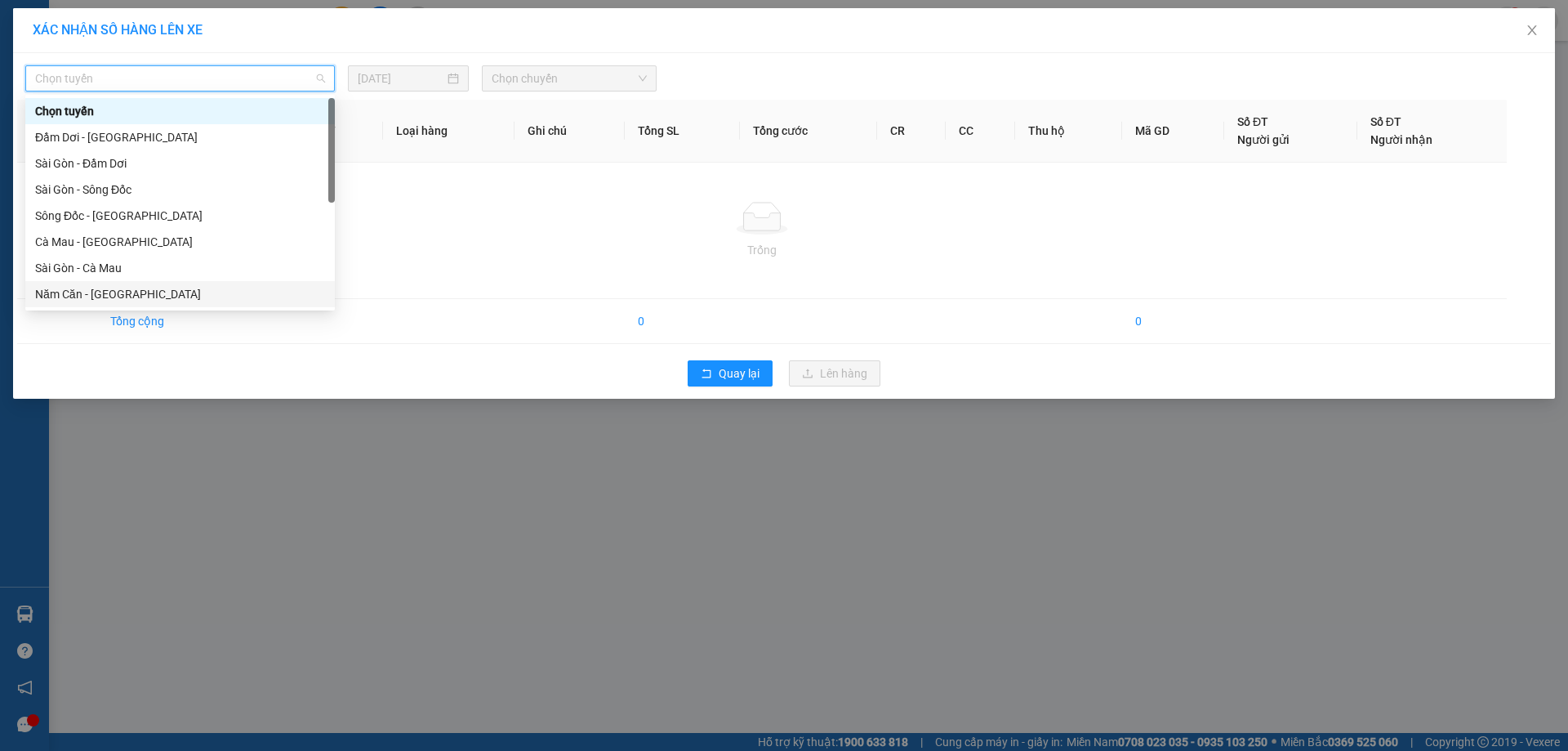
click at [123, 295] on div "Năm Căn - Sài Gòn" at bounding box center [180, 294] width 290 height 18
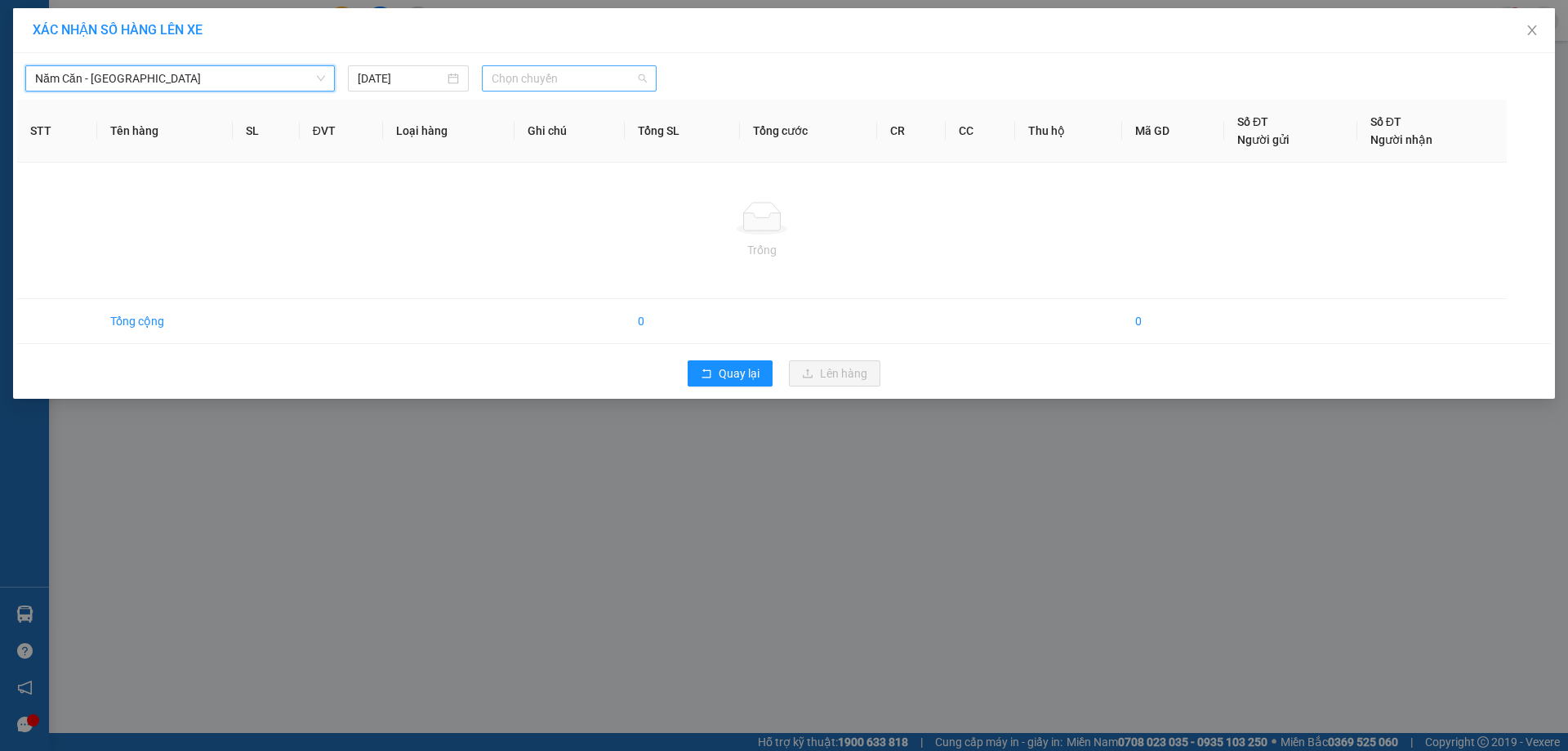
click at [503, 75] on span "Chọn chuyến" at bounding box center [569, 78] width 155 height 24
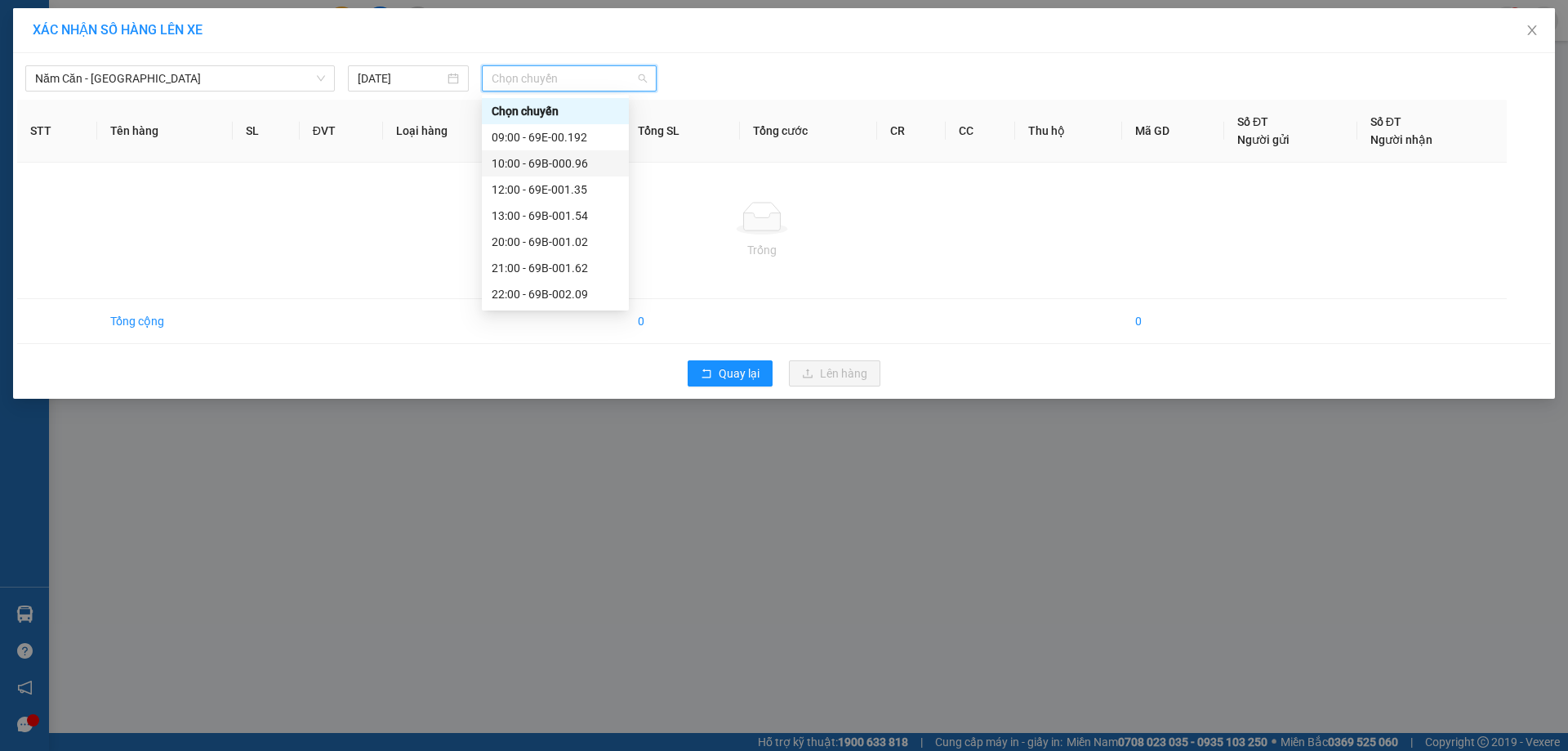
click at [543, 158] on div "10:00 - 69B-000.96" at bounding box center [555, 163] width 128 height 18
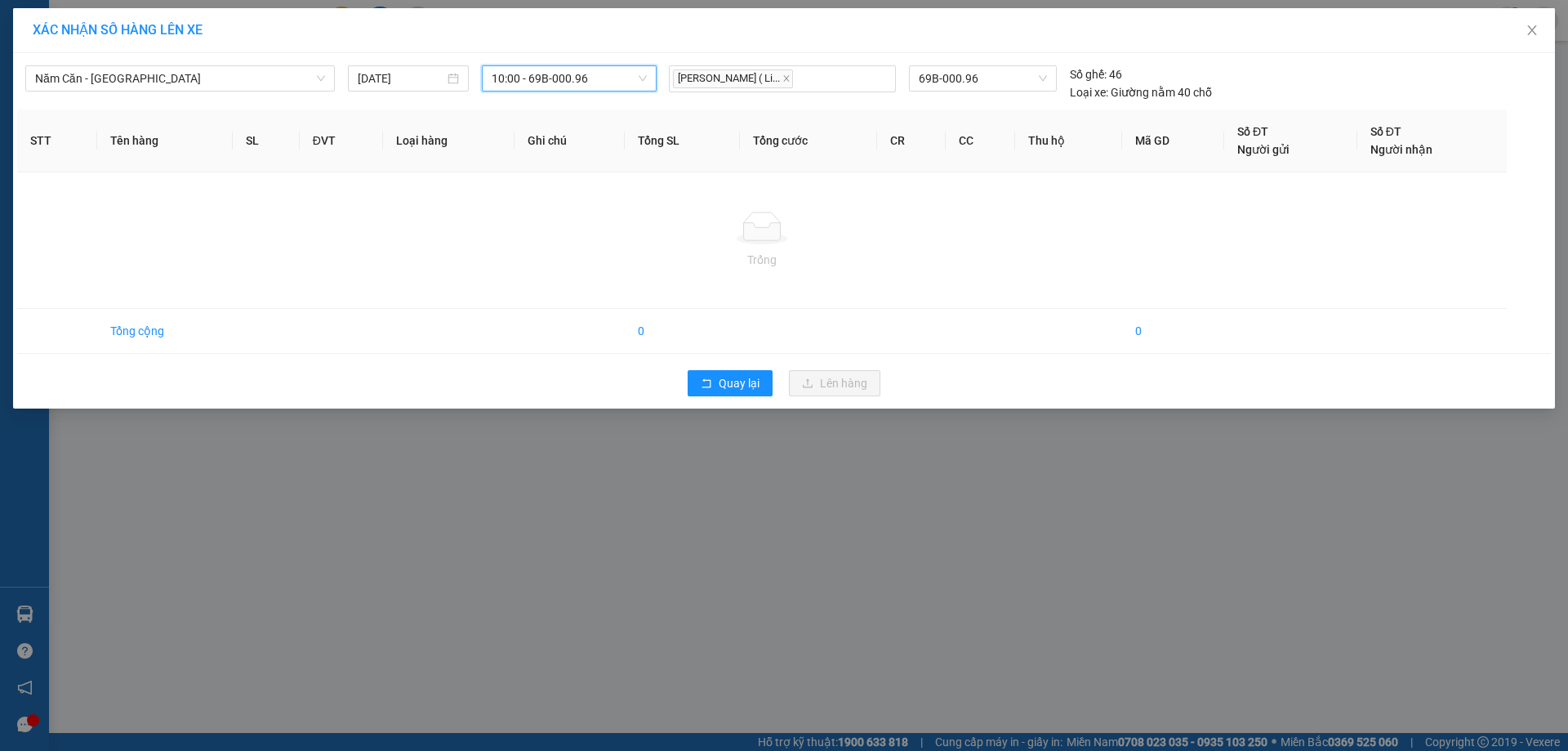
click at [601, 80] on span "10:00 - 69B-000.96" at bounding box center [569, 78] width 155 height 24
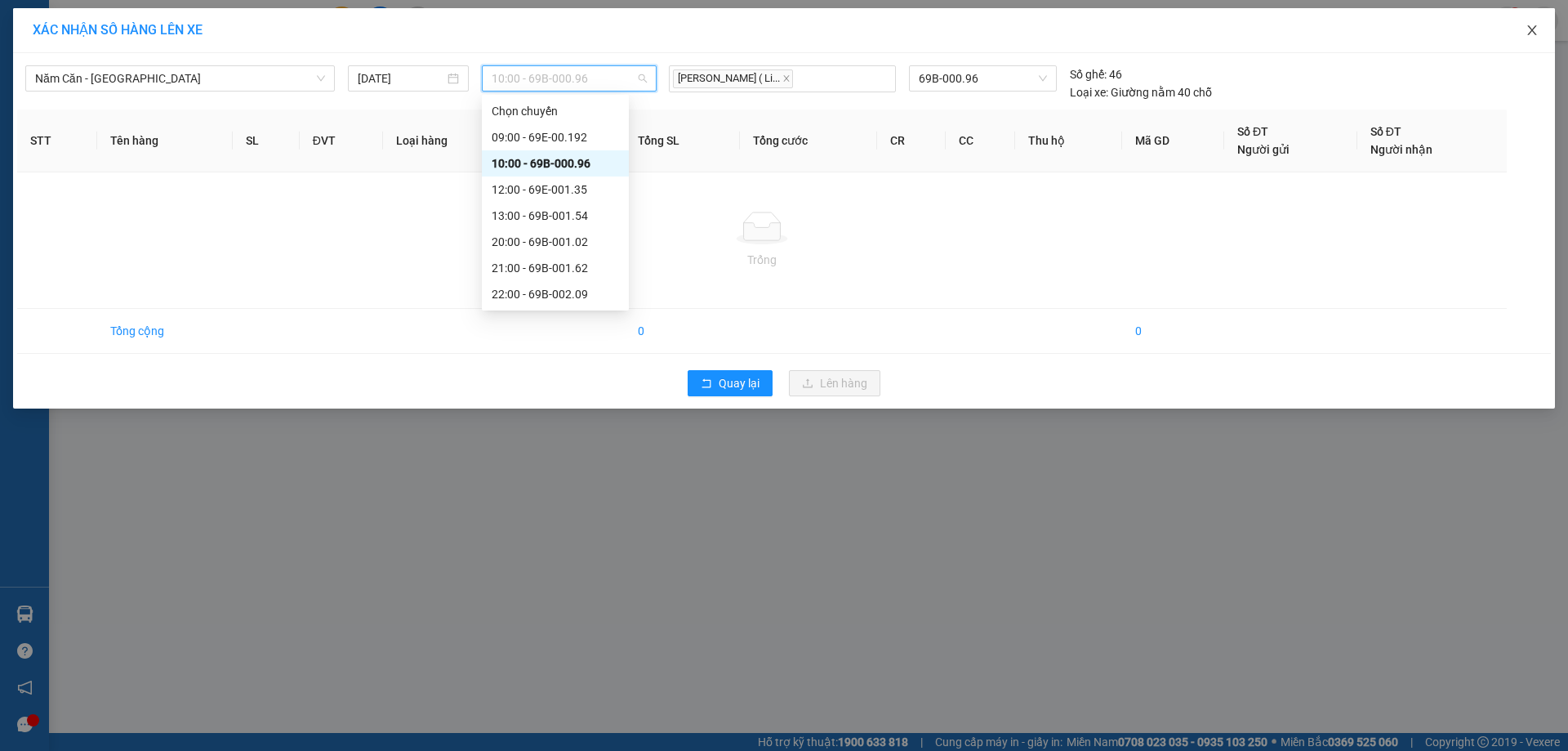
click at [1526, 36] on icon "close" at bounding box center [1532, 30] width 13 height 13
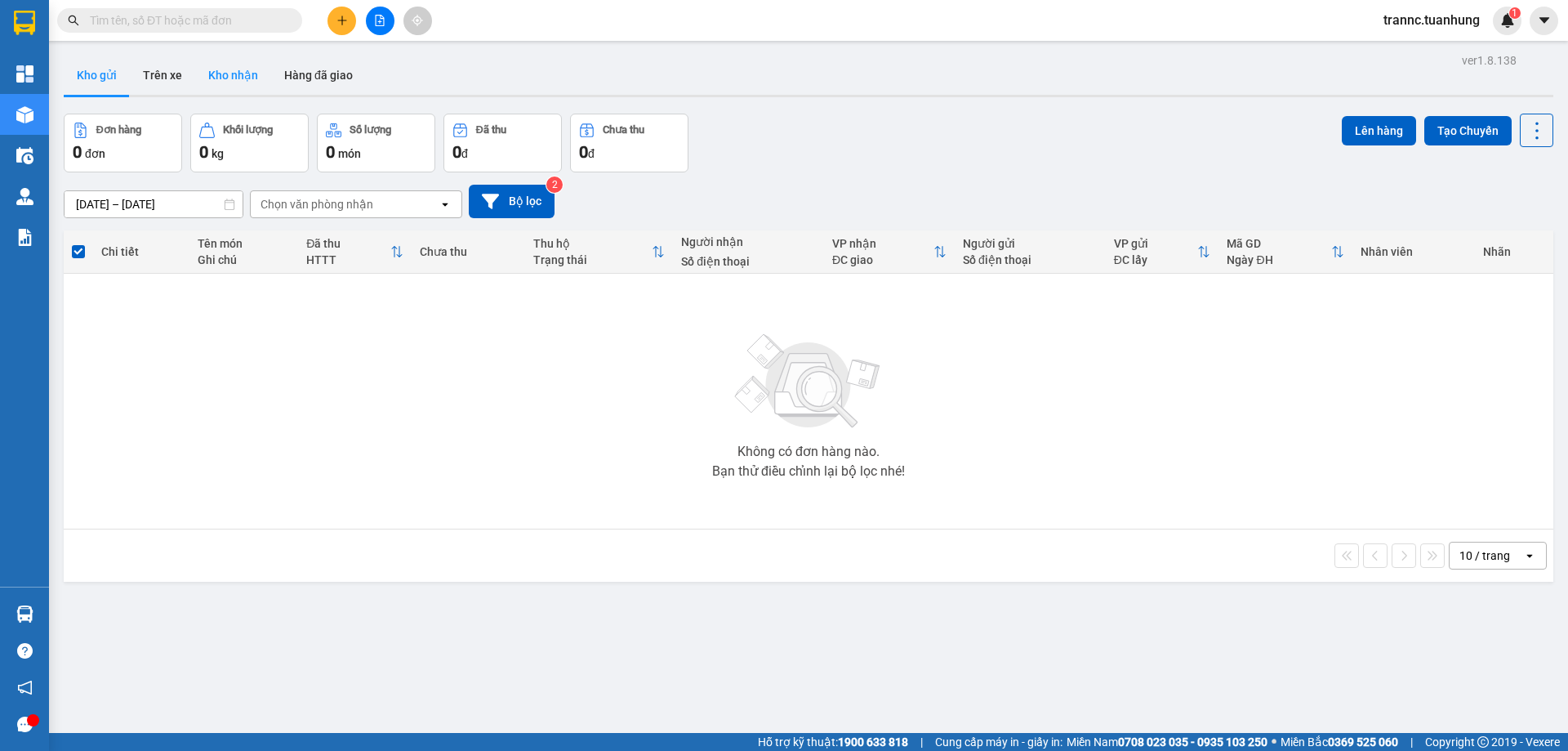
click at [236, 67] on button "Kho nhận" at bounding box center [233, 75] width 76 height 39
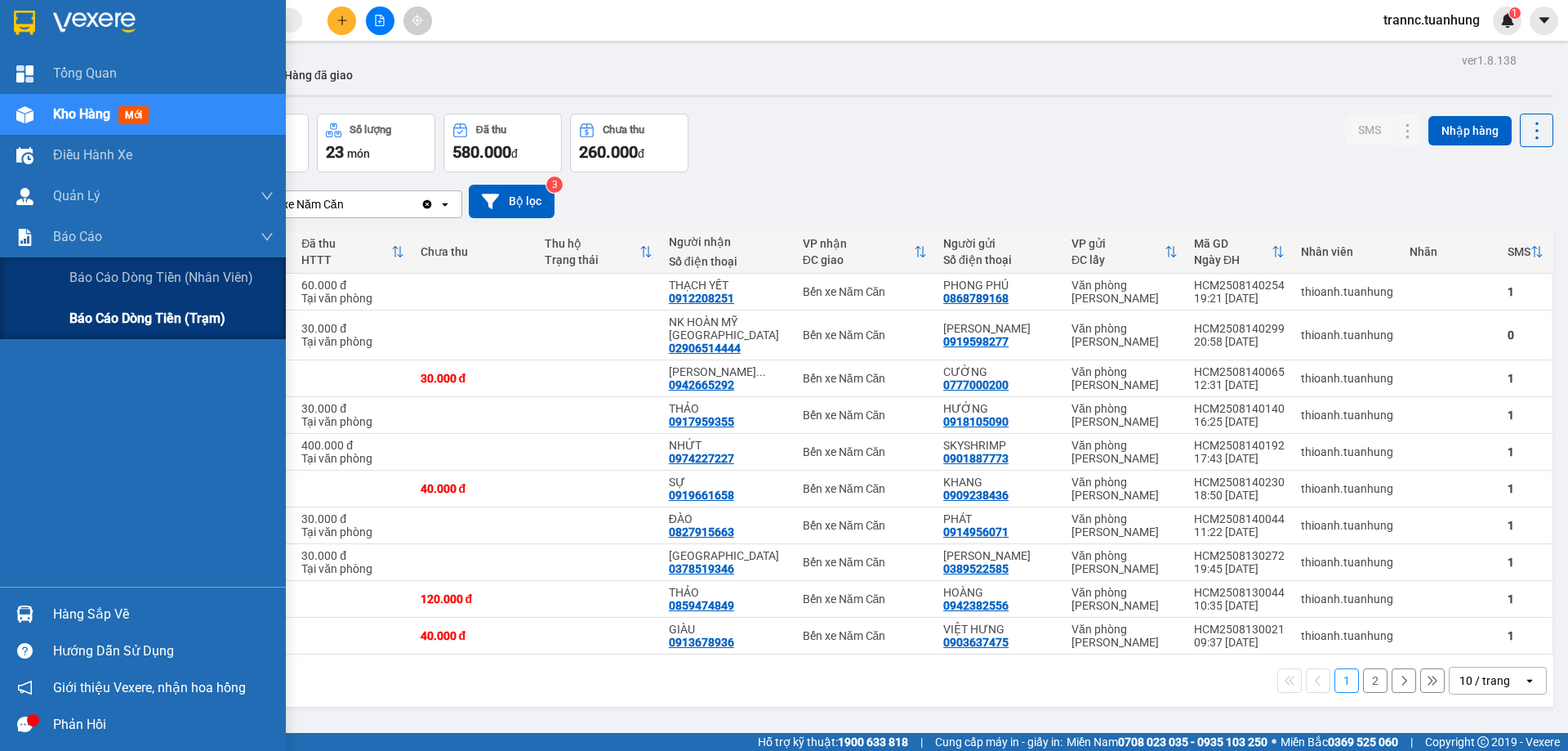
click at [240, 320] on div "Báo cáo dòng tiền (trạm)" at bounding box center [171, 319] width 204 height 41
